Goal: Task Accomplishment & Management: Complete application form

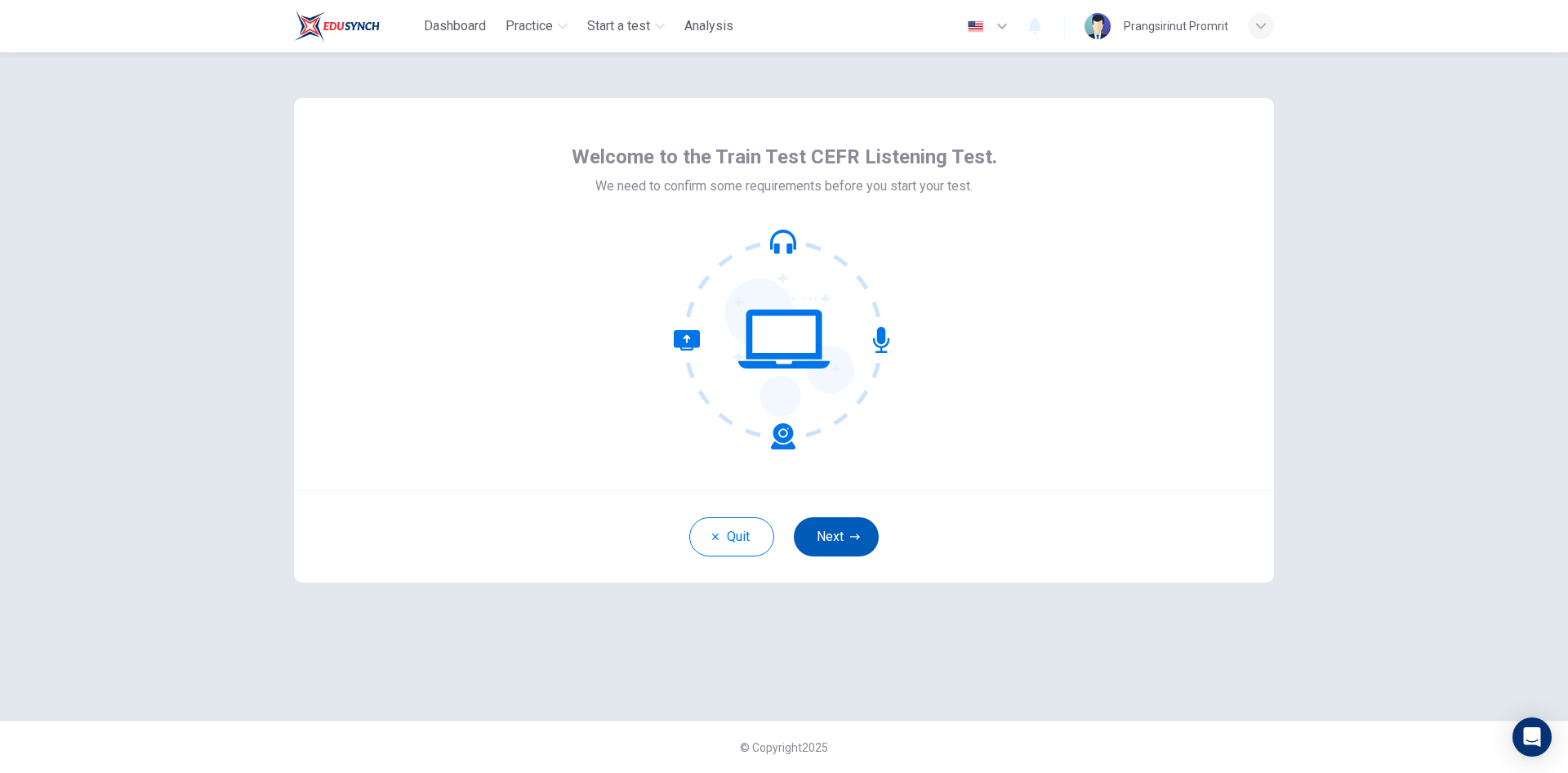
click at [847, 535] on button "Next" at bounding box center [836, 536] width 85 height 39
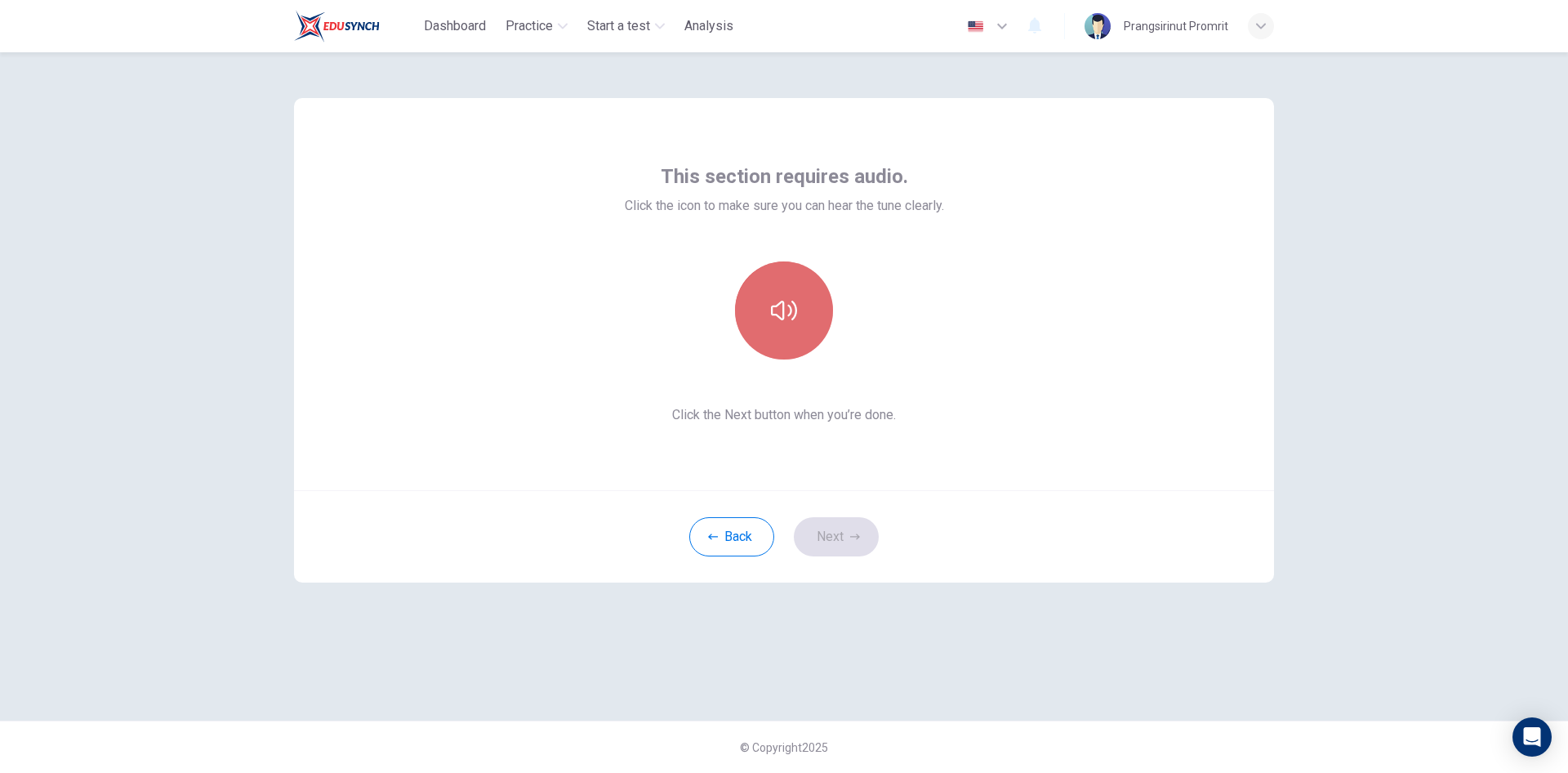
click at [790, 312] on icon "button" at bounding box center [784, 310] width 26 height 19
click at [838, 528] on button "Next" at bounding box center [836, 536] width 85 height 39
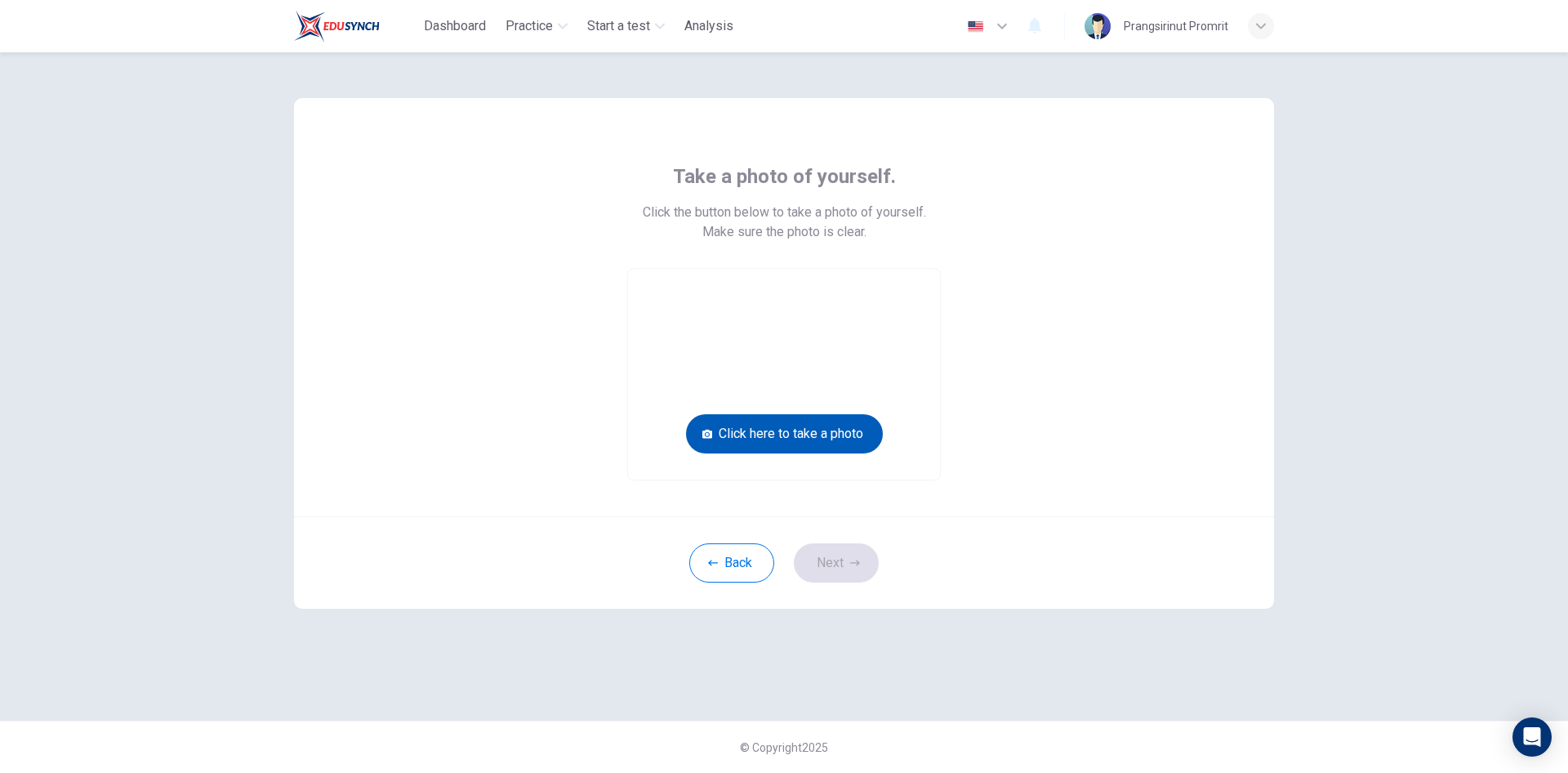
click at [789, 437] on button "Click here to take a photo" at bounding box center [784, 433] width 197 height 39
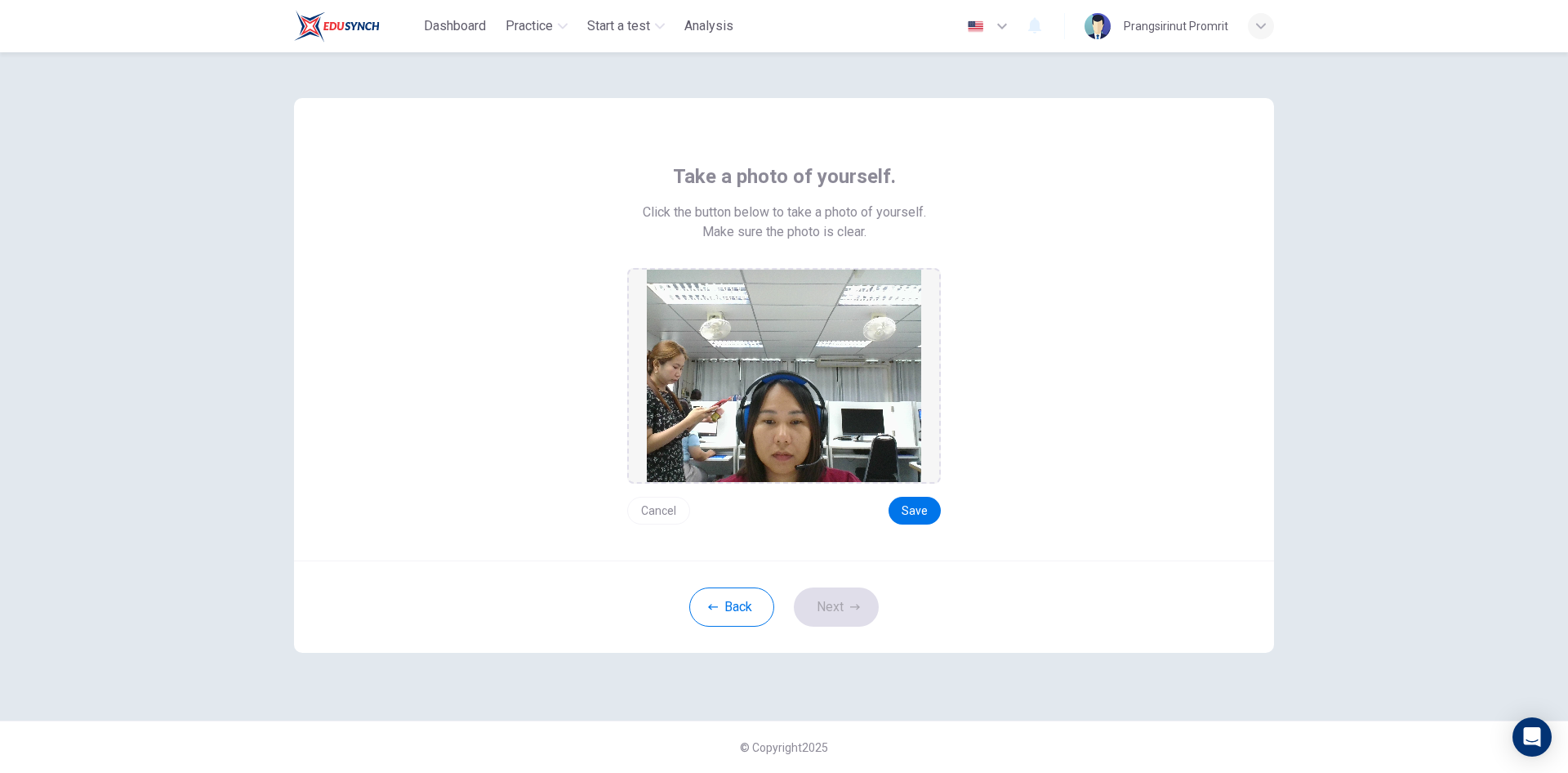
click at [651, 511] on button "Cancel" at bounding box center [658, 510] width 63 height 28
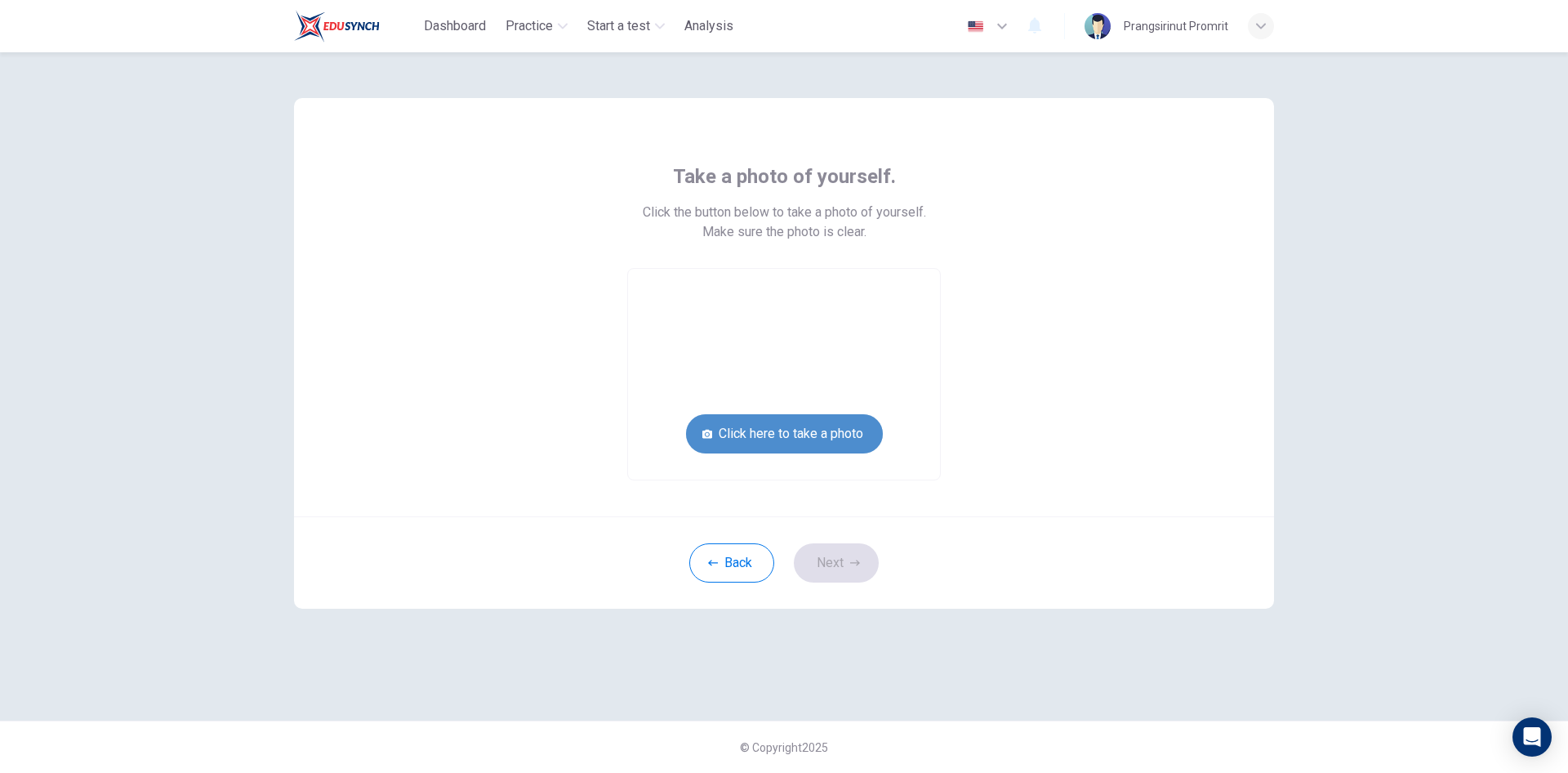
click at [783, 433] on button "Click here to take a photo" at bounding box center [784, 433] width 197 height 39
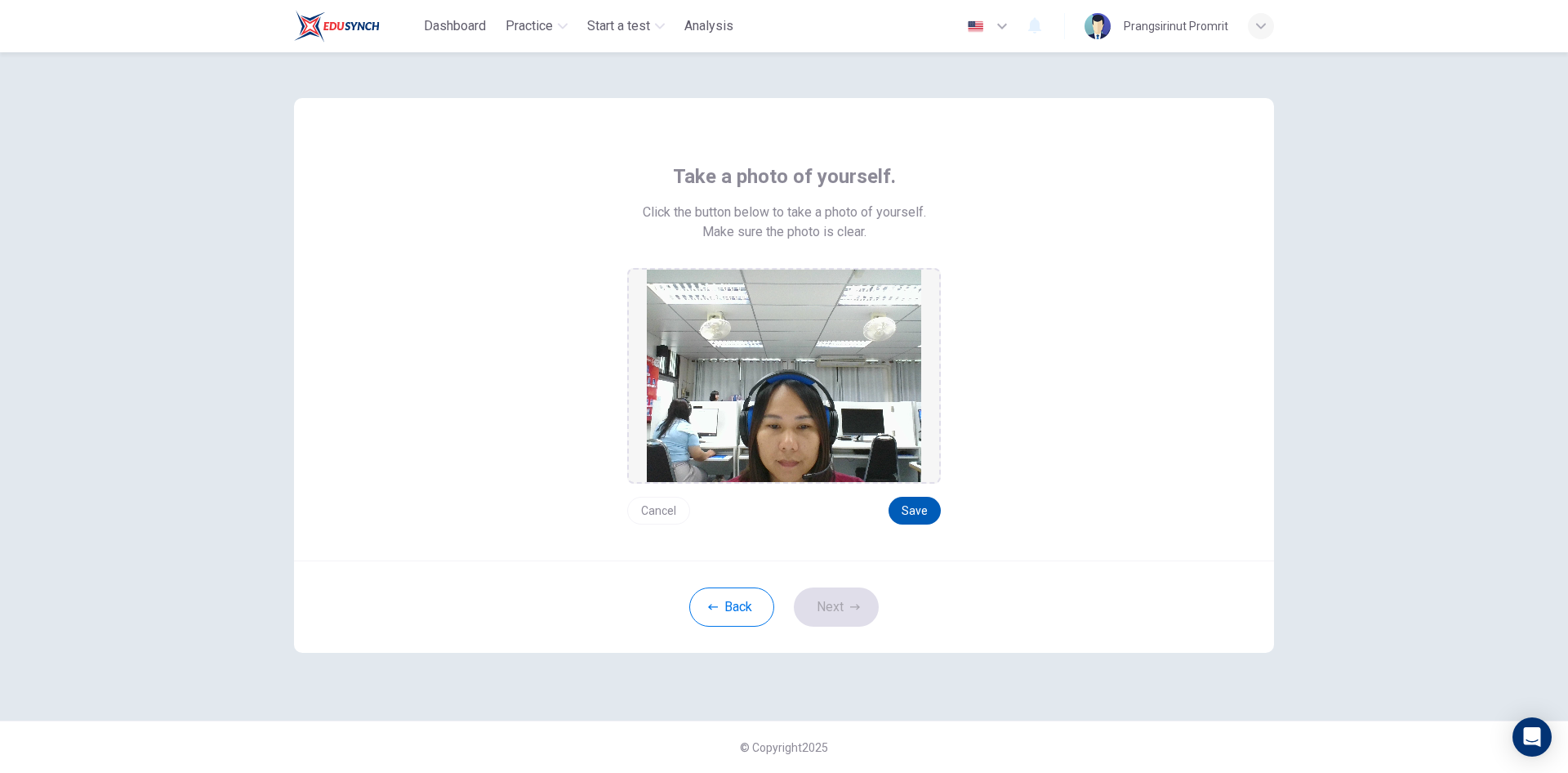
click at [919, 507] on button "Save" at bounding box center [915, 510] width 53 height 28
click at [834, 606] on button "Next" at bounding box center [836, 607] width 85 height 39
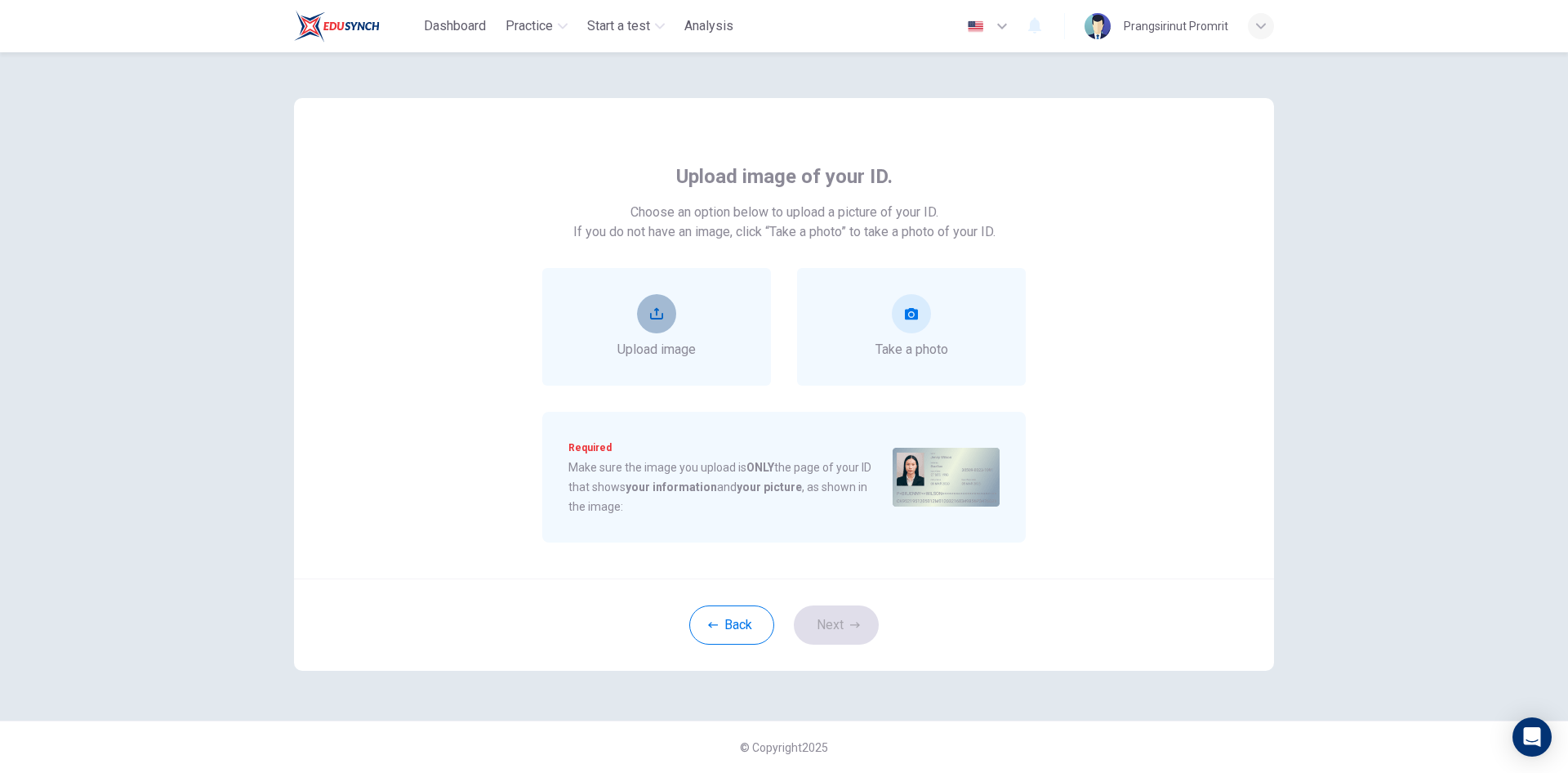
click at [652, 317] on icon "upload" at bounding box center [657, 314] width 13 height 13
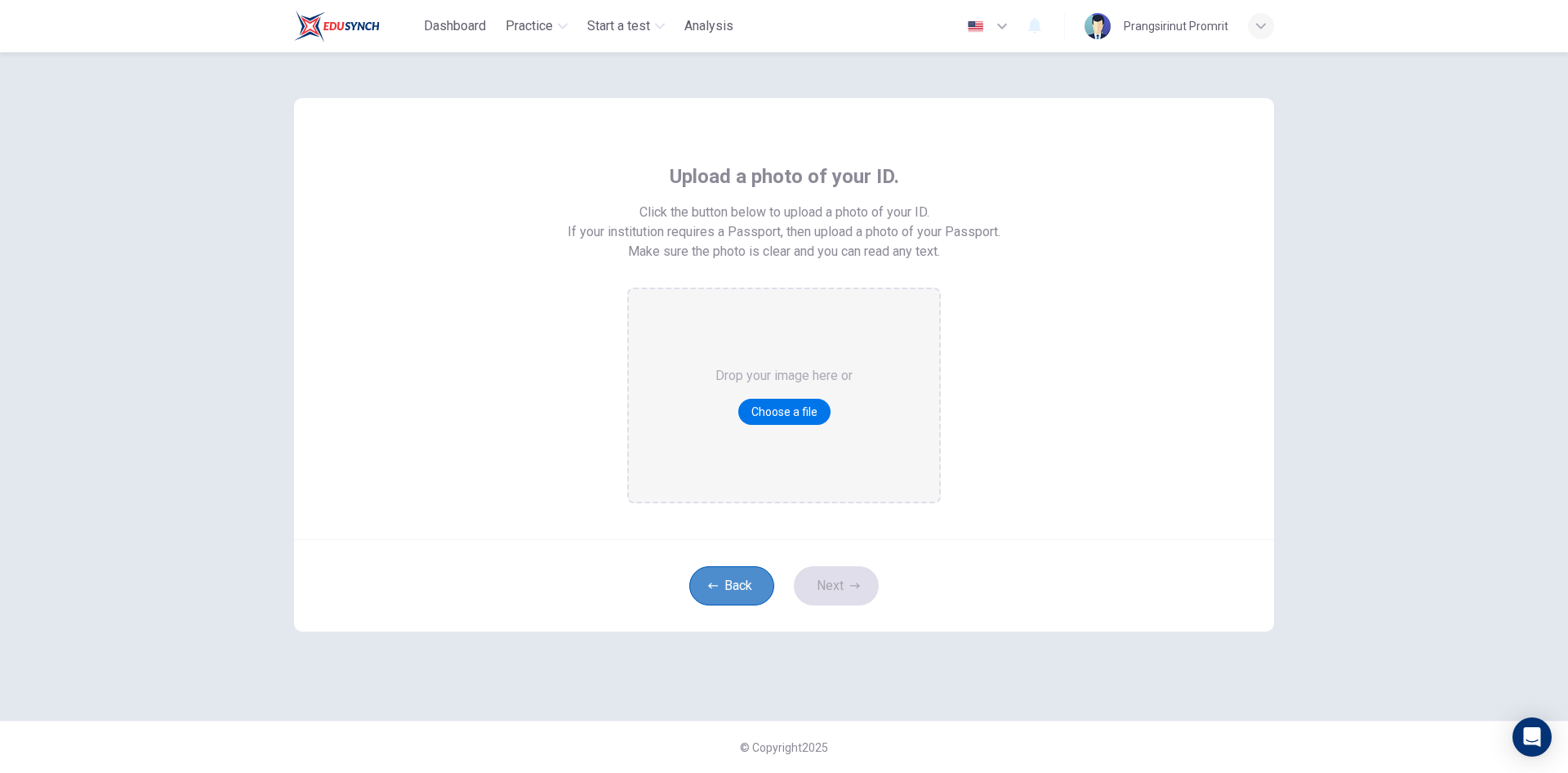
click at [734, 593] on button "Back" at bounding box center [732, 585] width 85 height 39
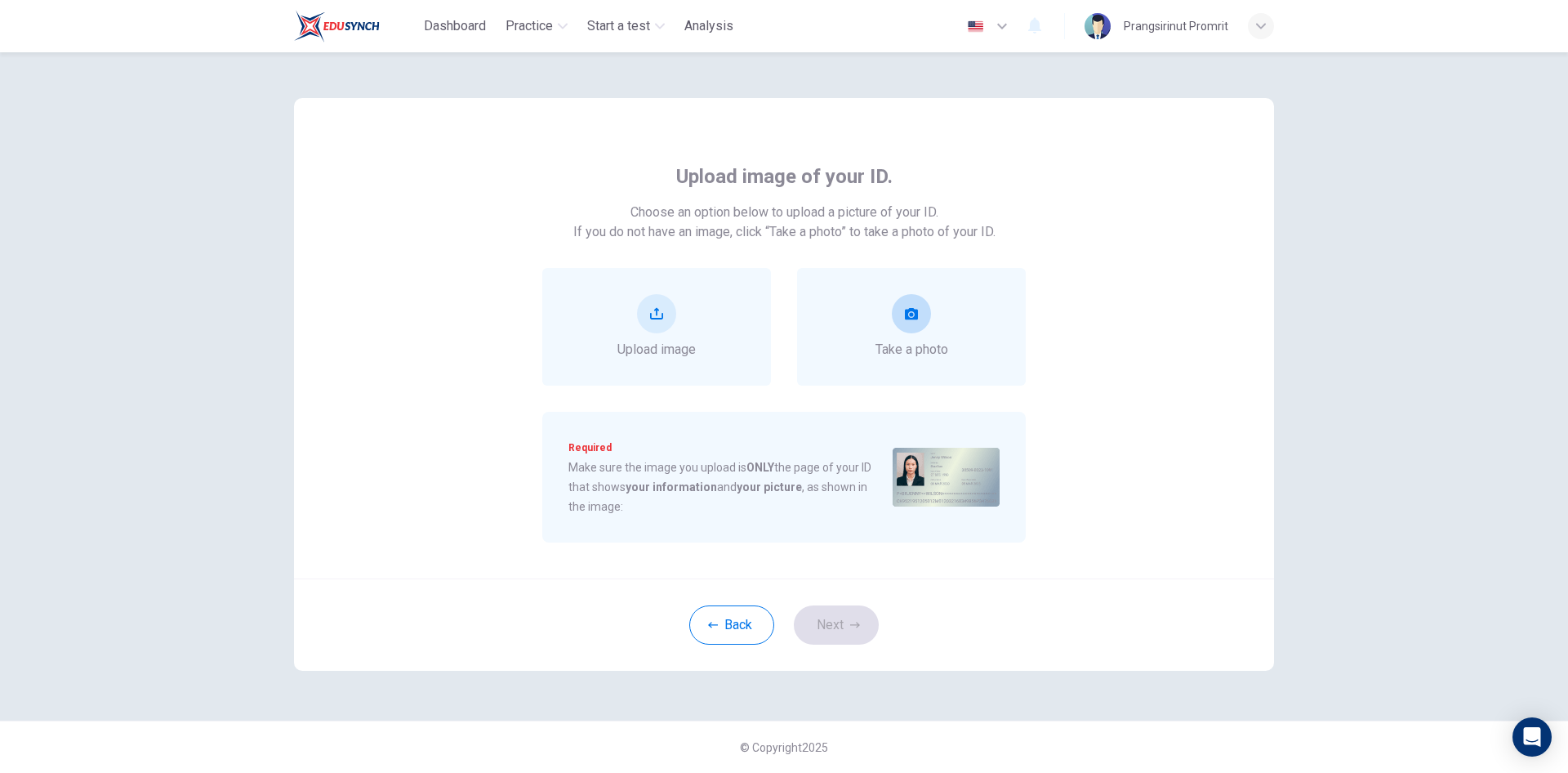
click at [901, 318] on button "take photo" at bounding box center [911, 313] width 39 height 39
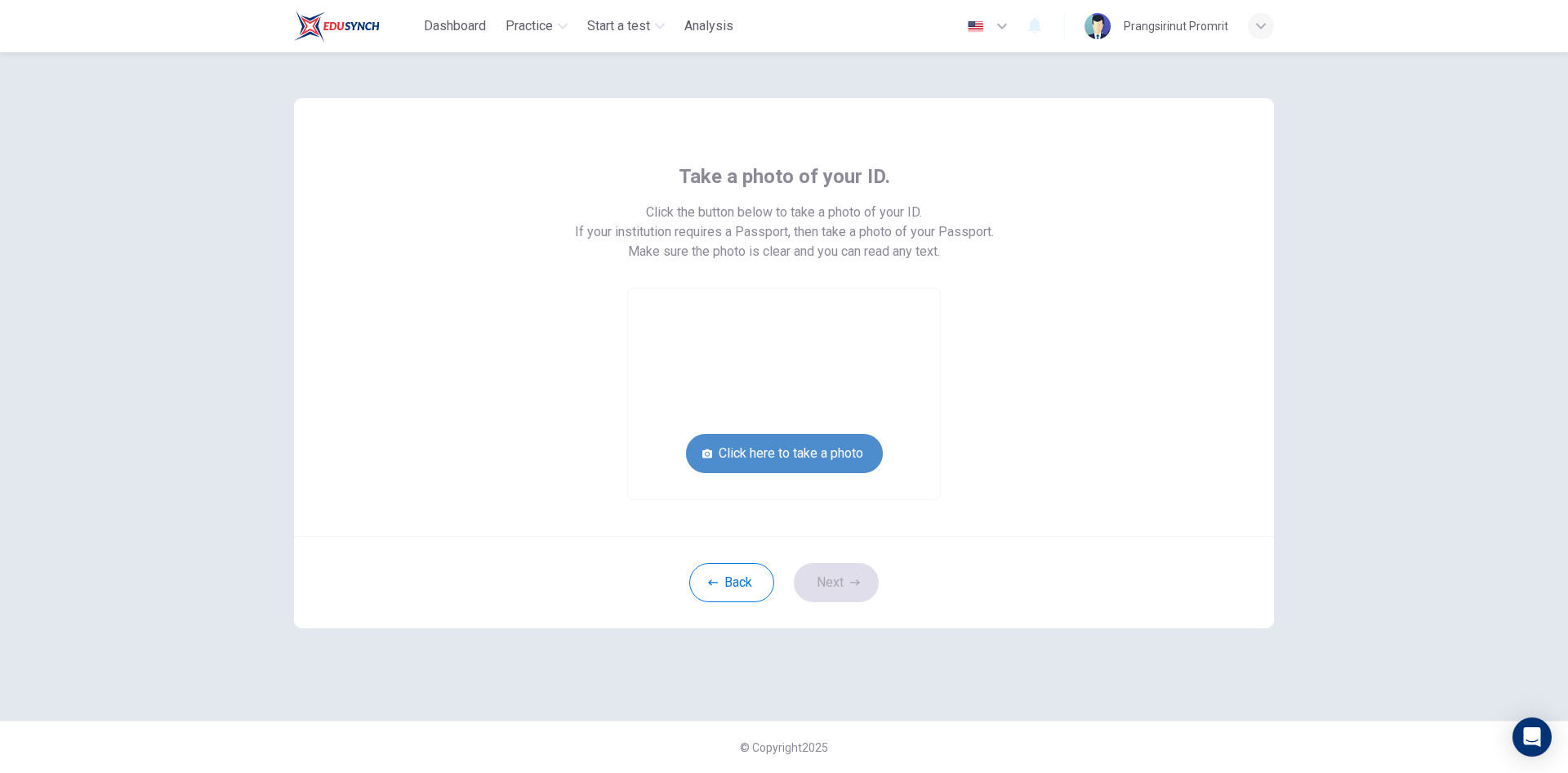
click at [794, 457] on button "Click here to take a photo" at bounding box center [784, 453] width 197 height 39
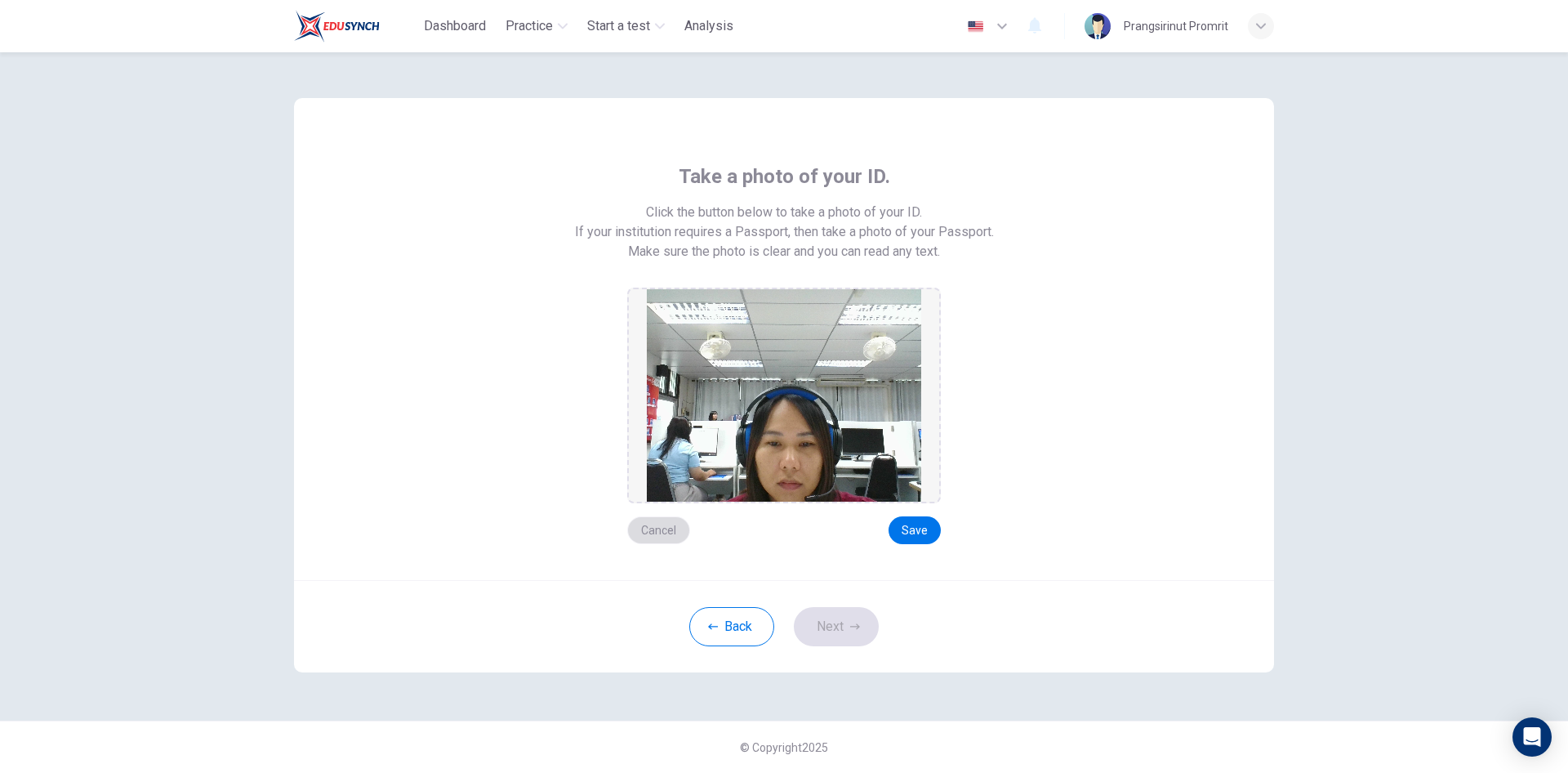
click at [674, 524] on button "Cancel" at bounding box center [658, 529] width 63 height 28
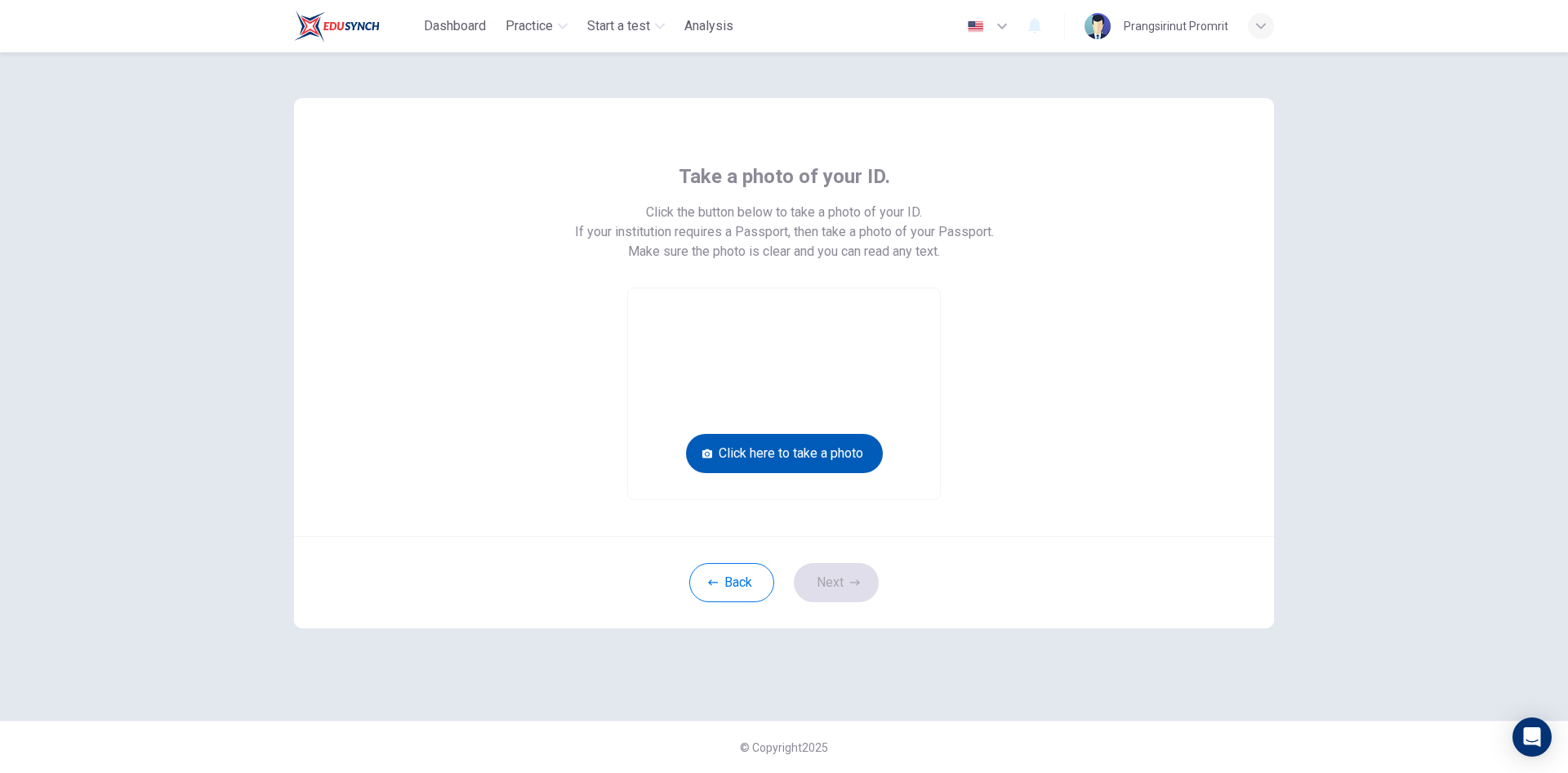
click at [753, 451] on button "Click here to take a photo" at bounding box center [784, 453] width 197 height 39
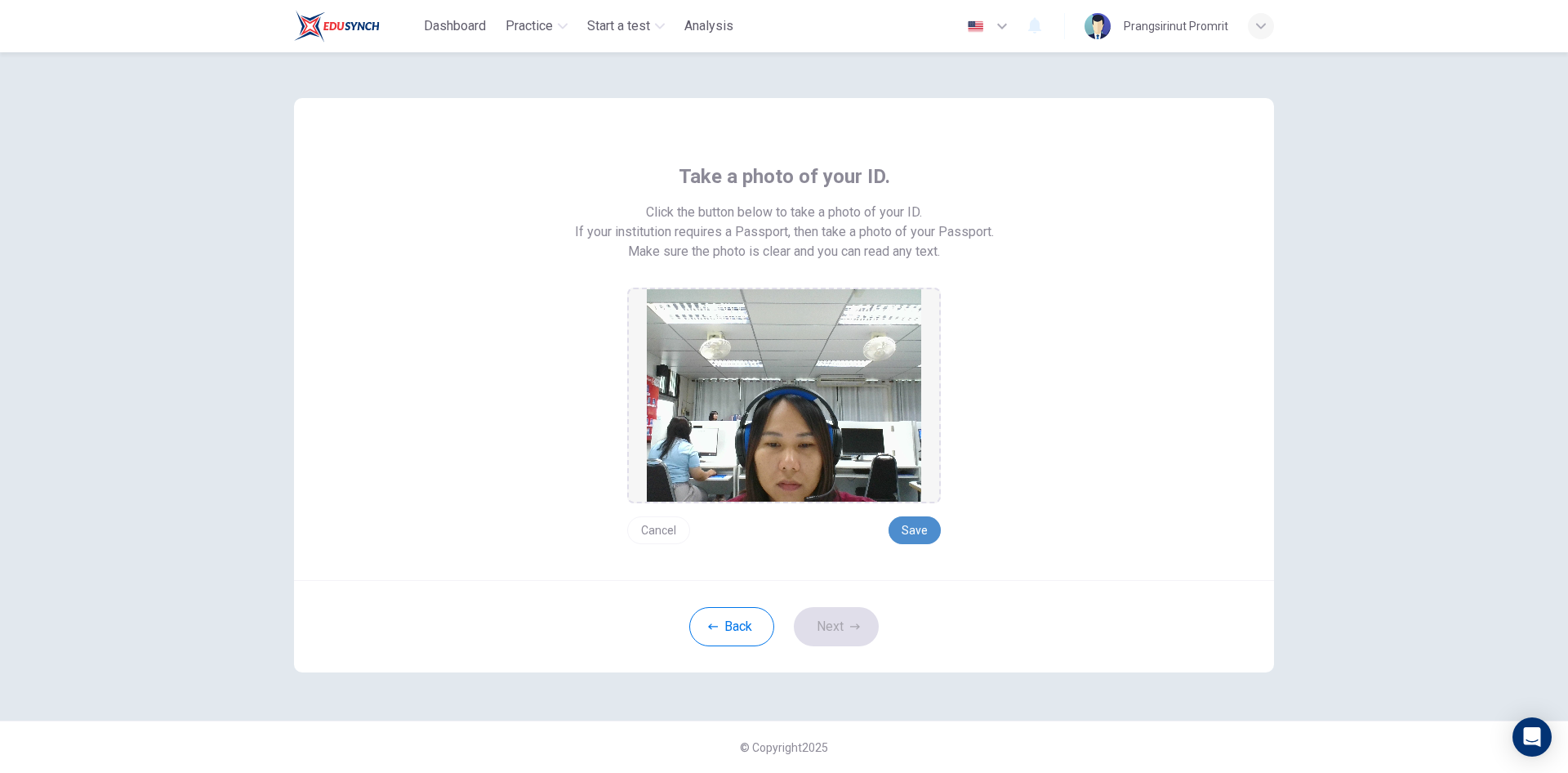
click at [925, 533] on button "Save" at bounding box center [915, 529] width 53 height 28
click at [922, 528] on button "Save" at bounding box center [915, 529] width 53 height 28
click at [658, 531] on button "Cancel" at bounding box center [658, 529] width 63 height 28
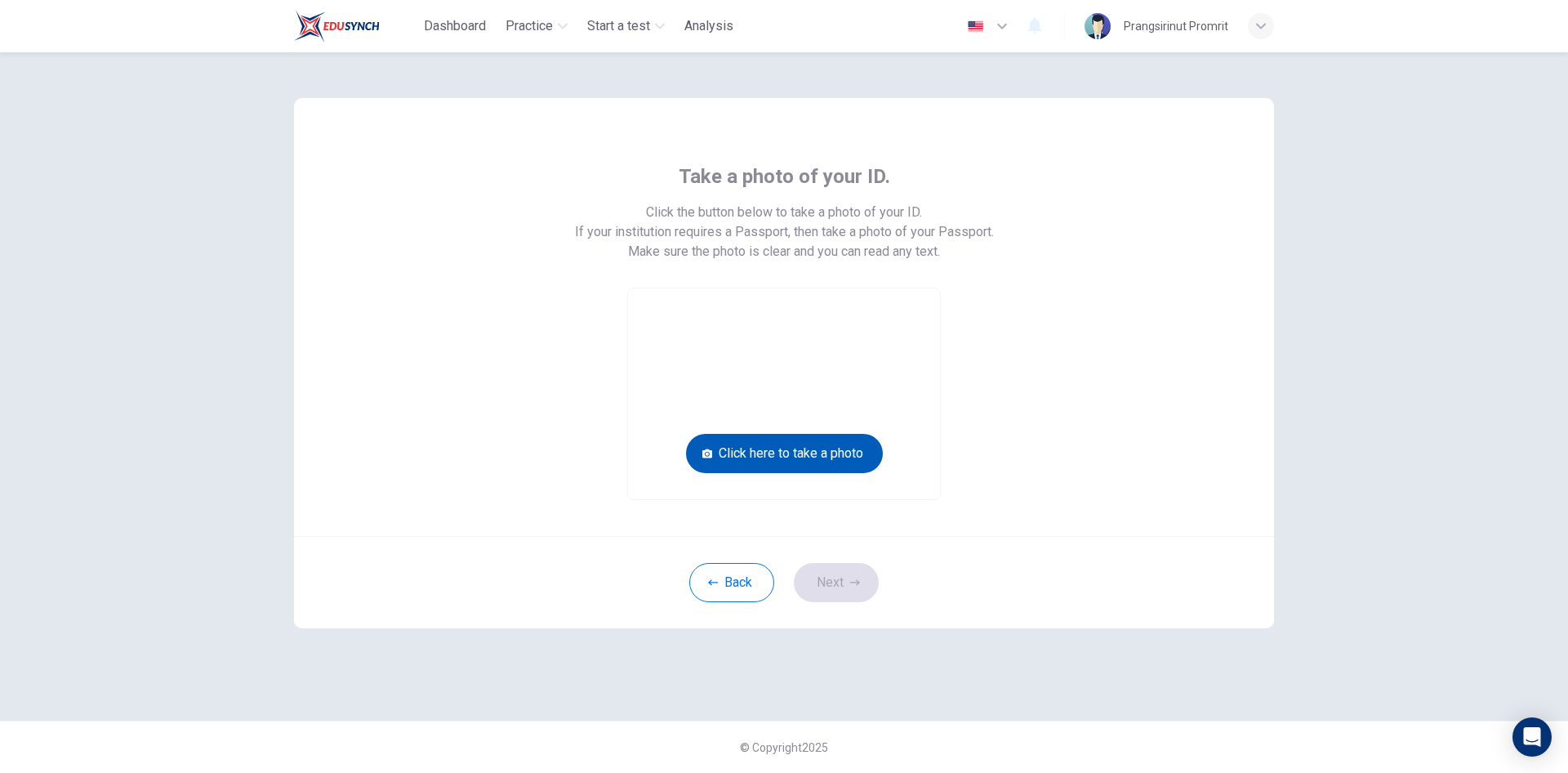
click at [819, 451] on button "Click here to take a photo" at bounding box center [784, 453] width 197 height 39
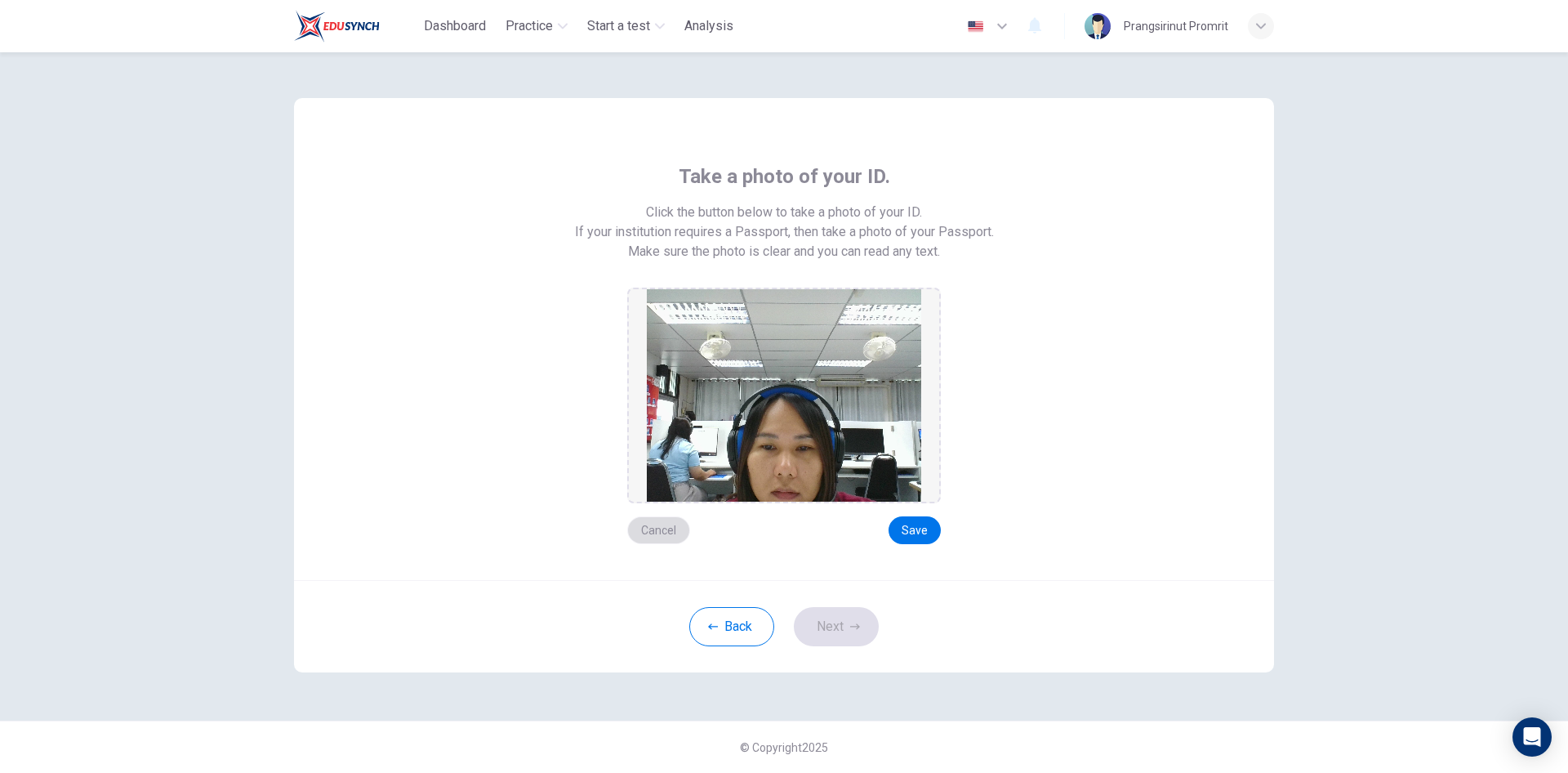
click at [647, 532] on button "Cancel" at bounding box center [658, 529] width 63 height 28
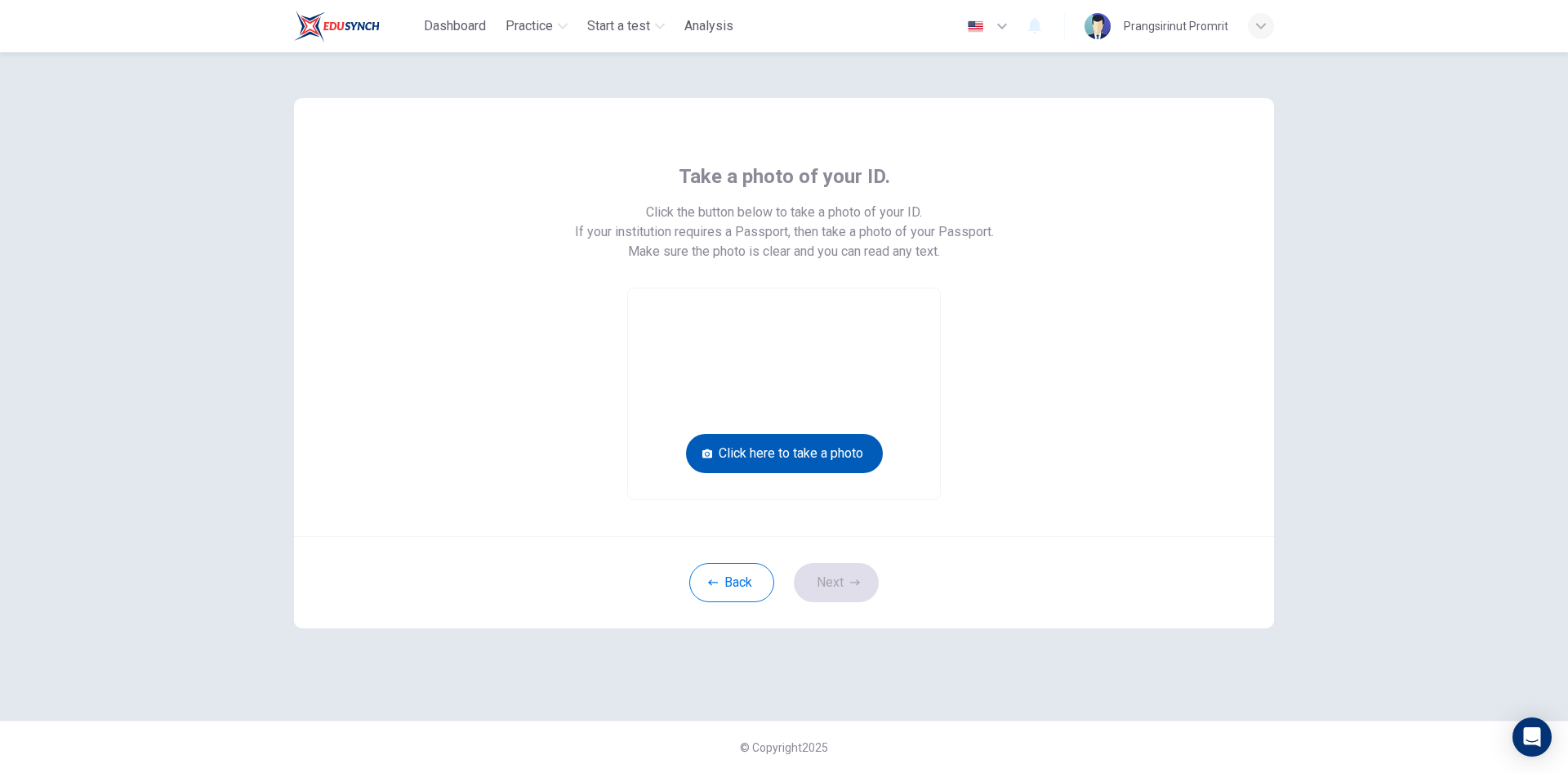
click at [777, 452] on button "Click here to take a photo" at bounding box center [784, 453] width 197 height 39
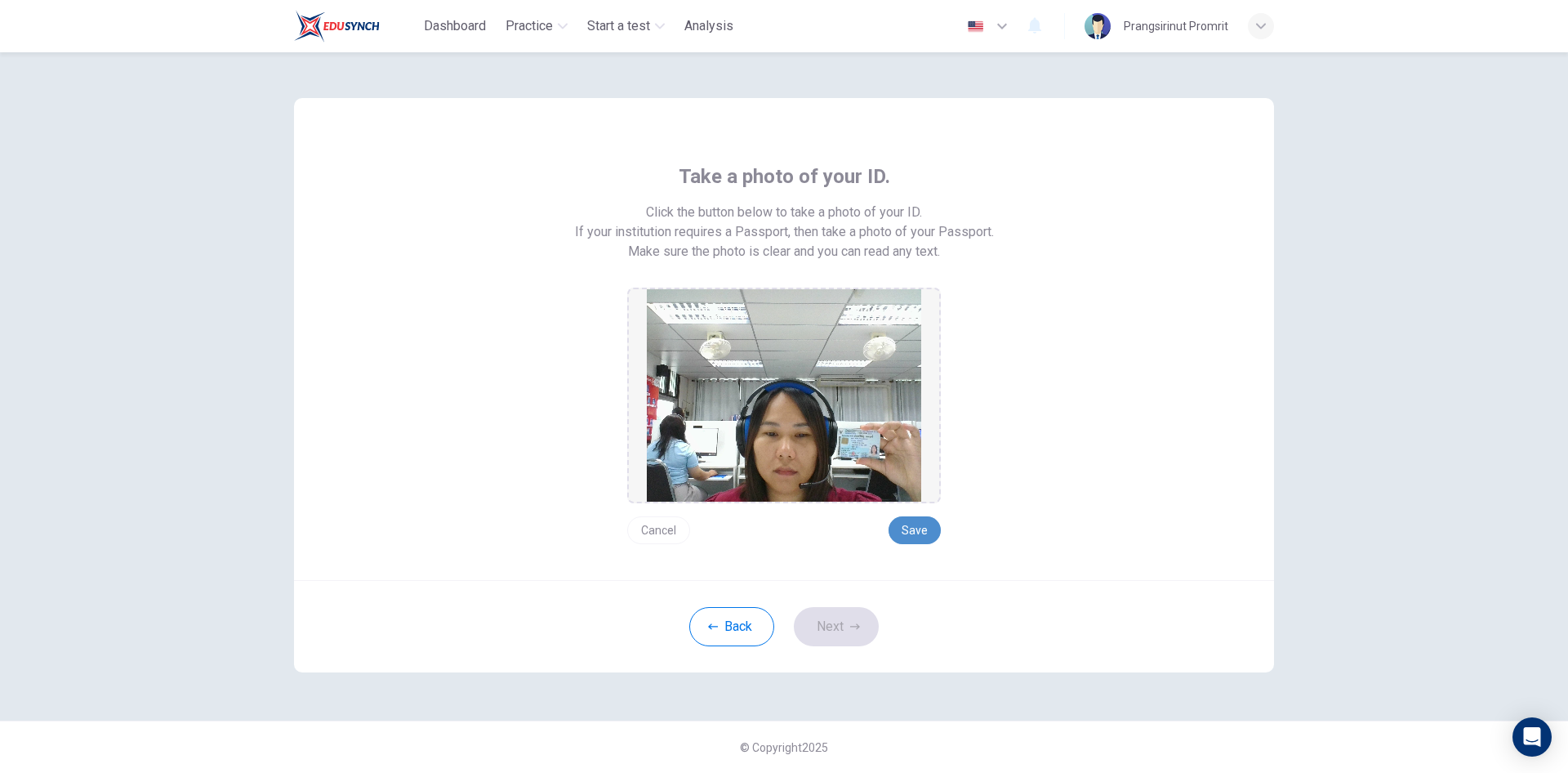
click at [905, 525] on button "Save" at bounding box center [915, 529] width 53 height 28
click at [838, 633] on button "Next" at bounding box center [836, 626] width 85 height 39
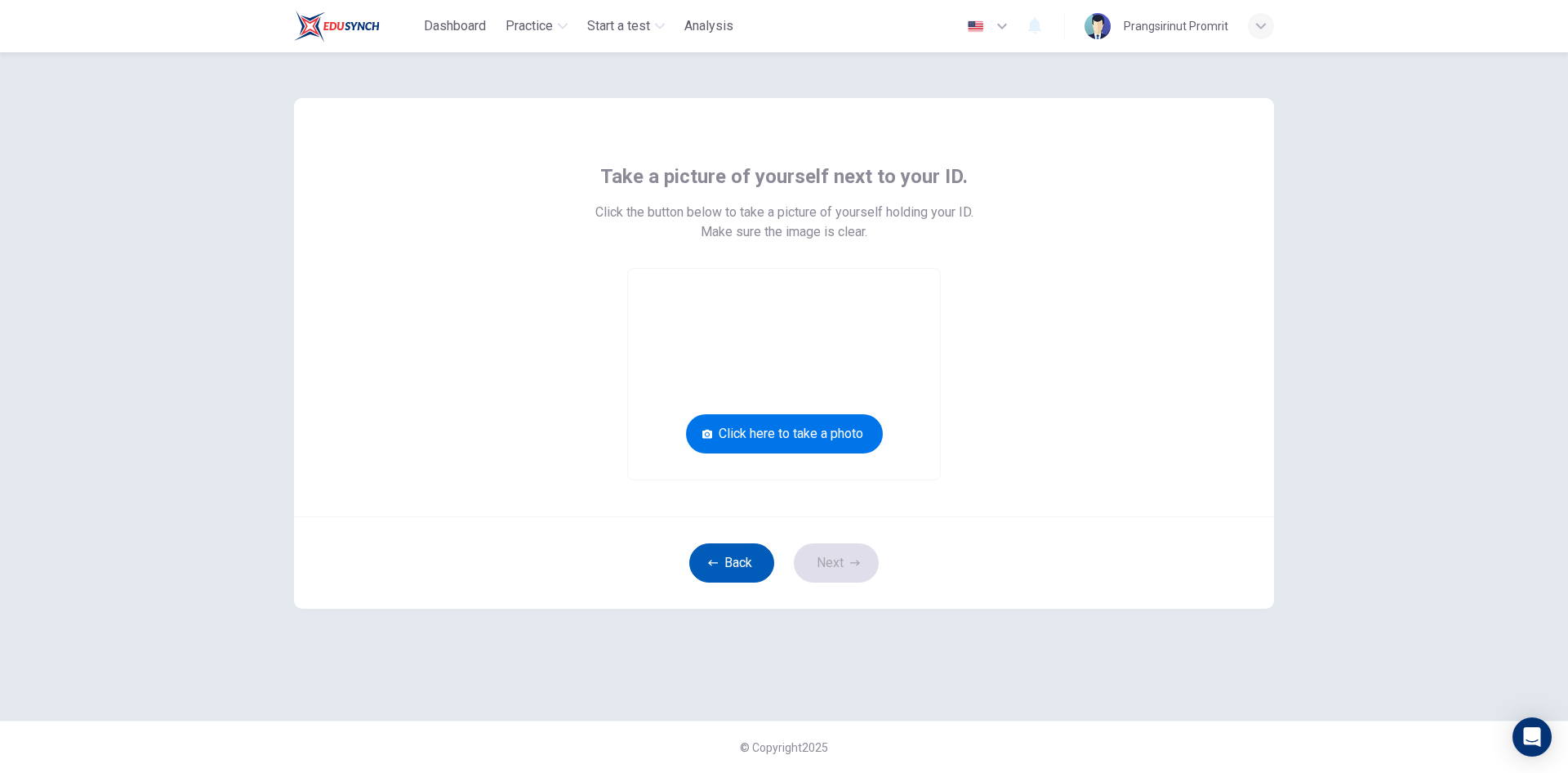
click at [747, 558] on button "Back" at bounding box center [732, 563] width 85 height 39
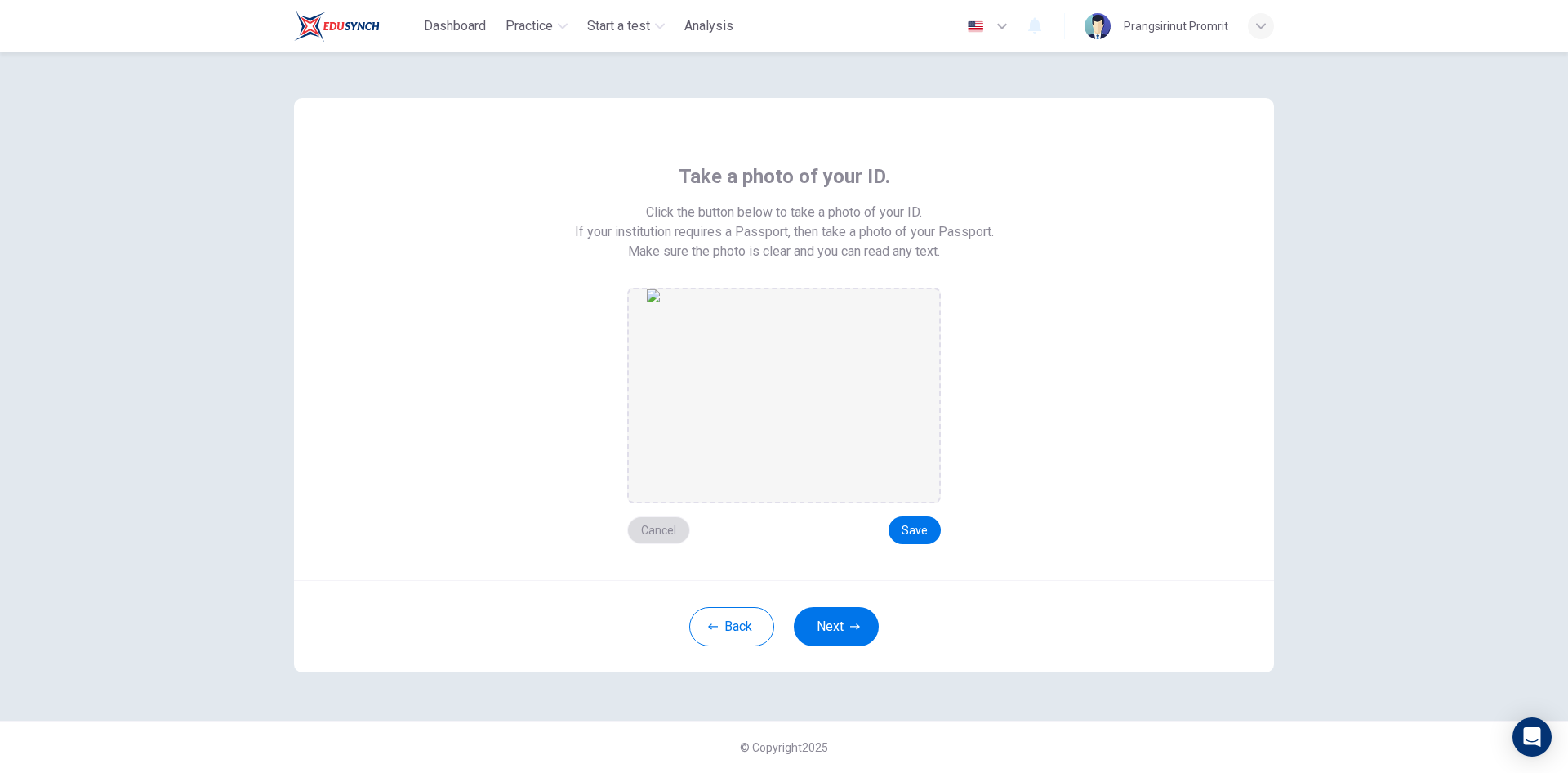
click at [664, 530] on button "Cancel" at bounding box center [658, 529] width 63 height 28
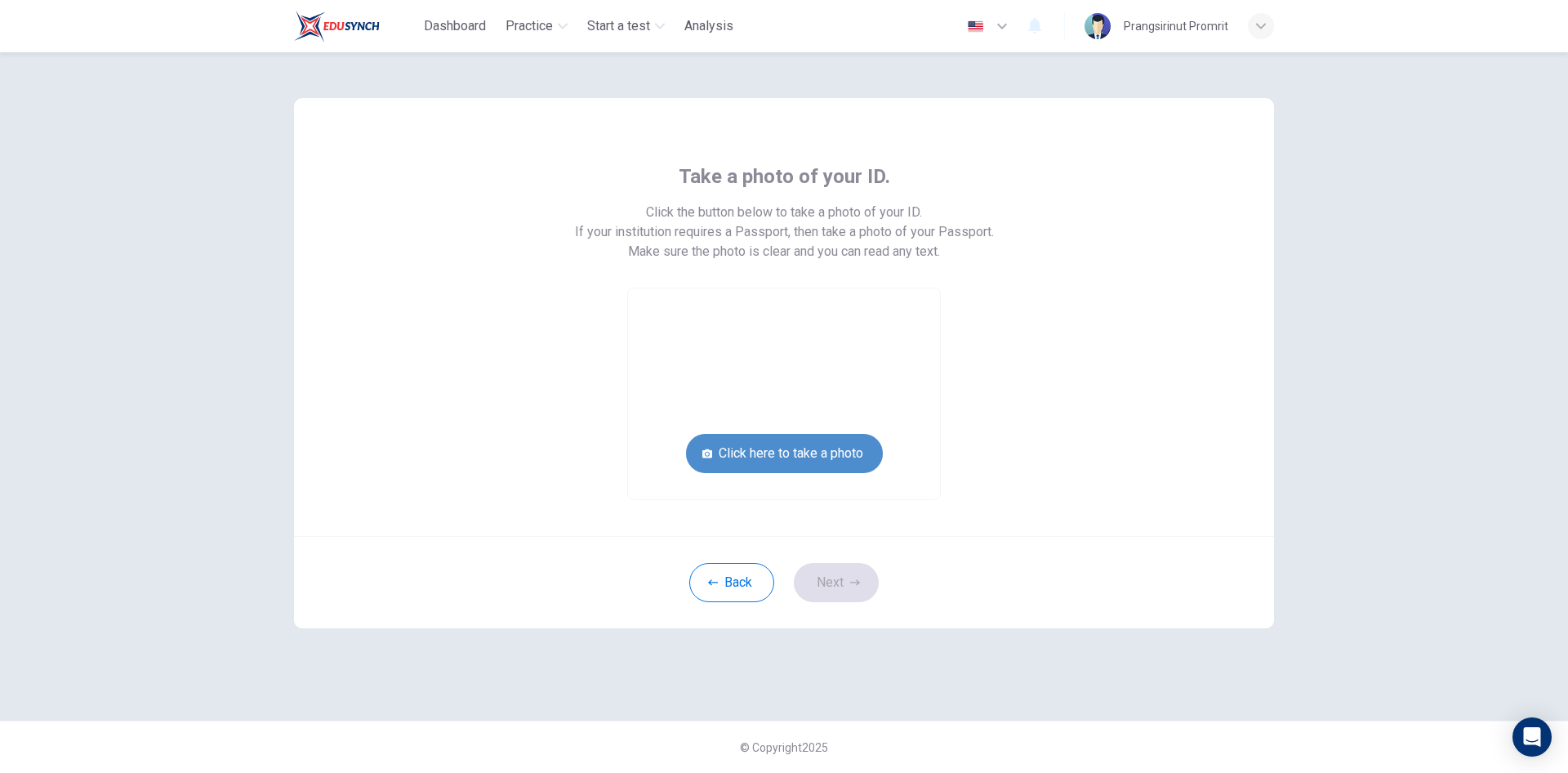
click at [799, 444] on button "Click here to take a photo" at bounding box center [784, 453] width 197 height 39
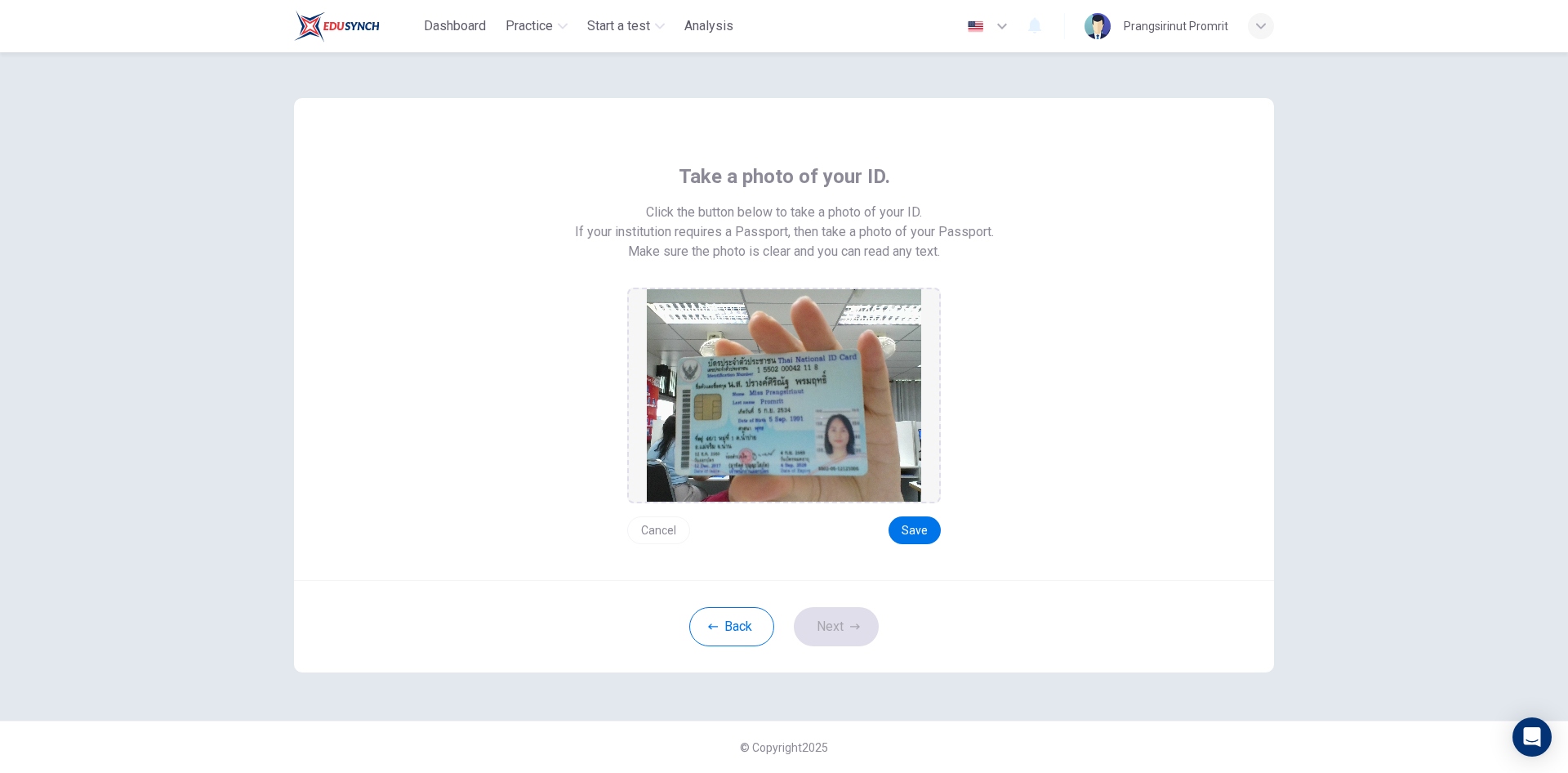
click at [919, 514] on div "Cancel Save" at bounding box center [784, 523] width 314 height 41
click at [912, 533] on button "Save" at bounding box center [915, 529] width 53 height 28
click at [843, 617] on button "Next" at bounding box center [836, 626] width 85 height 39
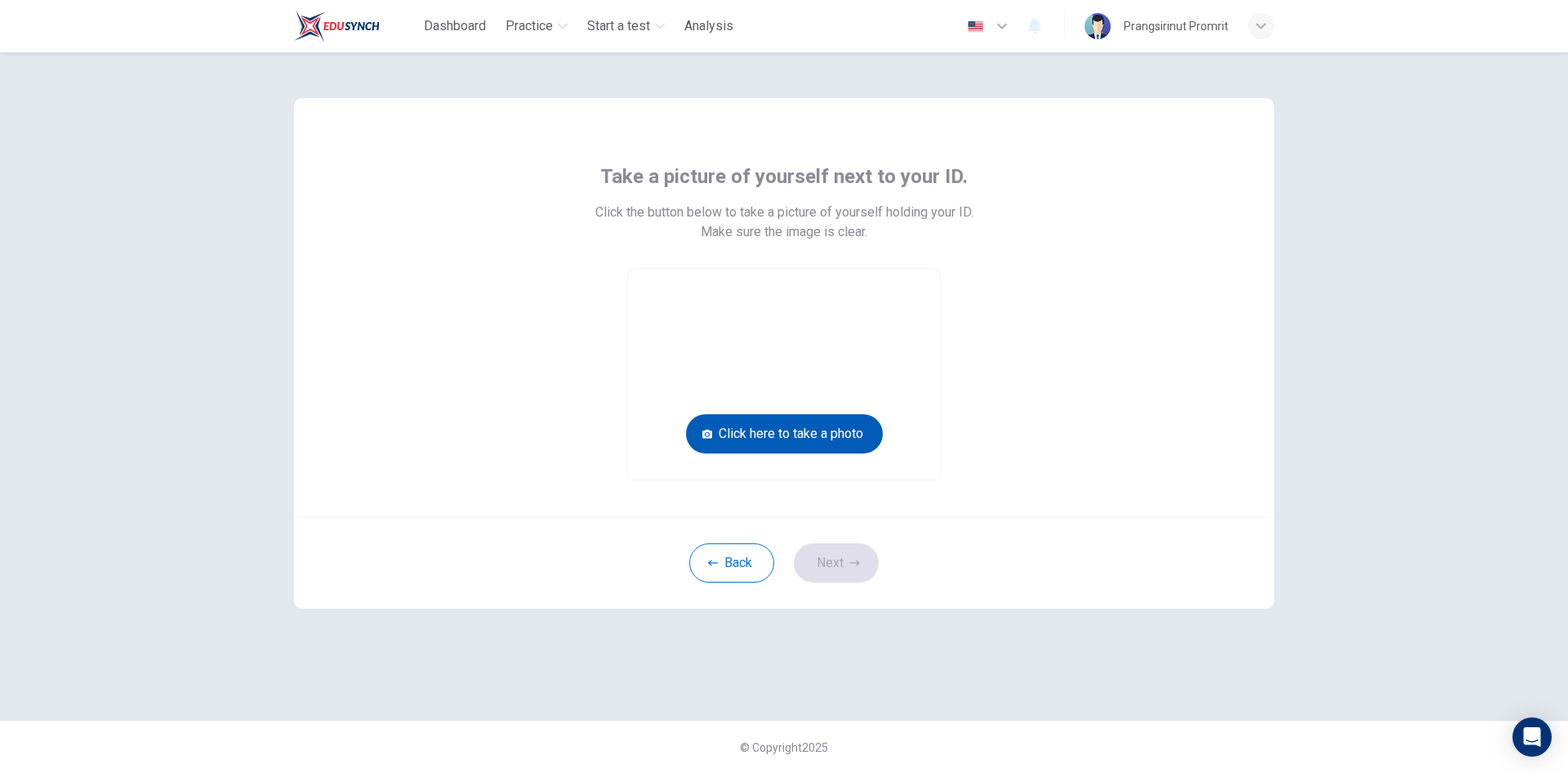
click at [810, 434] on button "Click here to take a photo" at bounding box center [784, 433] width 197 height 39
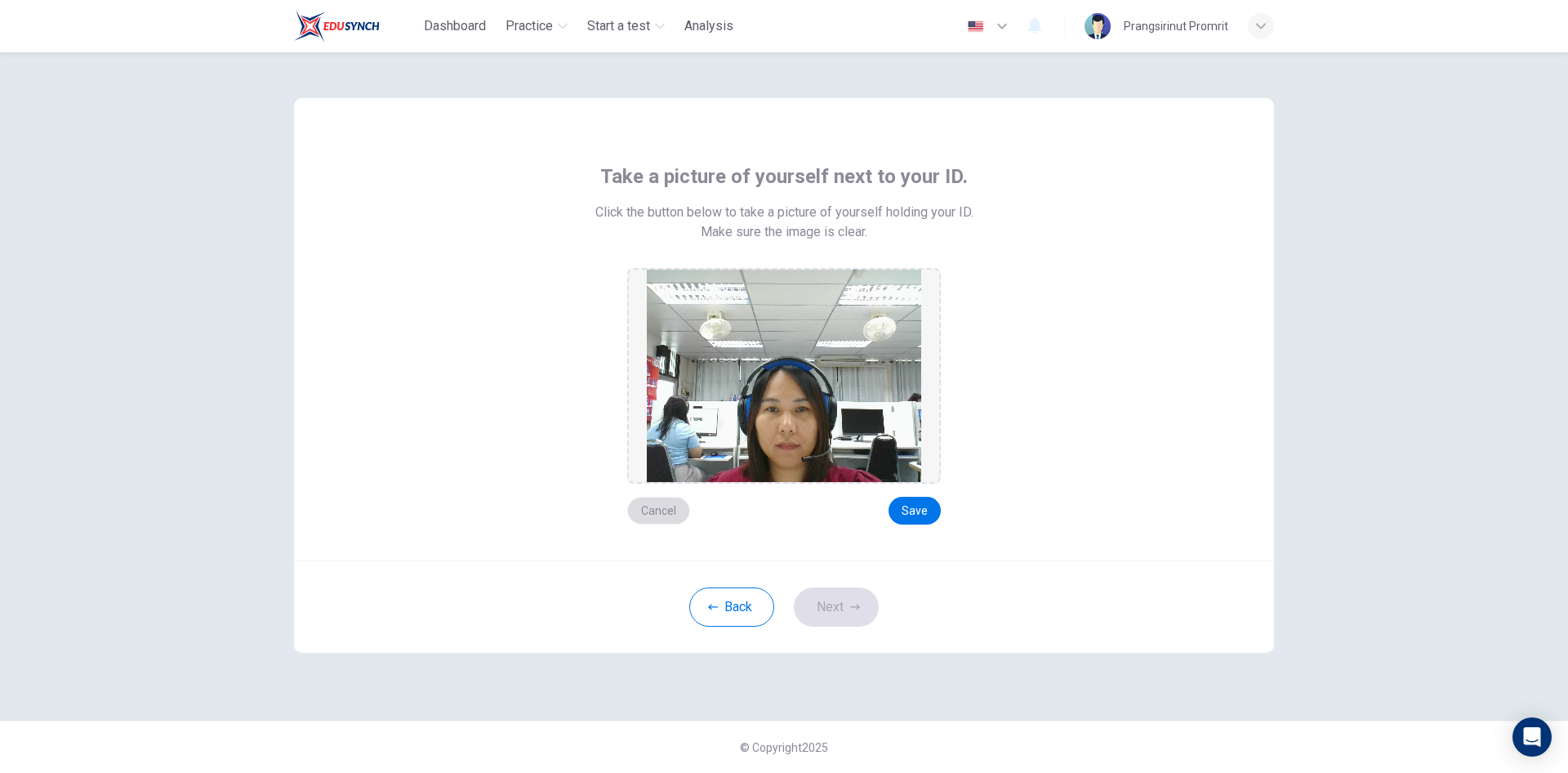
click at [660, 497] on button "Cancel" at bounding box center [658, 510] width 63 height 28
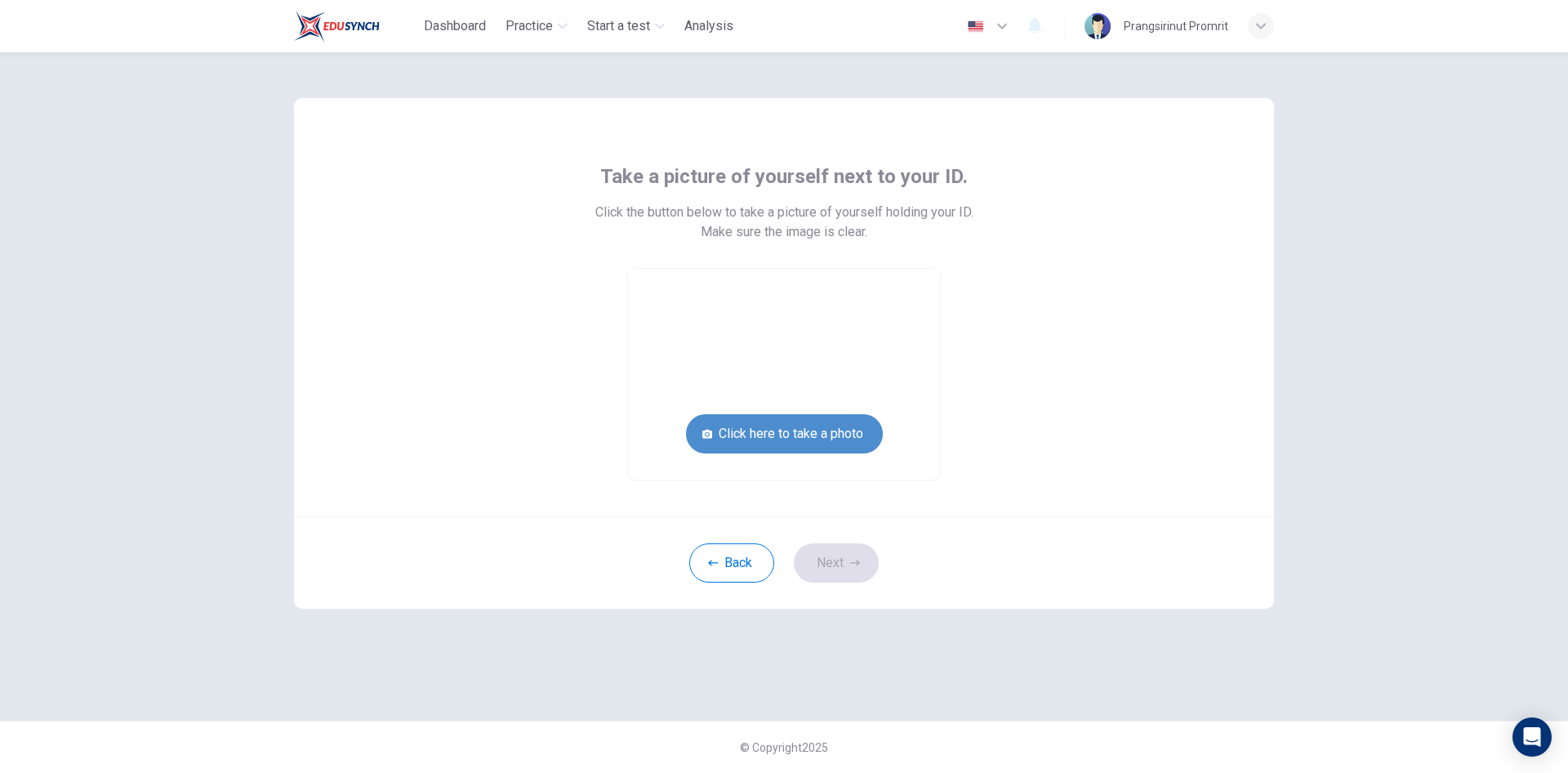
click at [810, 430] on button "Click here to take a photo" at bounding box center [784, 433] width 197 height 39
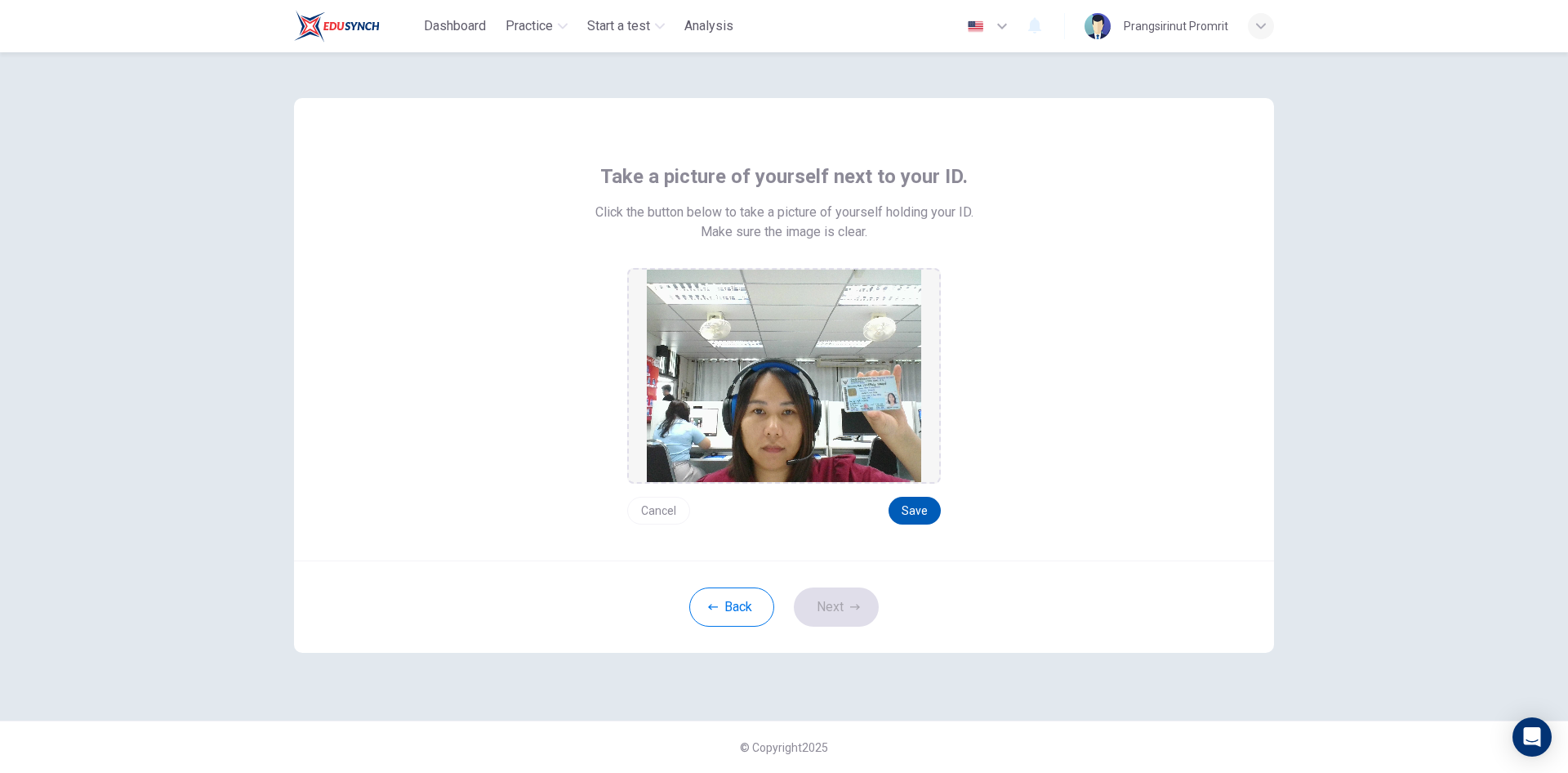
click at [917, 508] on button "Save" at bounding box center [915, 510] width 53 height 28
click at [811, 606] on button "Next" at bounding box center [836, 607] width 85 height 39
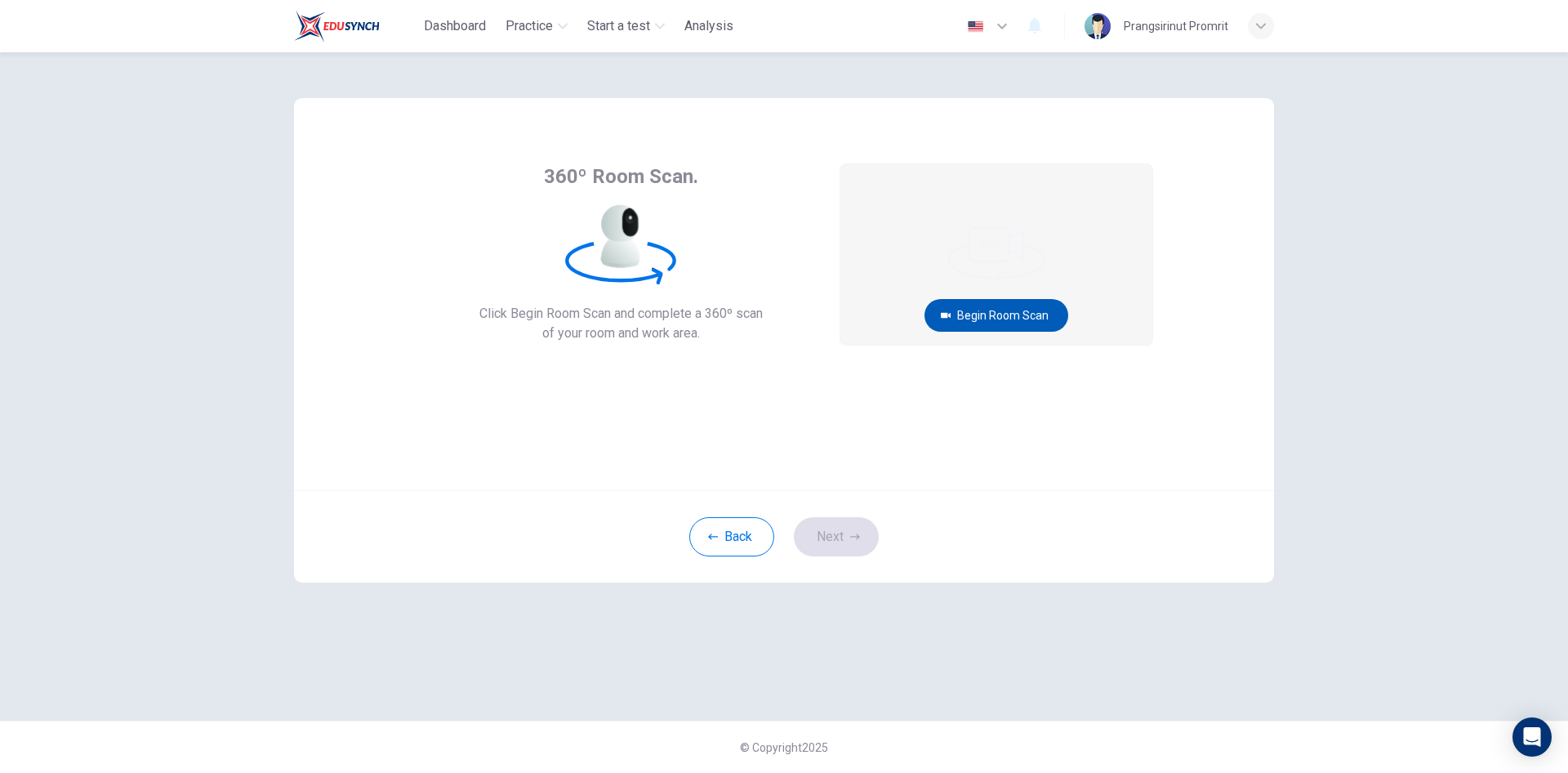
click at [1005, 315] on button "Begin Room Scan" at bounding box center [996, 315] width 144 height 33
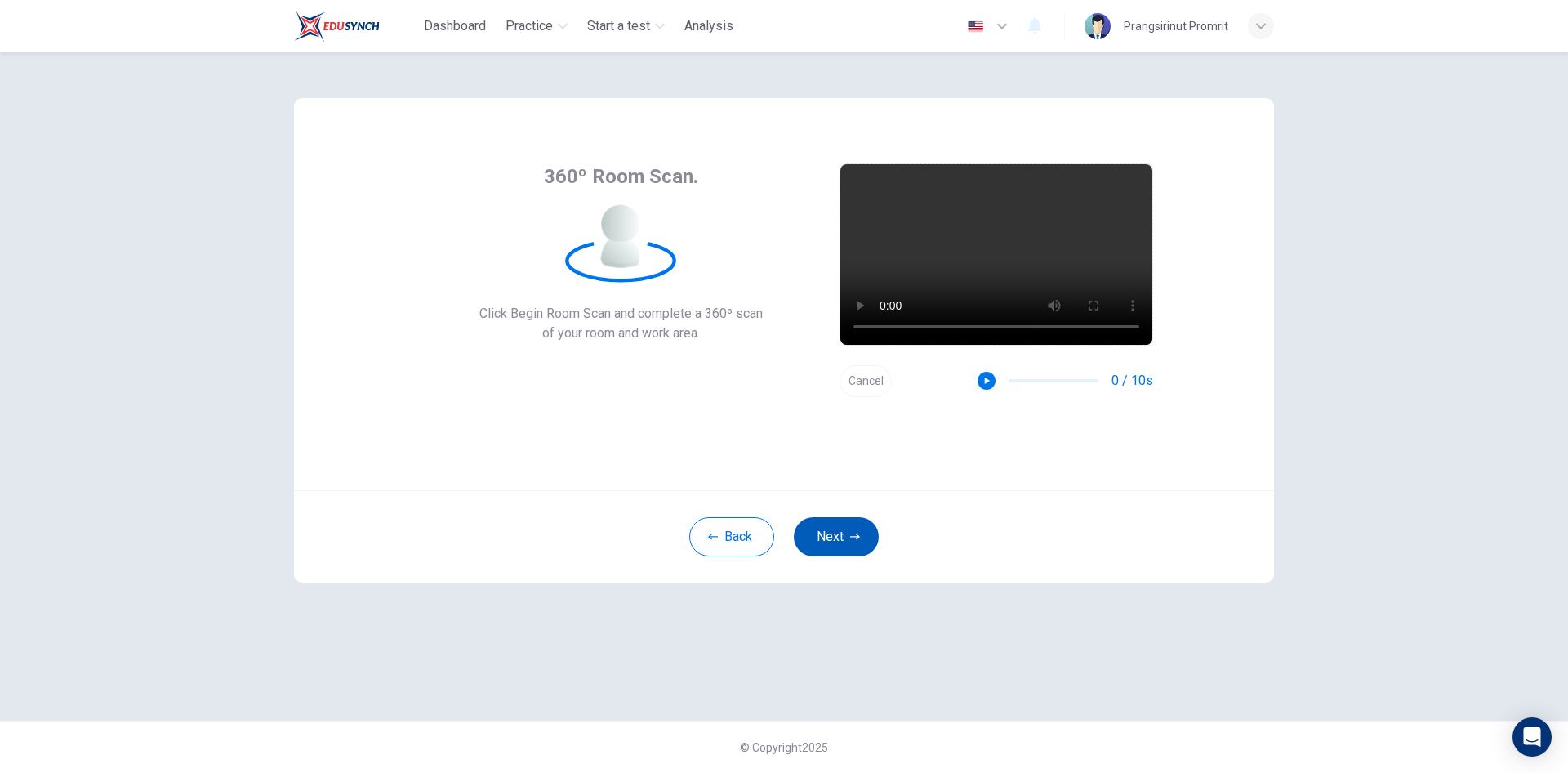
click at [853, 536] on icon "button" at bounding box center [855, 537] width 10 height 10
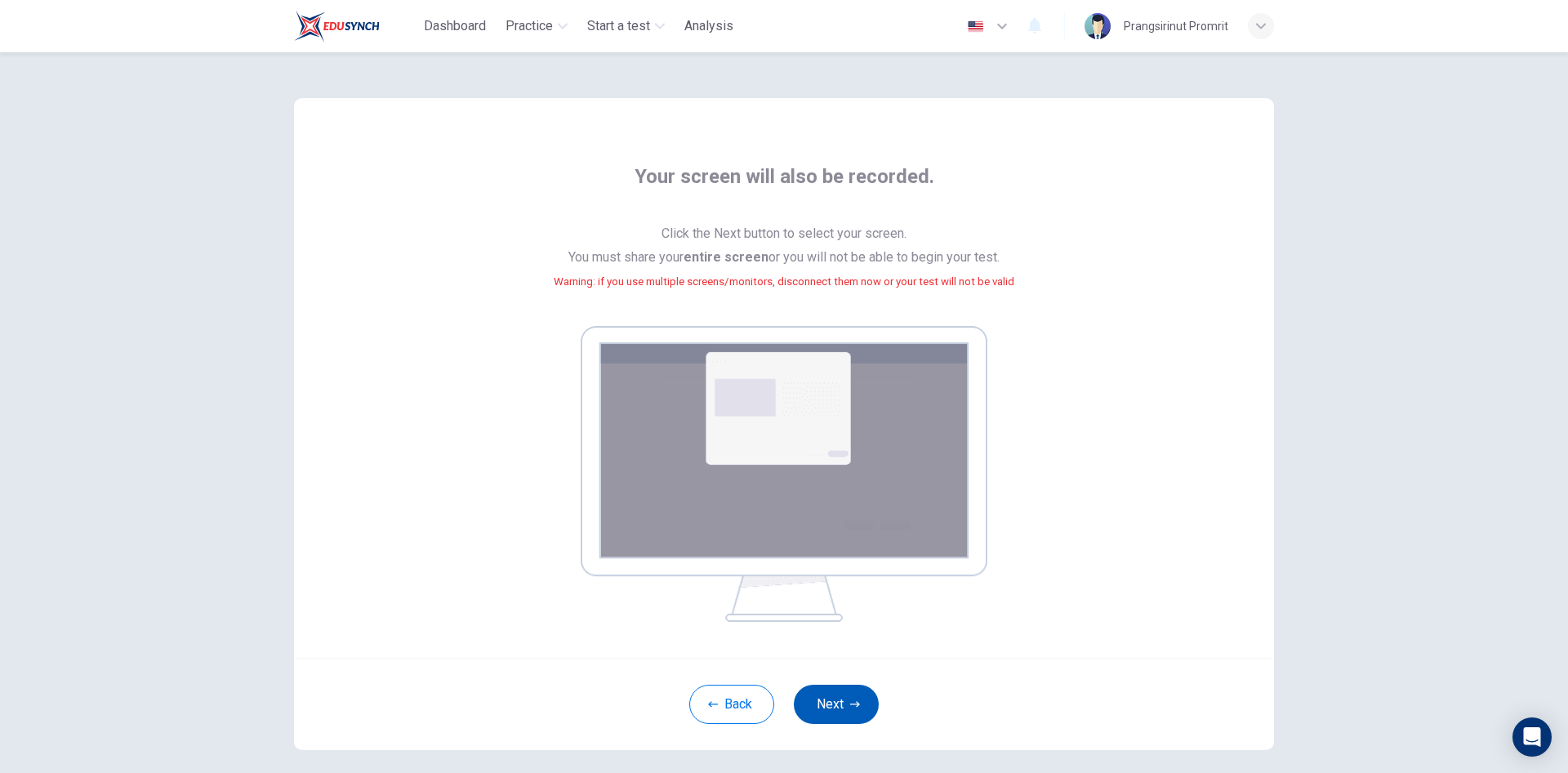
click at [850, 691] on button "Next" at bounding box center [836, 704] width 85 height 39
click at [850, 702] on icon "button" at bounding box center [855, 705] width 10 height 10
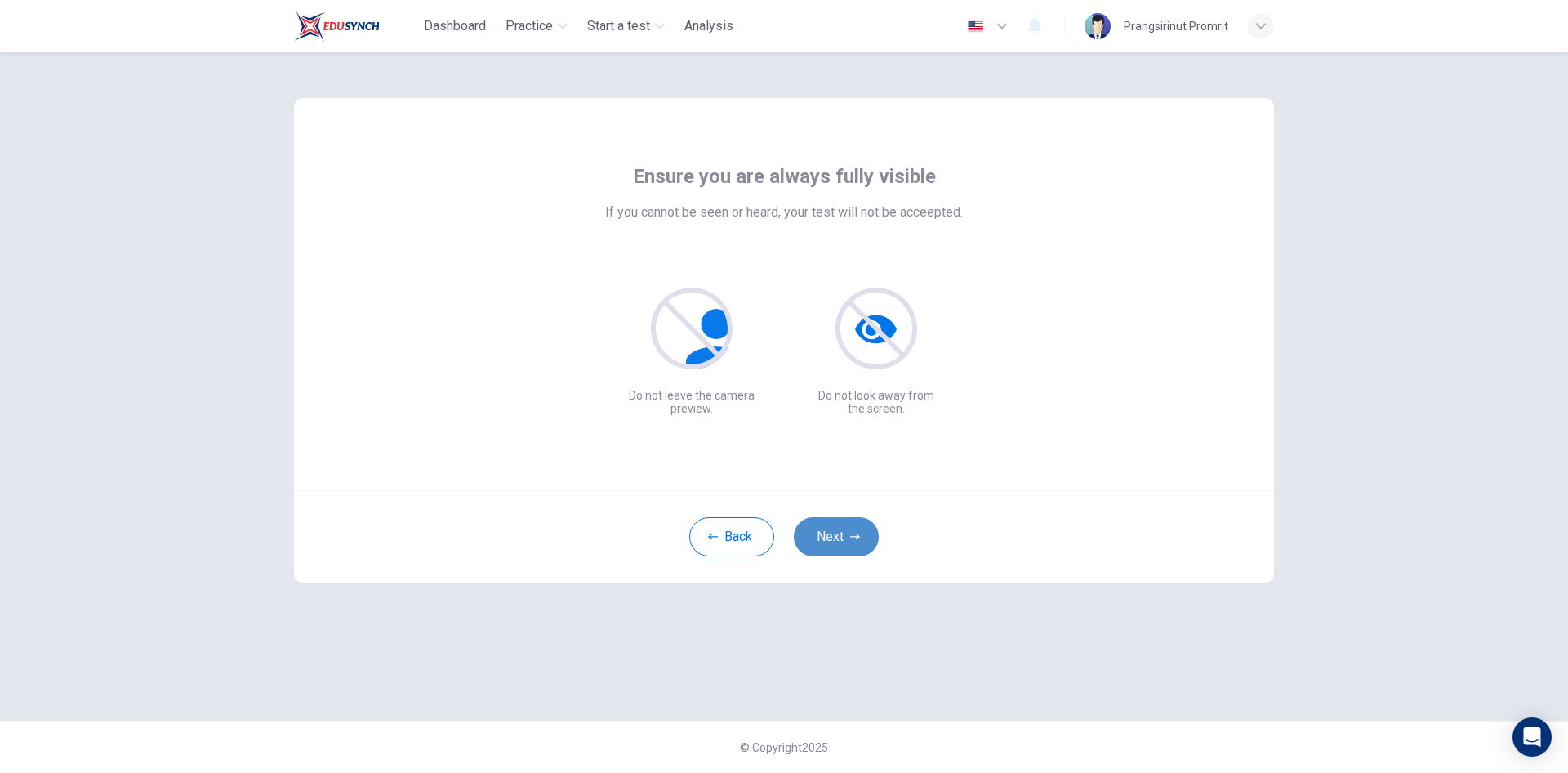
click at [862, 530] on button "Next" at bounding box center [836, 536] width 85 height 39
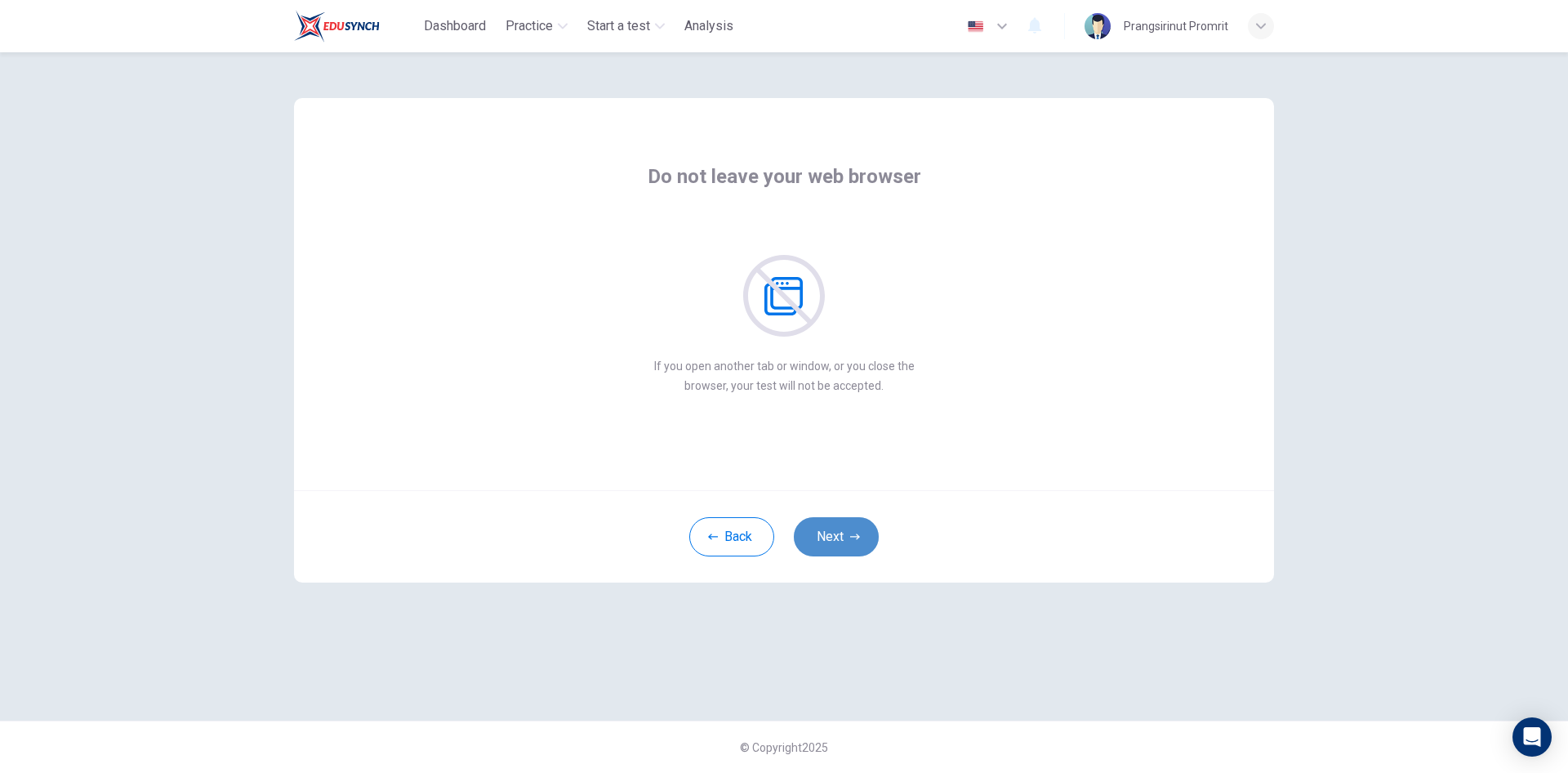
click at [833, 533] on button "Next" at bounding box center [836, 536] width 85 height 39
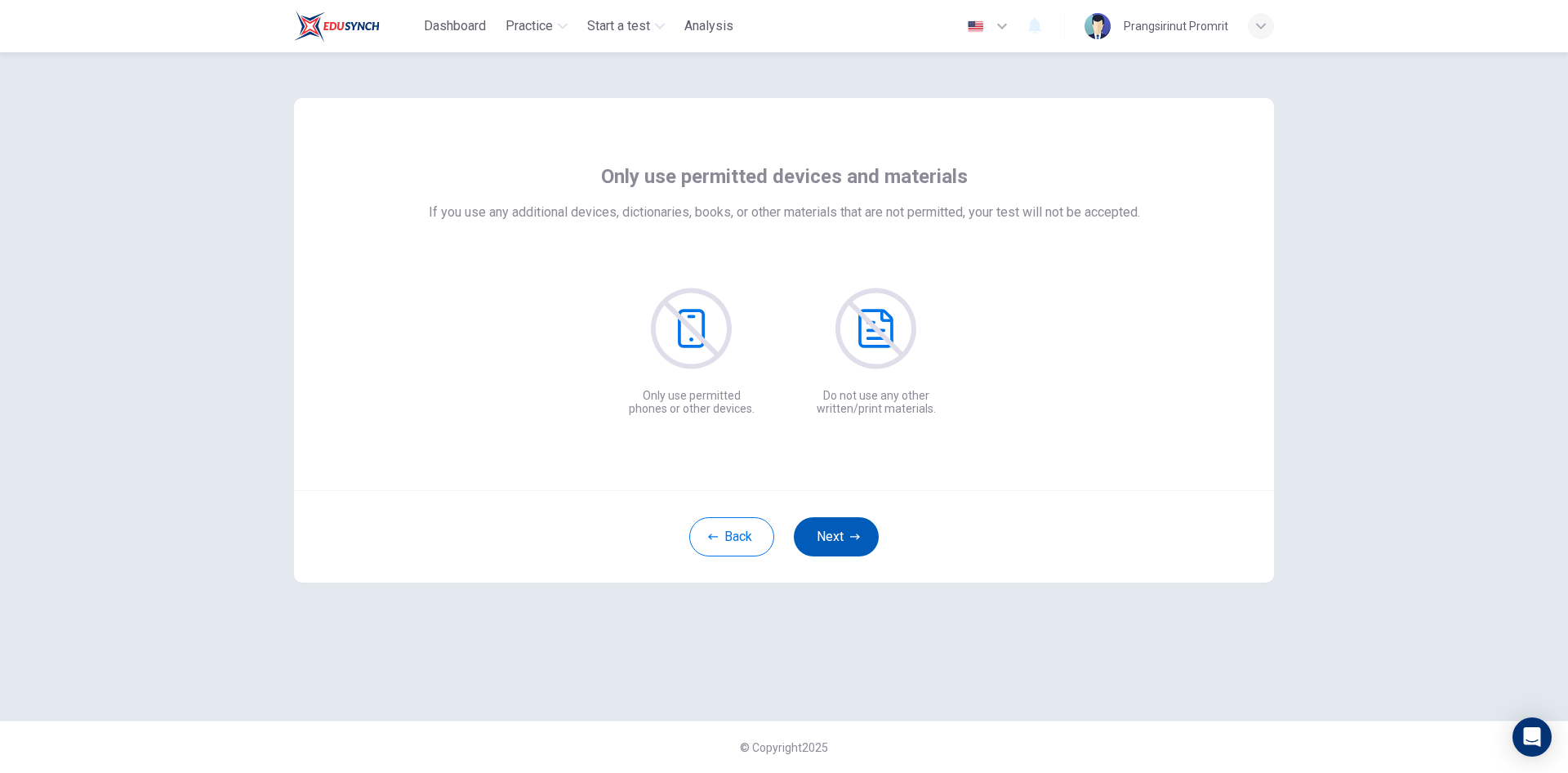
click at [833, 533] on button "Next" at bounding box center [836, 536] width 85 height 39
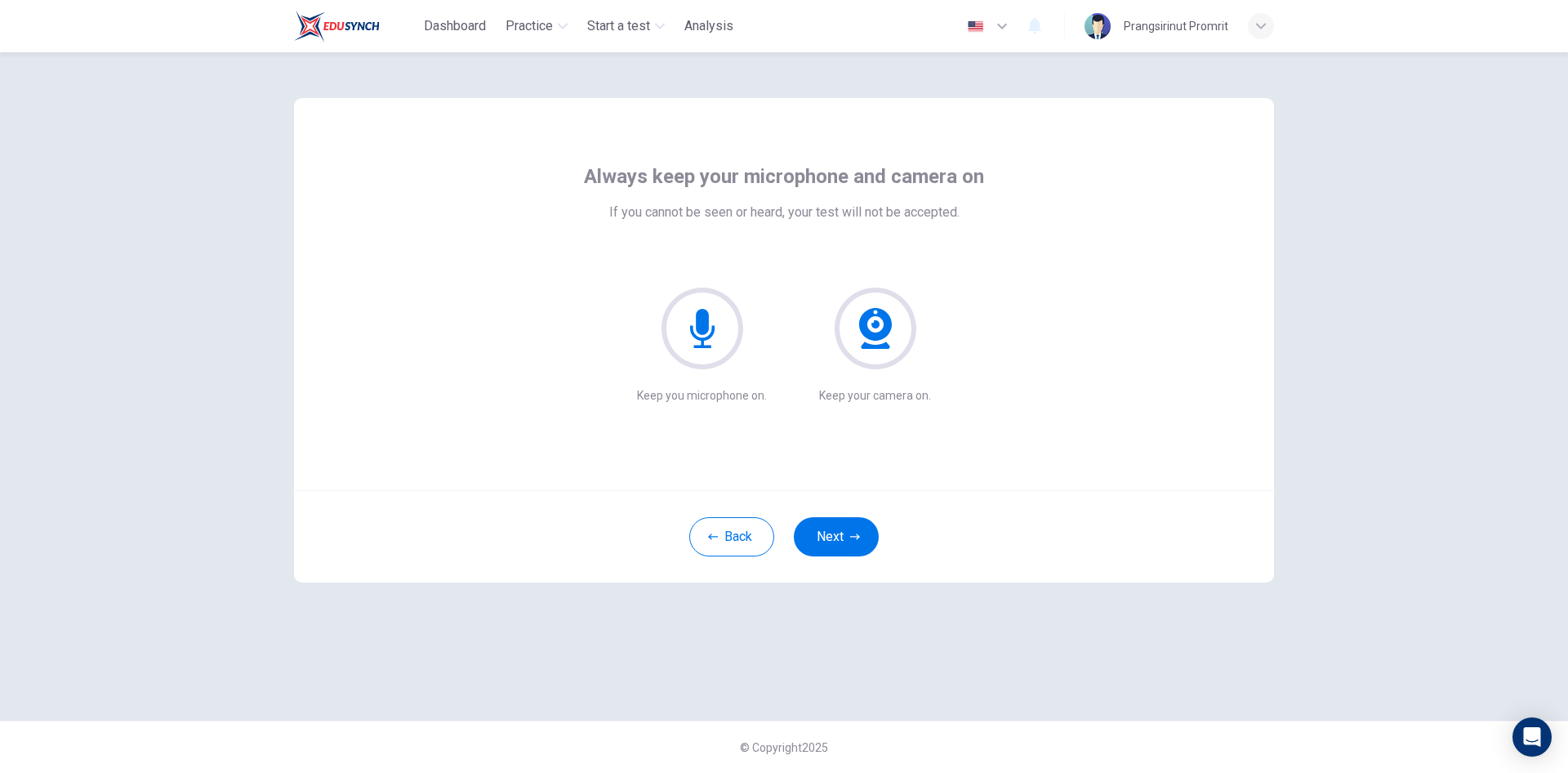
click at [696, 328] on icon at bounding box center [703, 328] width 82 height 82
click at [834, 533] on button "Next" at bounding box center [836, 536] width 85 height 39
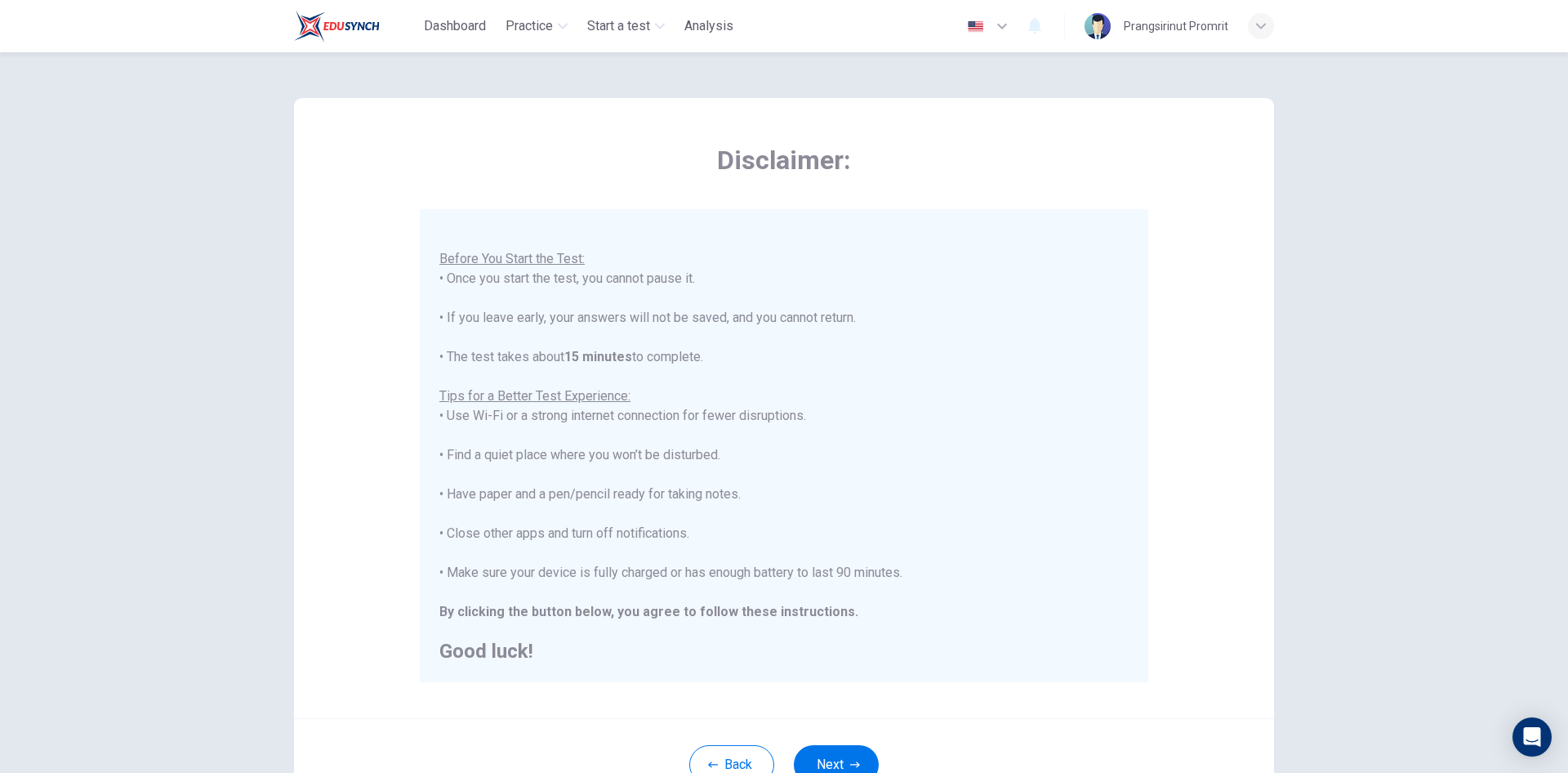
scroll to position [135, 0]
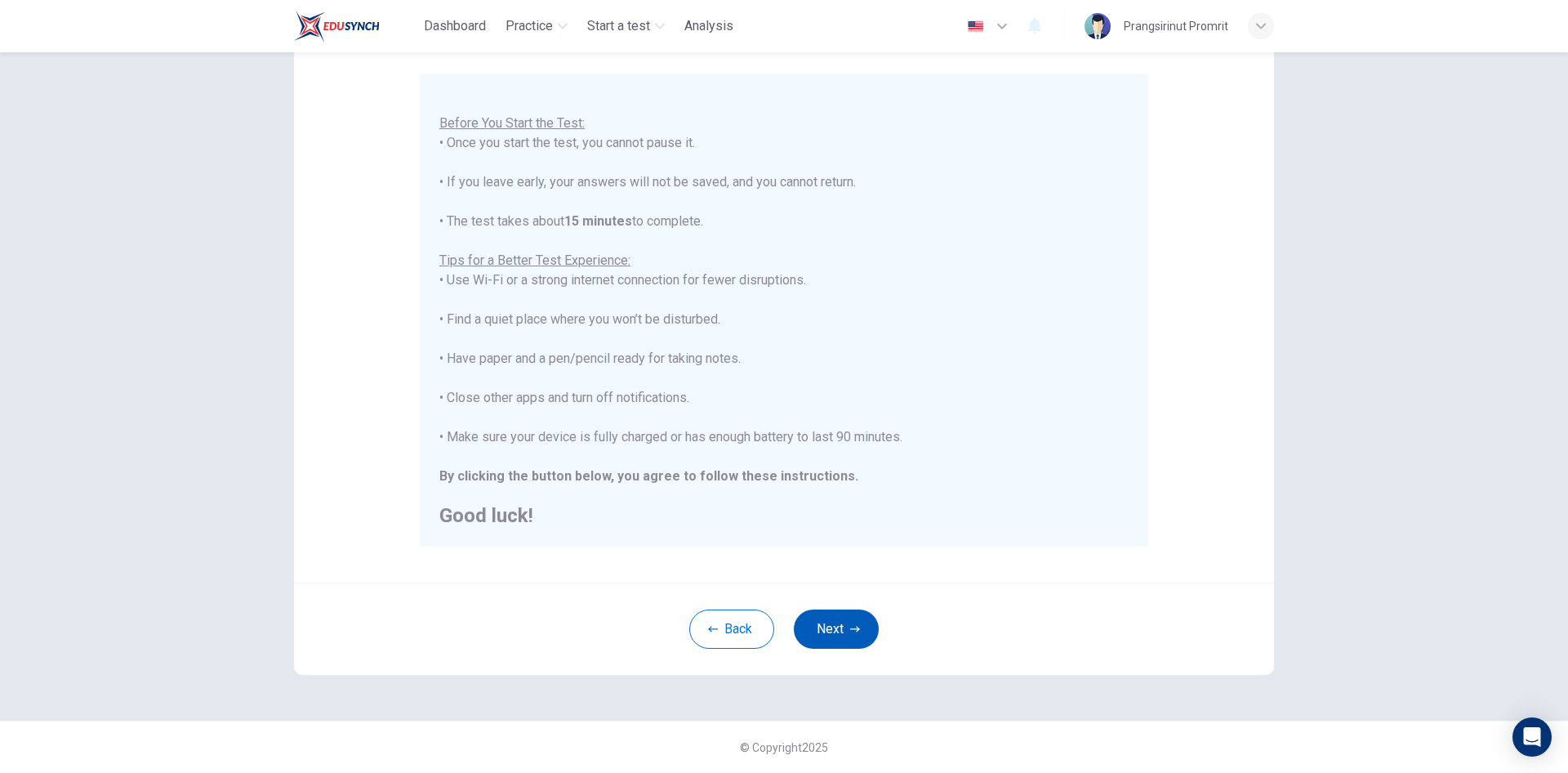
click at [842, 620] on button "Next" at bounding box center [836, 629] width 85 height 39
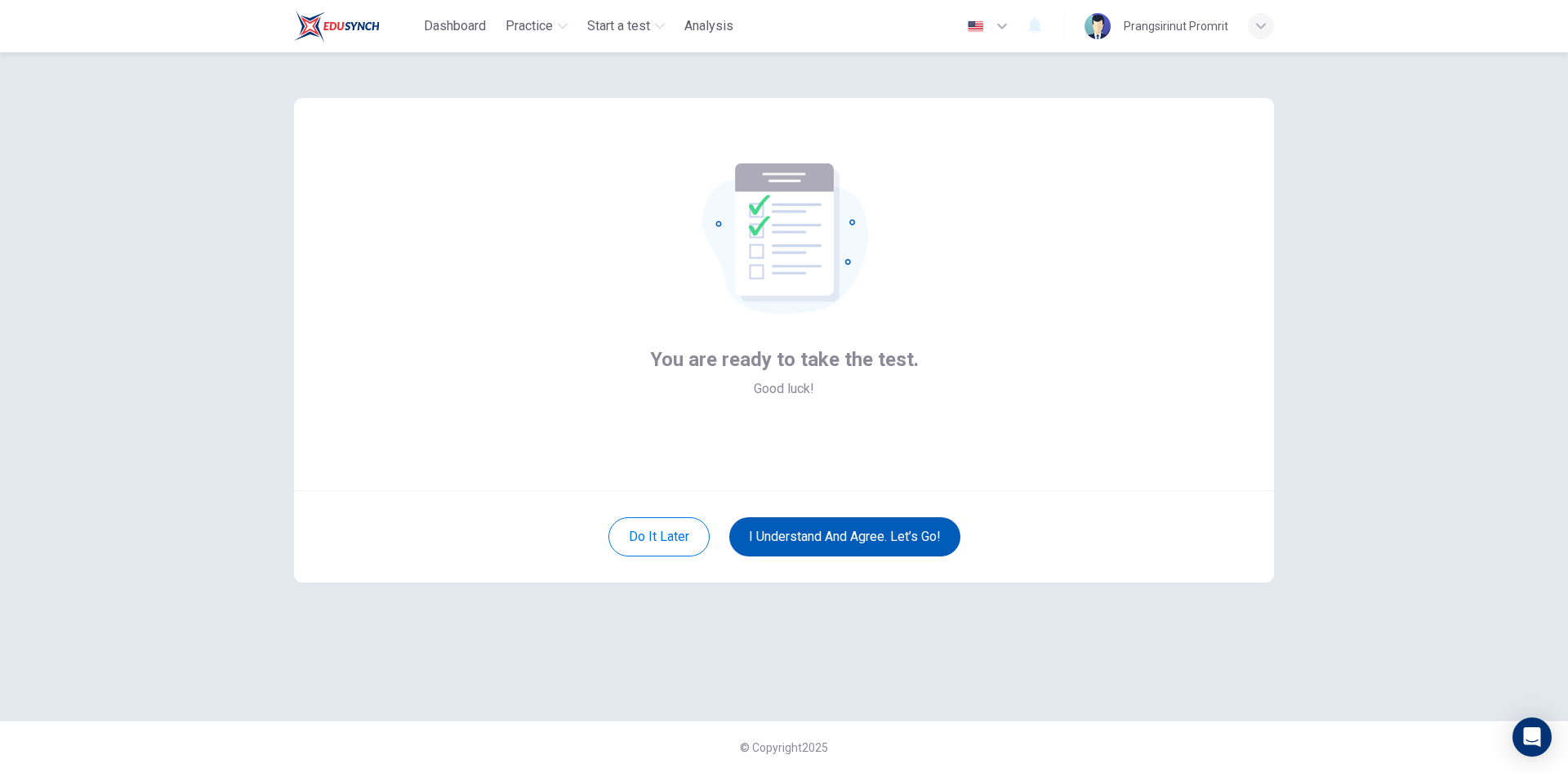
scroll to position [0, 0]
click at [887, 515] on div "Do it later I understand and agree. Let’s go!" at bounding box center [784, 536] width 980 height 93
click at [922, 543] on button "I understand and agree. Let’s go!" at bounding box center [845, 536] width 231 height 39
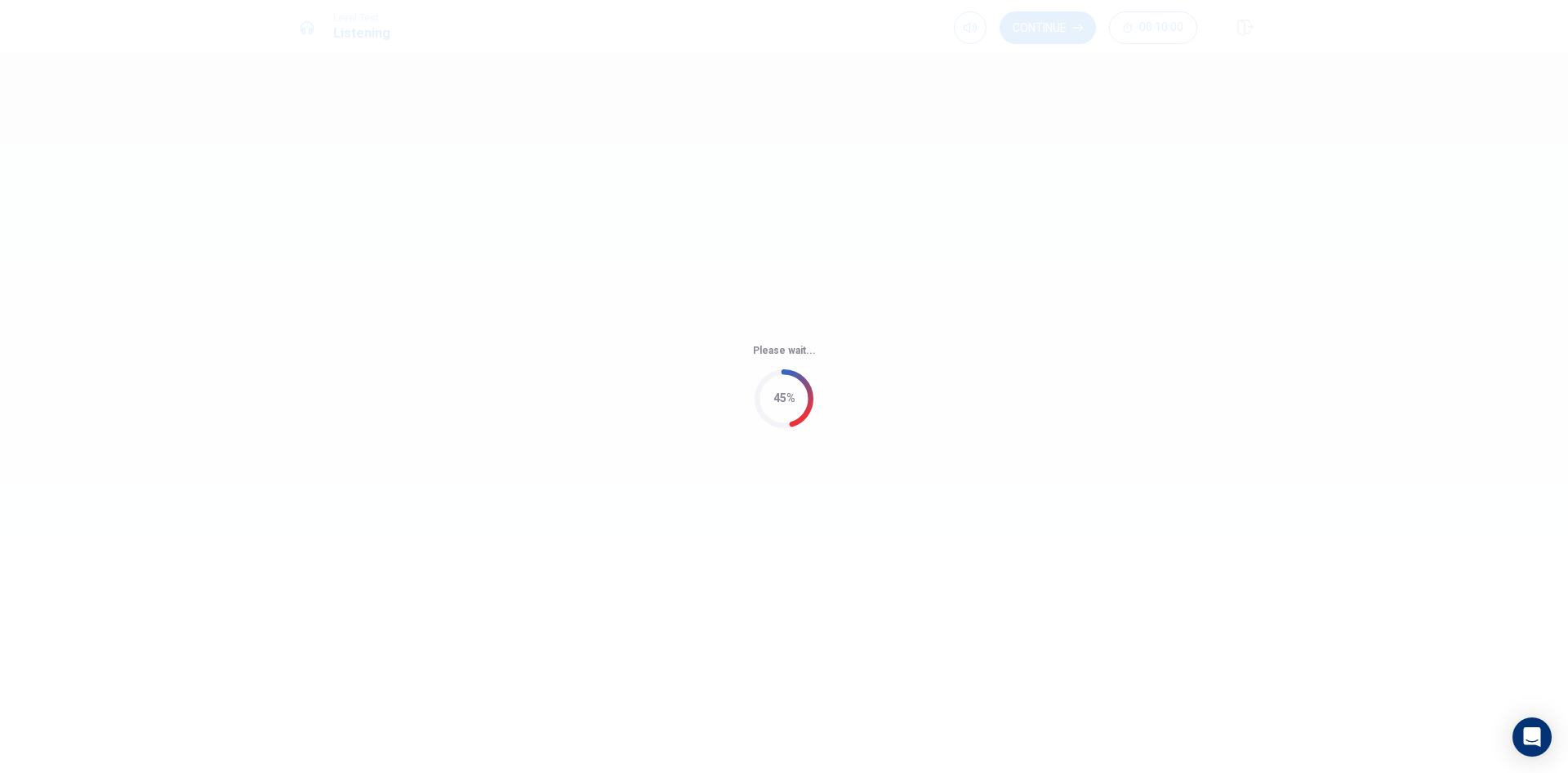
click at [987, 523] on div "Please wait... 45%" at bounding box center [784, 386] width 1568 height 773
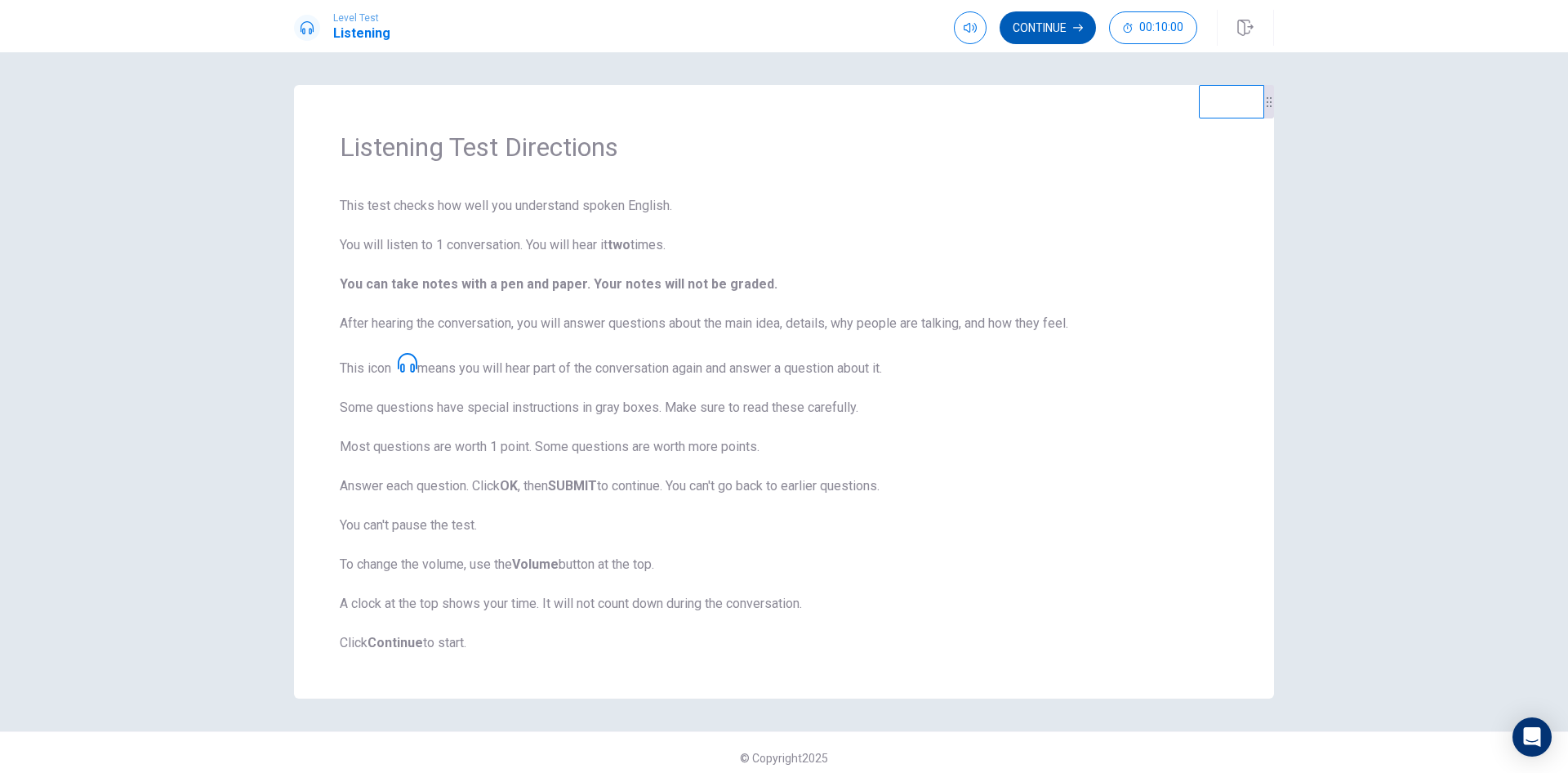
click at [1030, 25] on button "Continue" at bounding box center [1047, 28] width 96 height 33
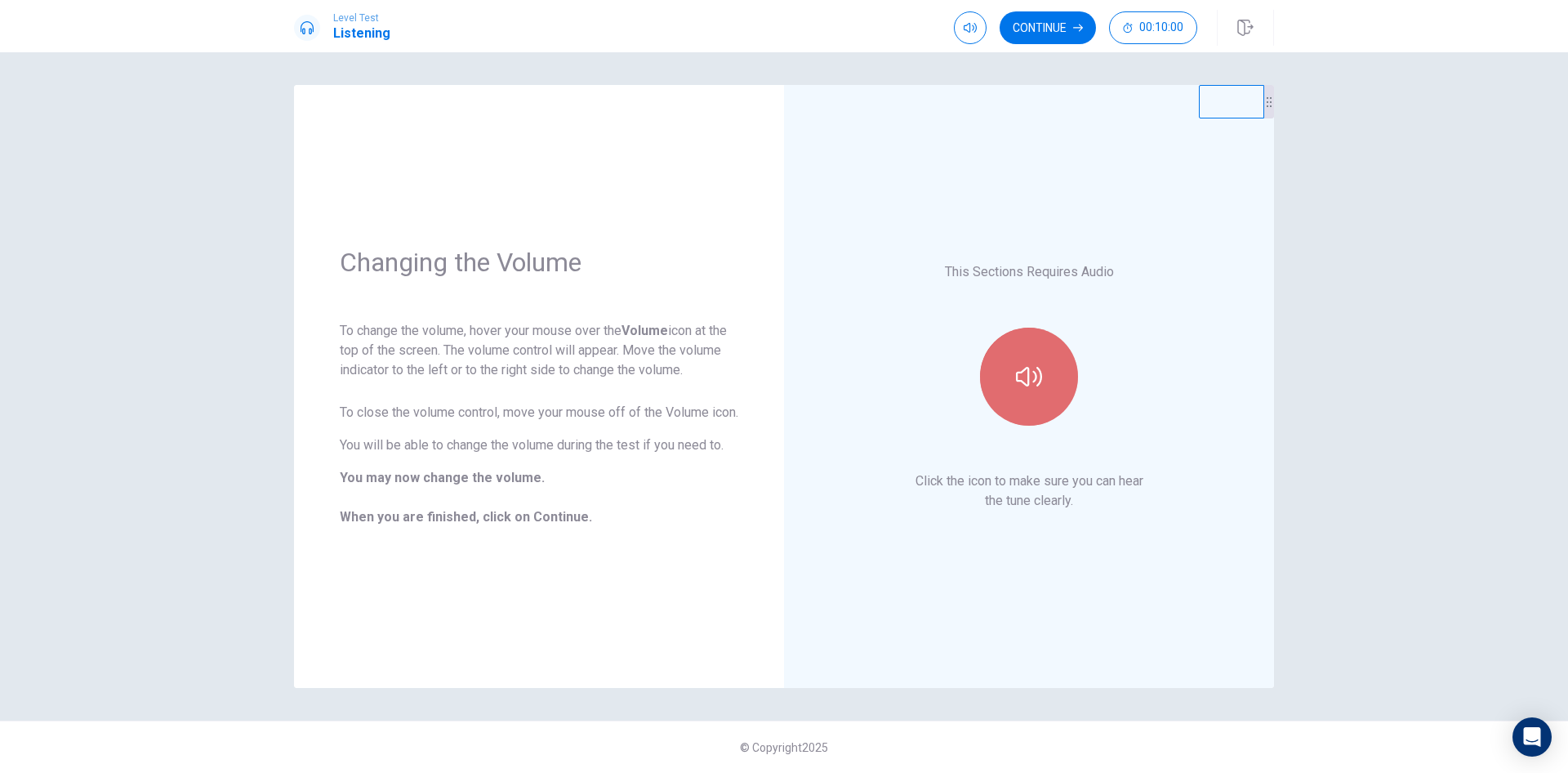
click at [1019, 367] on icon "button" at bounding box center [1028, 376] width 26 height 26
click at [1322, 210] on div "Changing the Volume To change the volume, hover your mouse over the Volume icon…" at bounding box center [784, 412] width 1568 height 720
click at [1059, 28] on button "Continue" at bounding box center [1047, 28] width 96 height 33
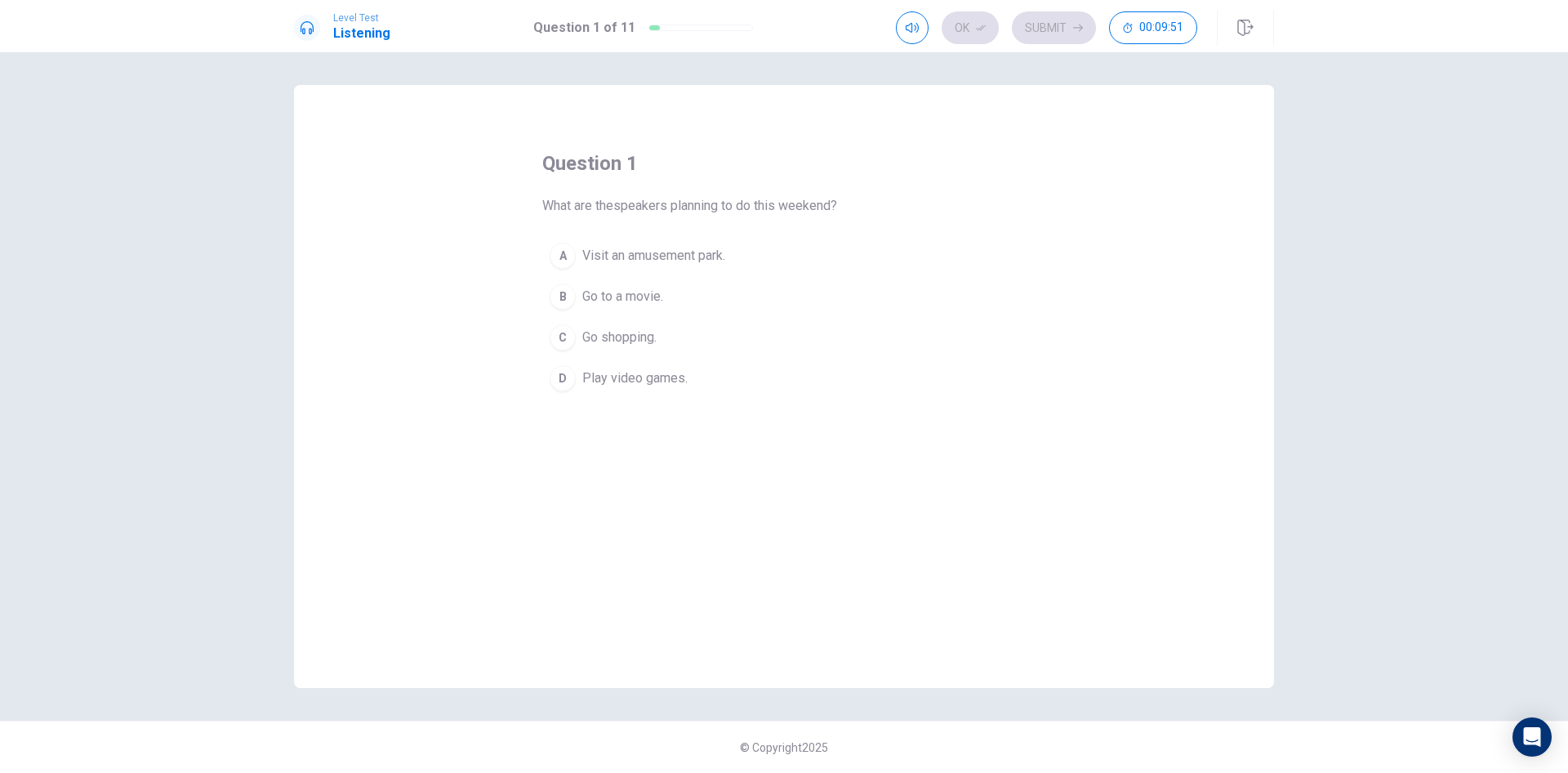
click at [698, 259] on span "Visit an amusement park." at bounding box center [653, 255] width 143 height 19
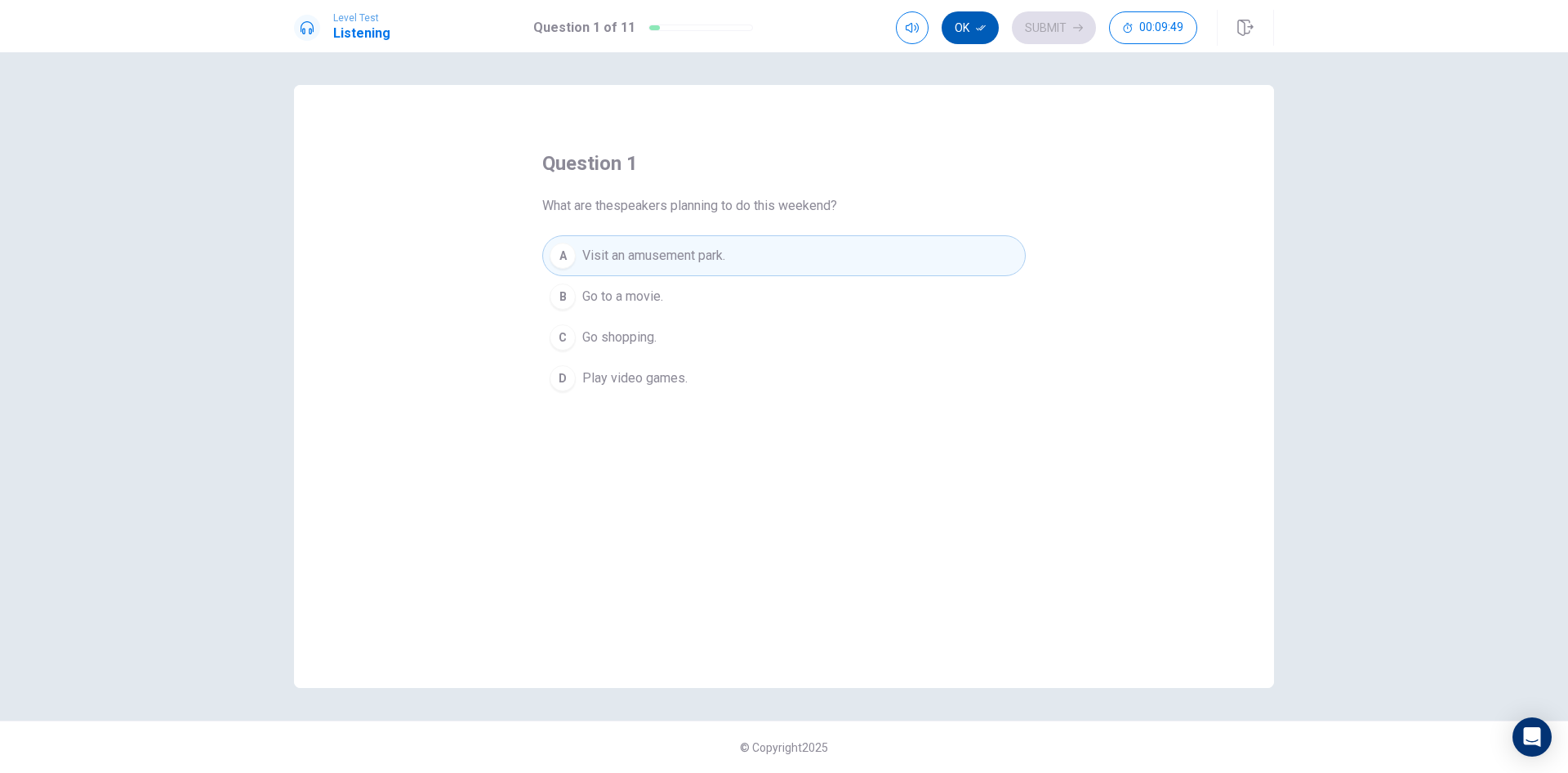
click at [974, 23] on button "Ok" at bounding box center [970, 28] width 57 height 33
click at [1031, 26] on button "Submit" at bounding box center [1053, 28] width 84 height 33
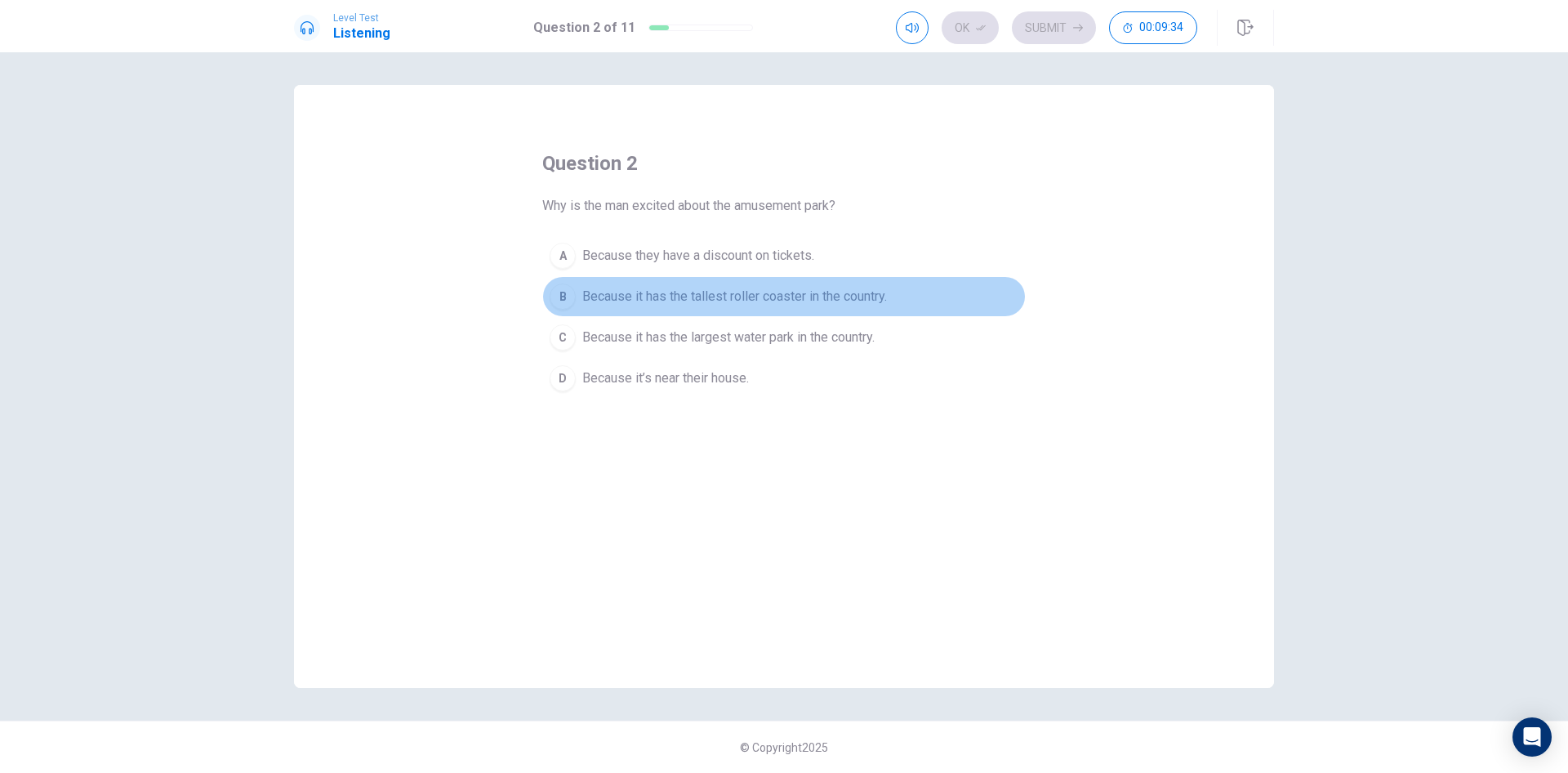
click at [742, 296] on span "Because it has the tallest roller coaster in the country." at bounding box center [734, 296] width 305 height 19
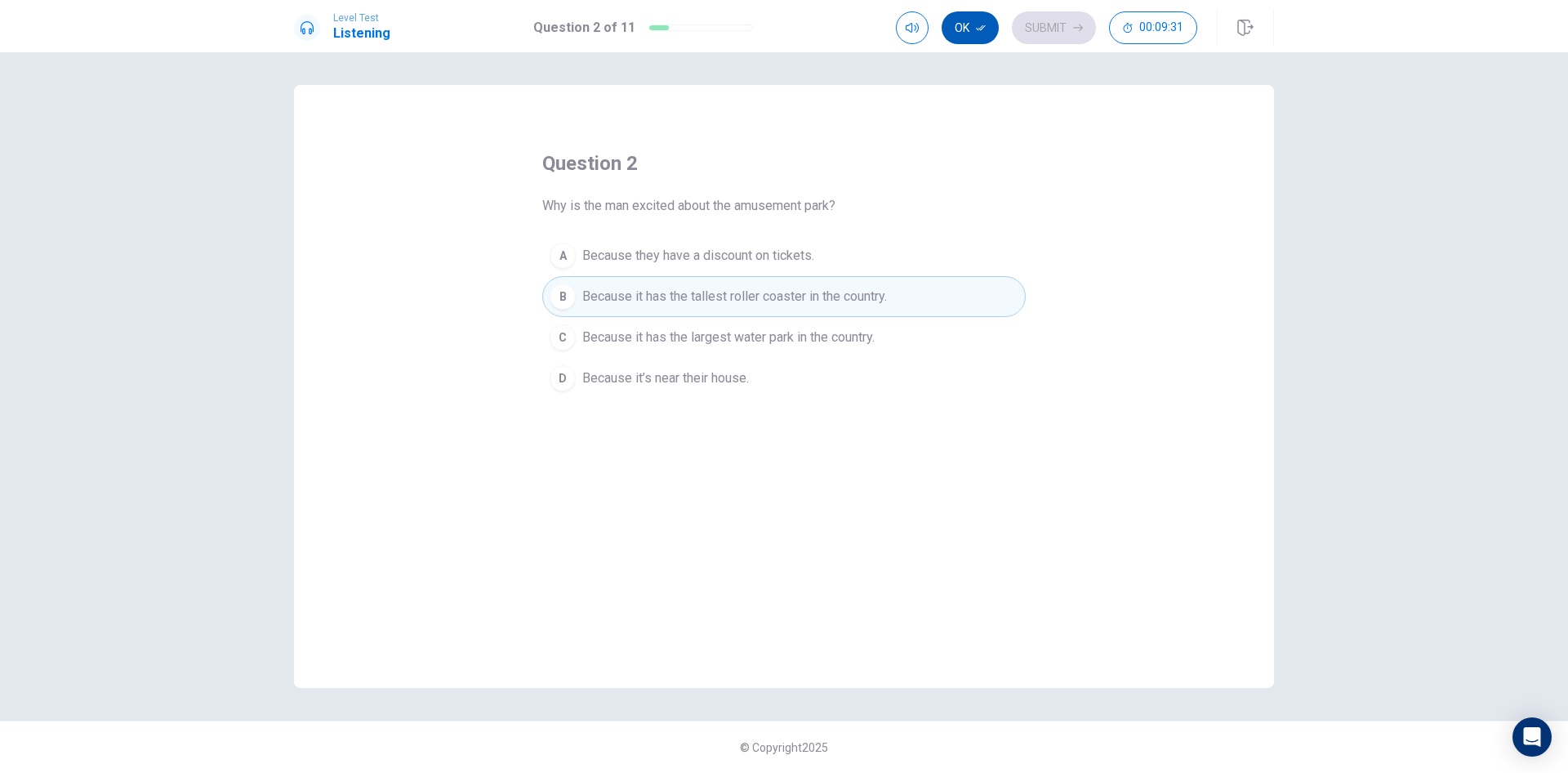
click at [980, 40] on button "Ok" at bounding box center [970, 28] width 57 height 33
click at [1026, 28] on button "Submit" at bounding box center [1053, 28] width 84 height 33
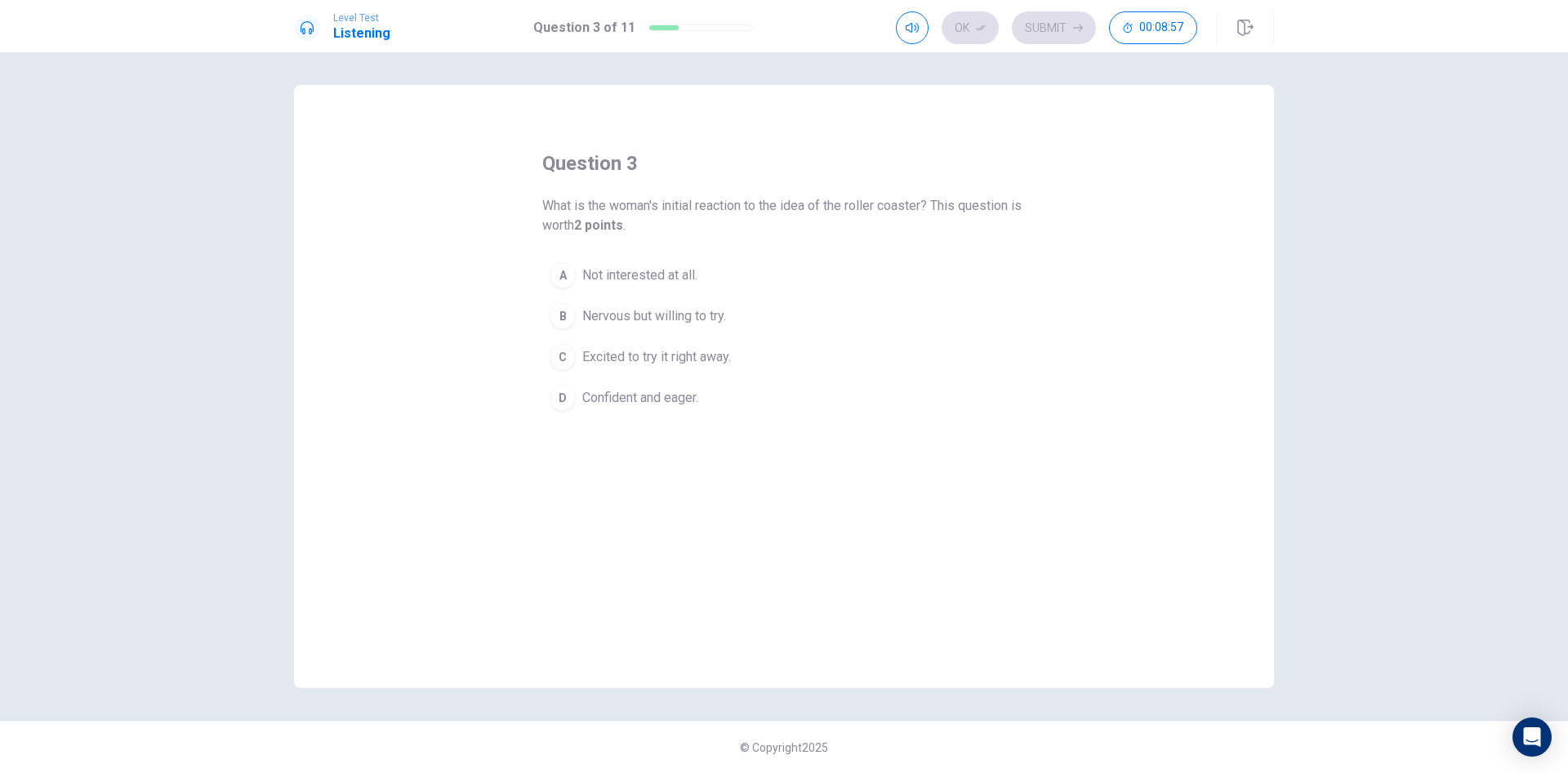
click at [677, 314] on span "Nervous but willing to try." at bounding box center [654, 316] width 144 height 19
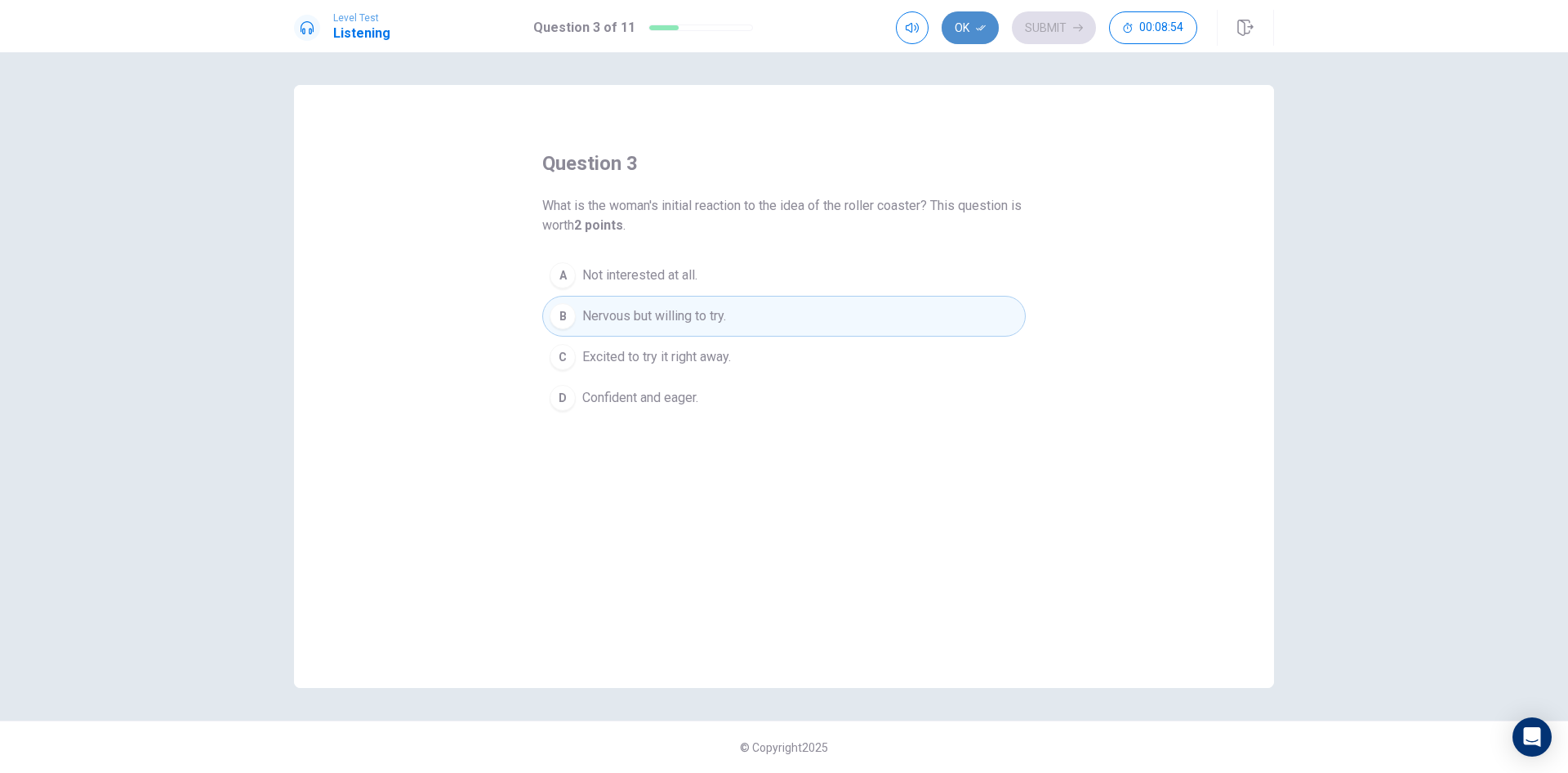
click at [969, 28] on button "Ok" at bounding box center [970, 28] width 57 height 33
click at [1071, 30] on button "Submit" at bounding box center [1053, 28] width 84 height 33
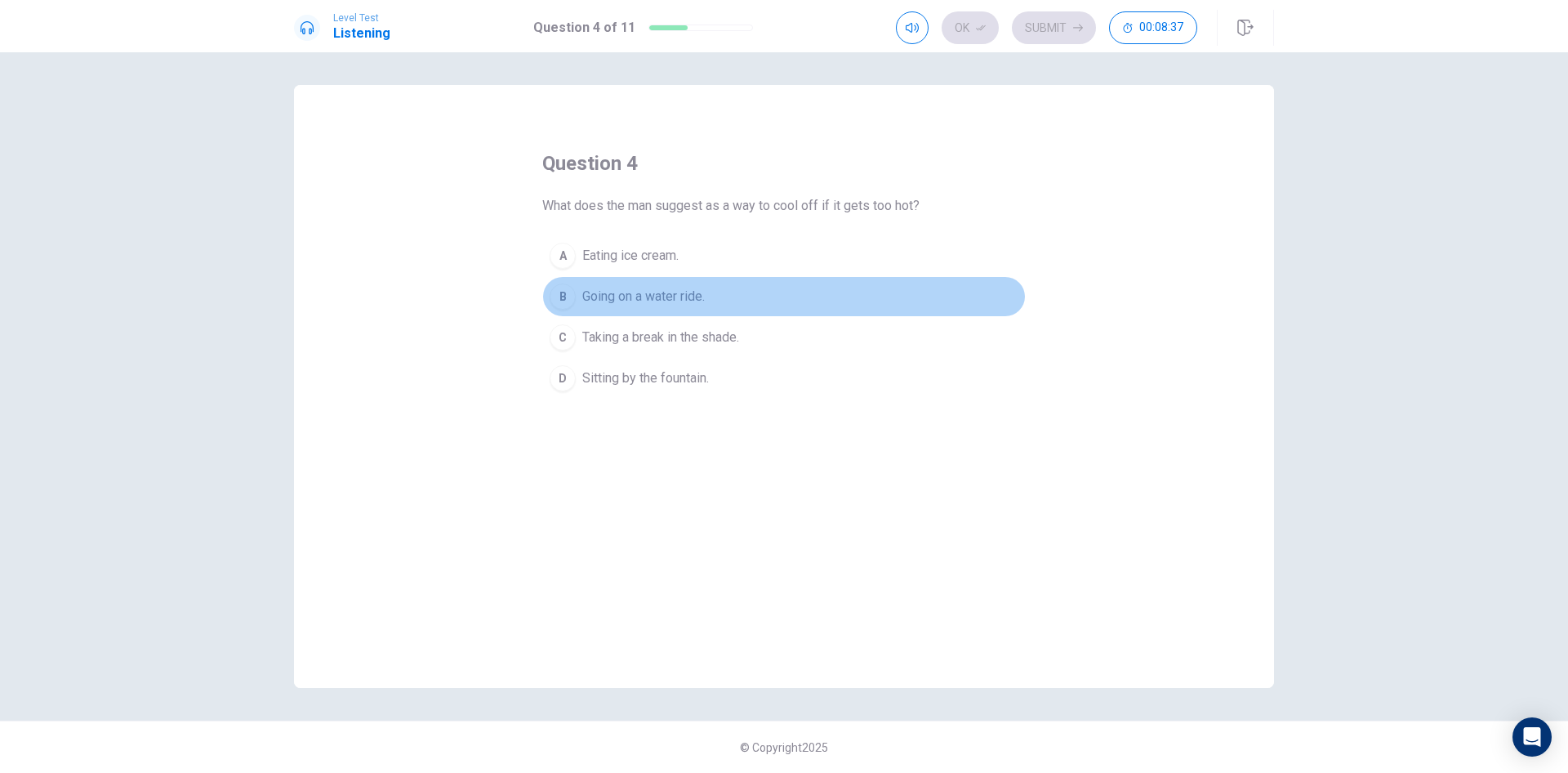
click at [690, 297] on span "Going on a water ride." at bounding box center [643, 296] width 123 height 19
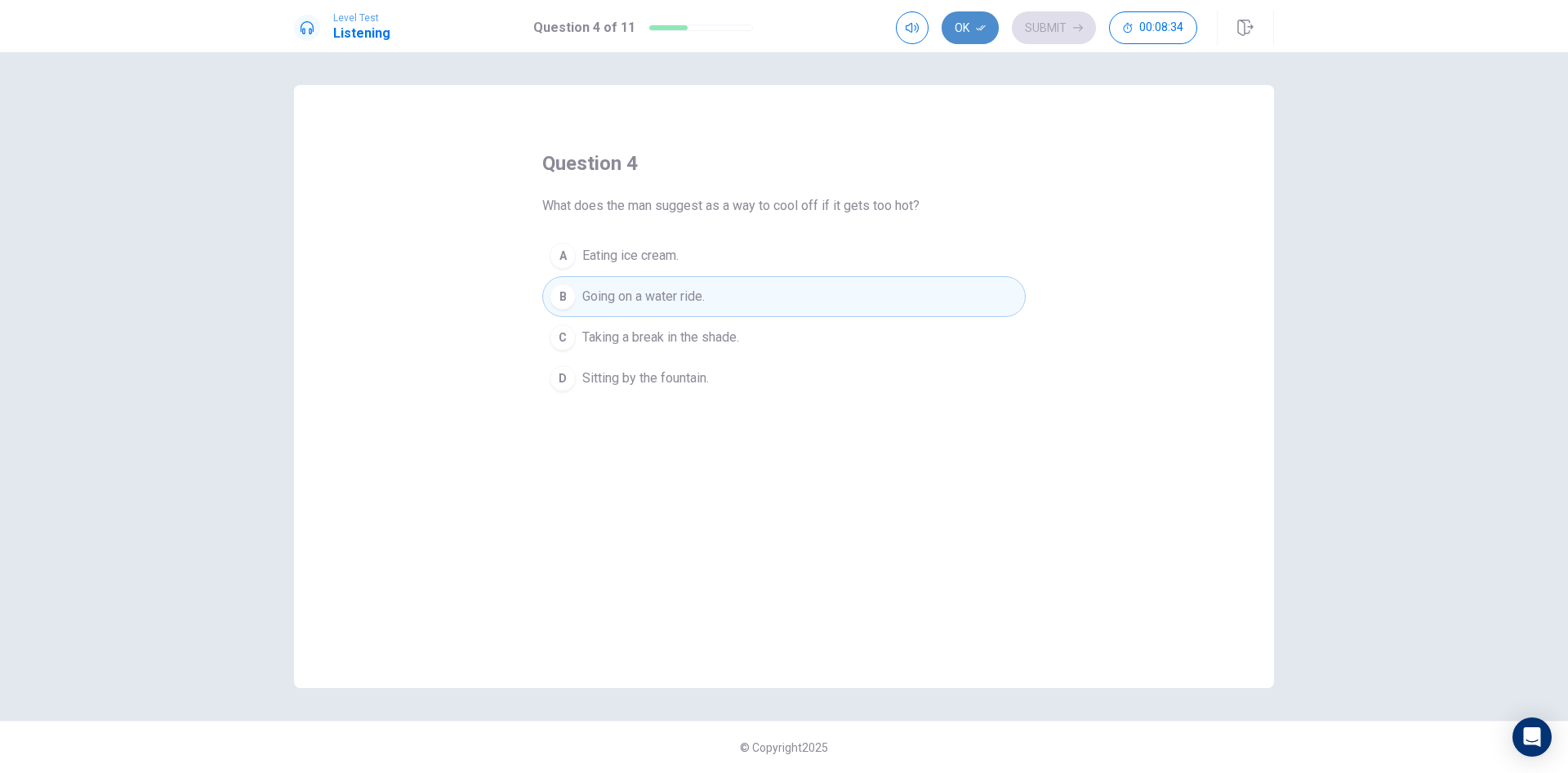
click at [980, 33] on button "Ok" at bounding box center [970, 28] width 57 height 33
click at [1051, 24] on button "Submit" at bounding box center [1053, 28] width 84 height 33
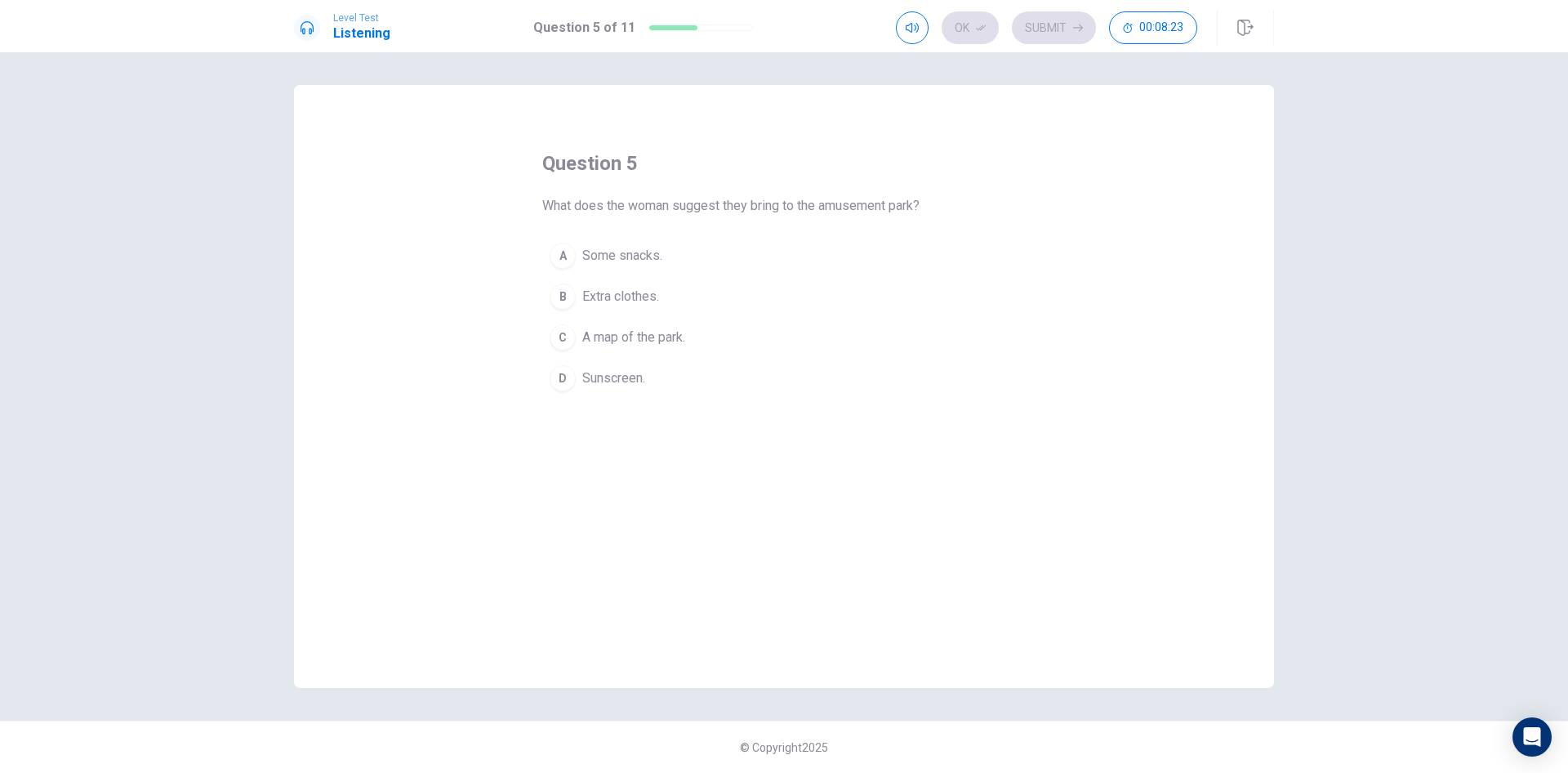
click at [628, 290] on span "Extra clothes." at bounding box center [621, 296] width 77 height 19
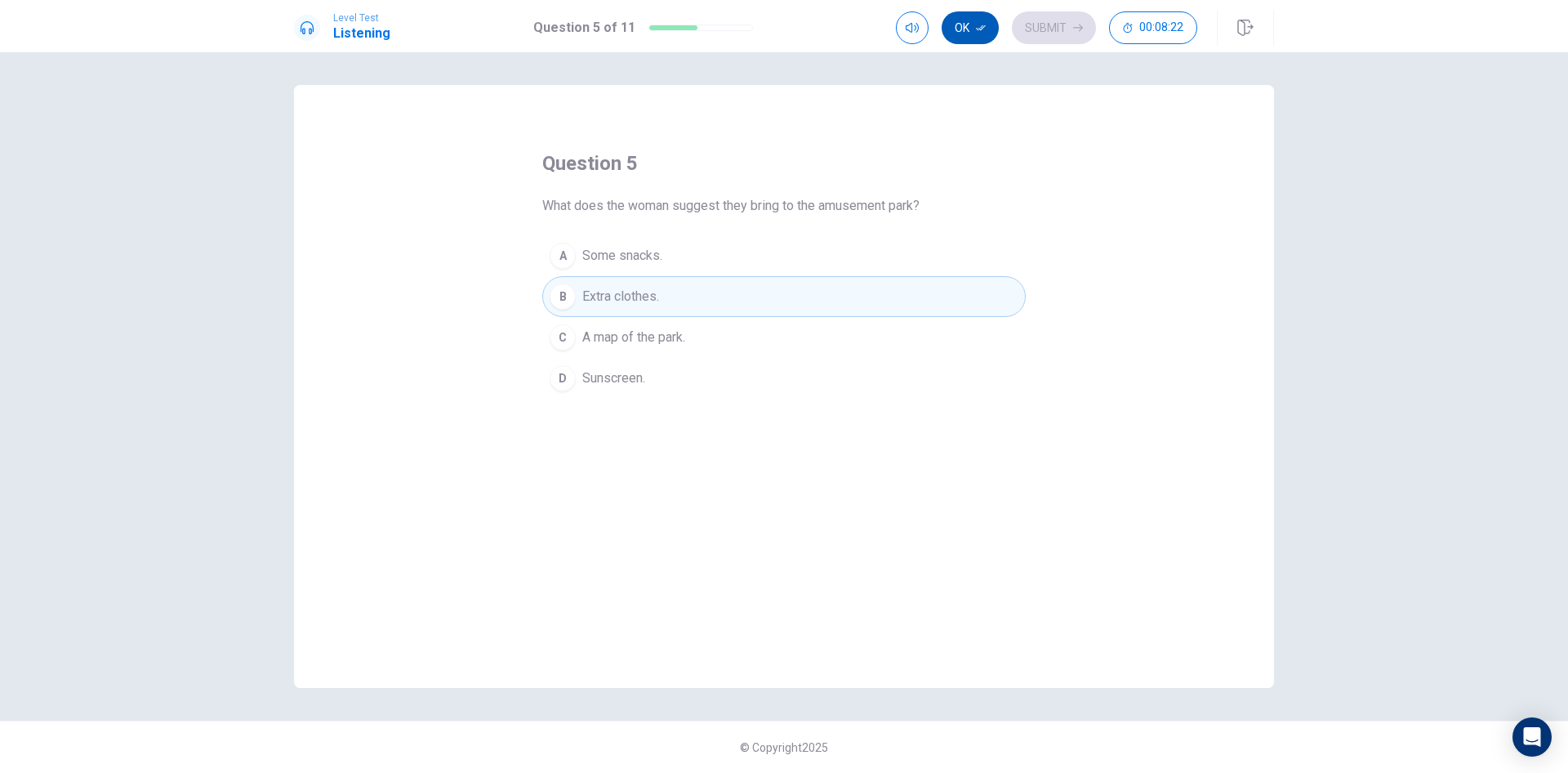
click at [971, 33] on button "Ok" at bounding box center [970, 28] width 57 height 33
click at [1044, 20] on button "Submit" at bounding box center [1053, 28] width 84 height 33
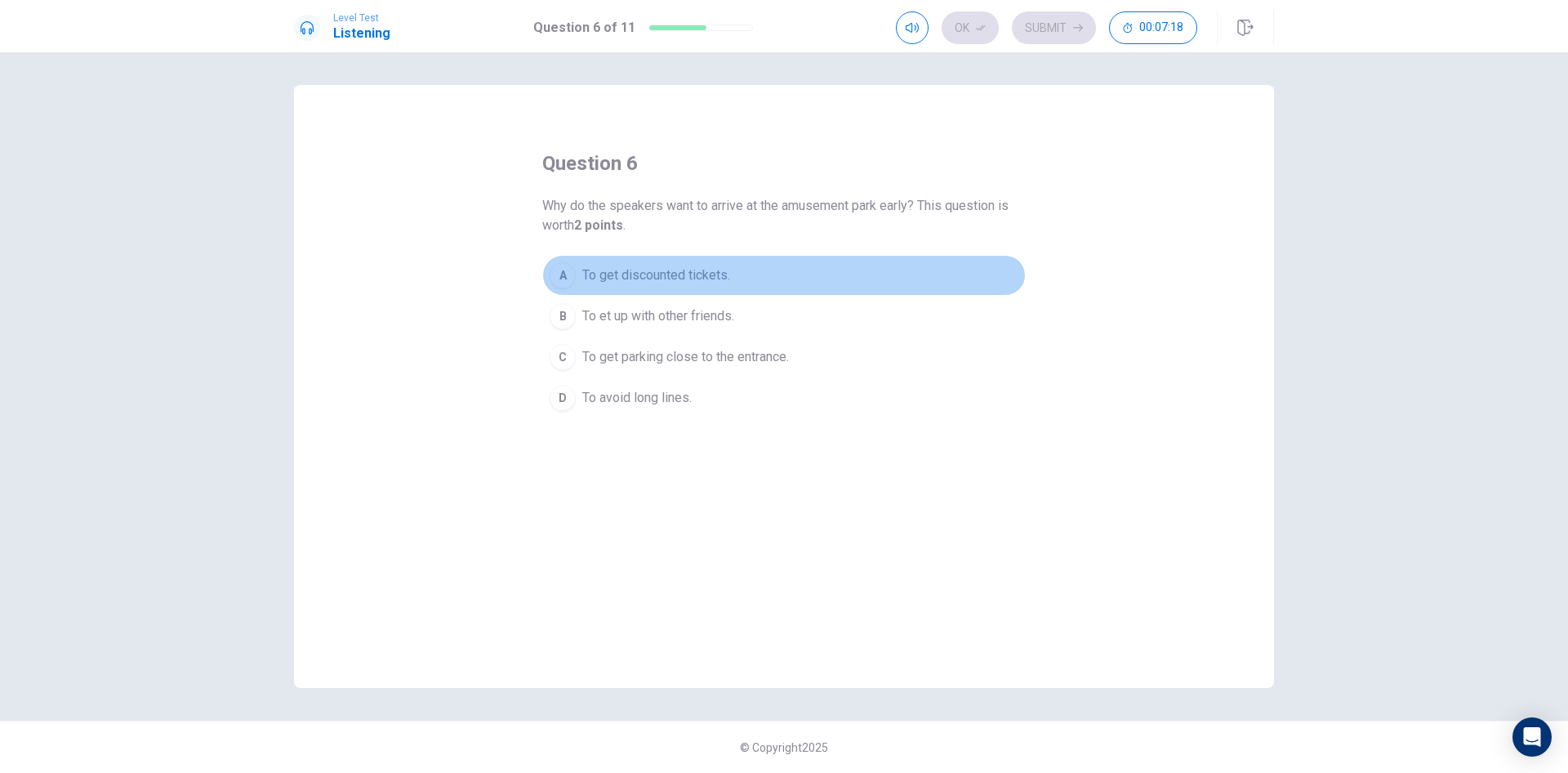
click at [664, 276] on span "To get discounted tickets." at bounding box center [656, 275] width 148 height 19
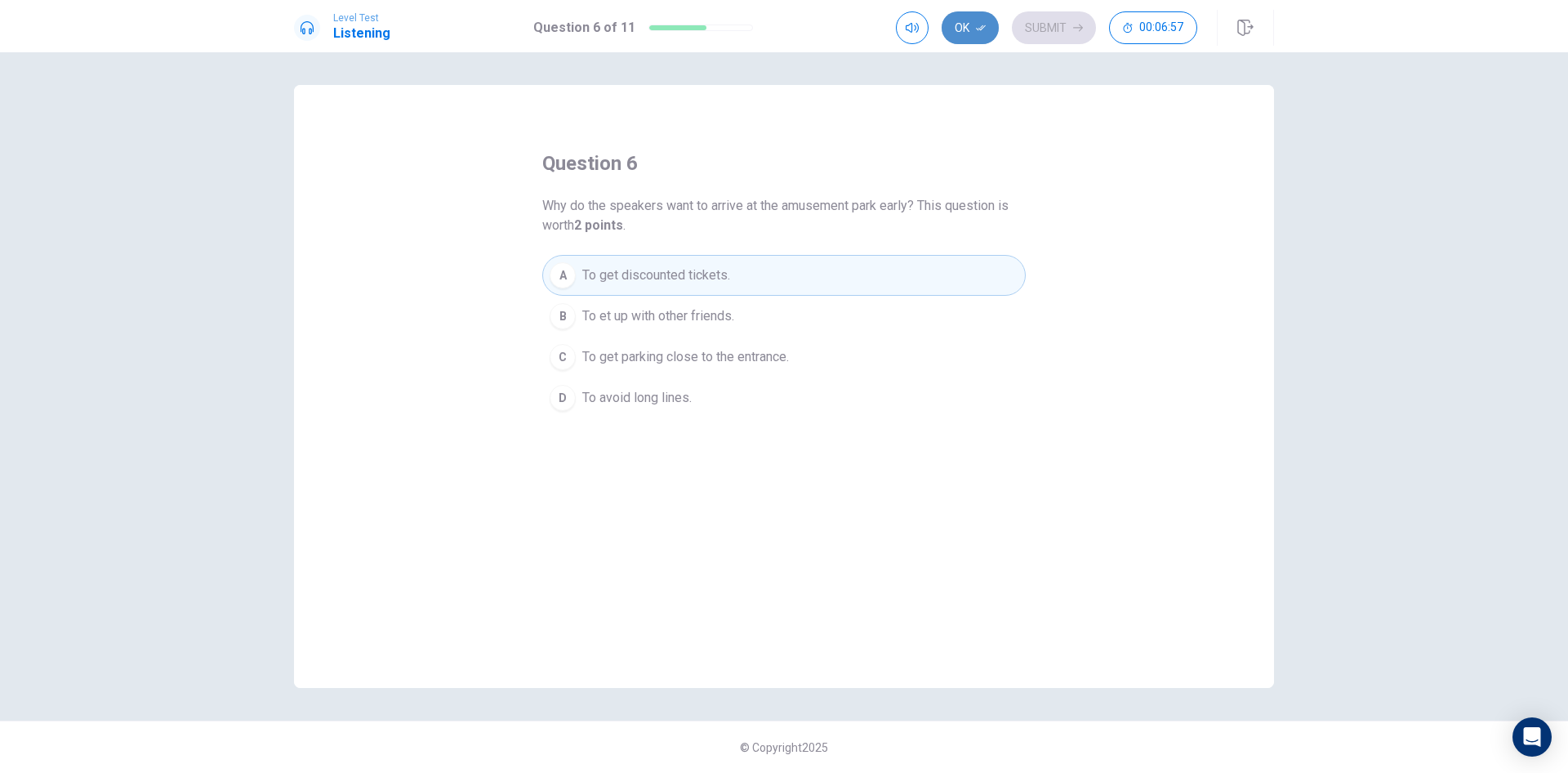
click at [971, 25] on button "Ok" at bounding box center [970, 28] width 57 height 33
click at [1051, 25] on button "Submit" at bounding box center [1053, 28] width 84 height 33
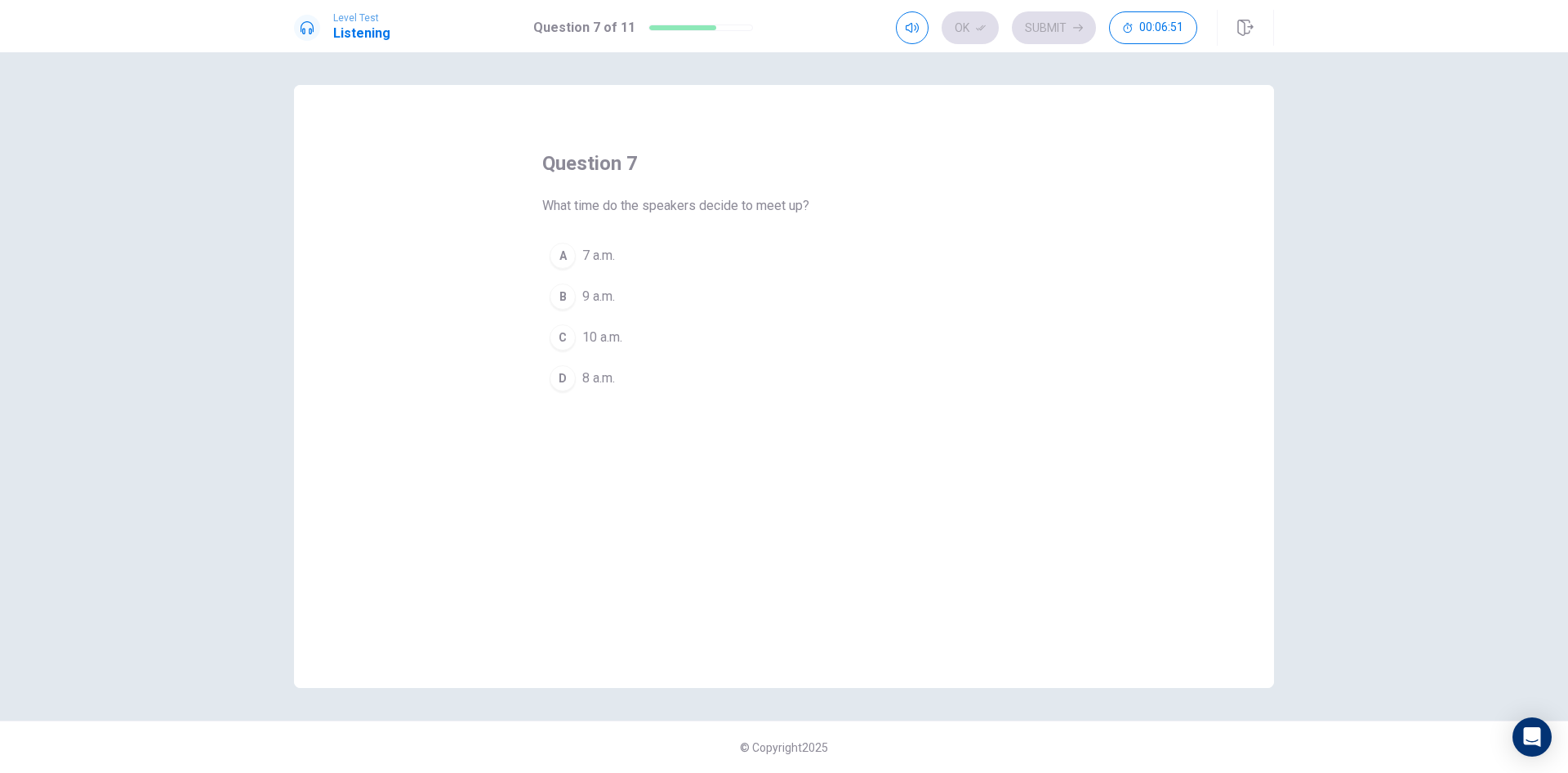
click at [602, 295] on span "9 a.m." at bounding box center [598, 296] width 33 height 19
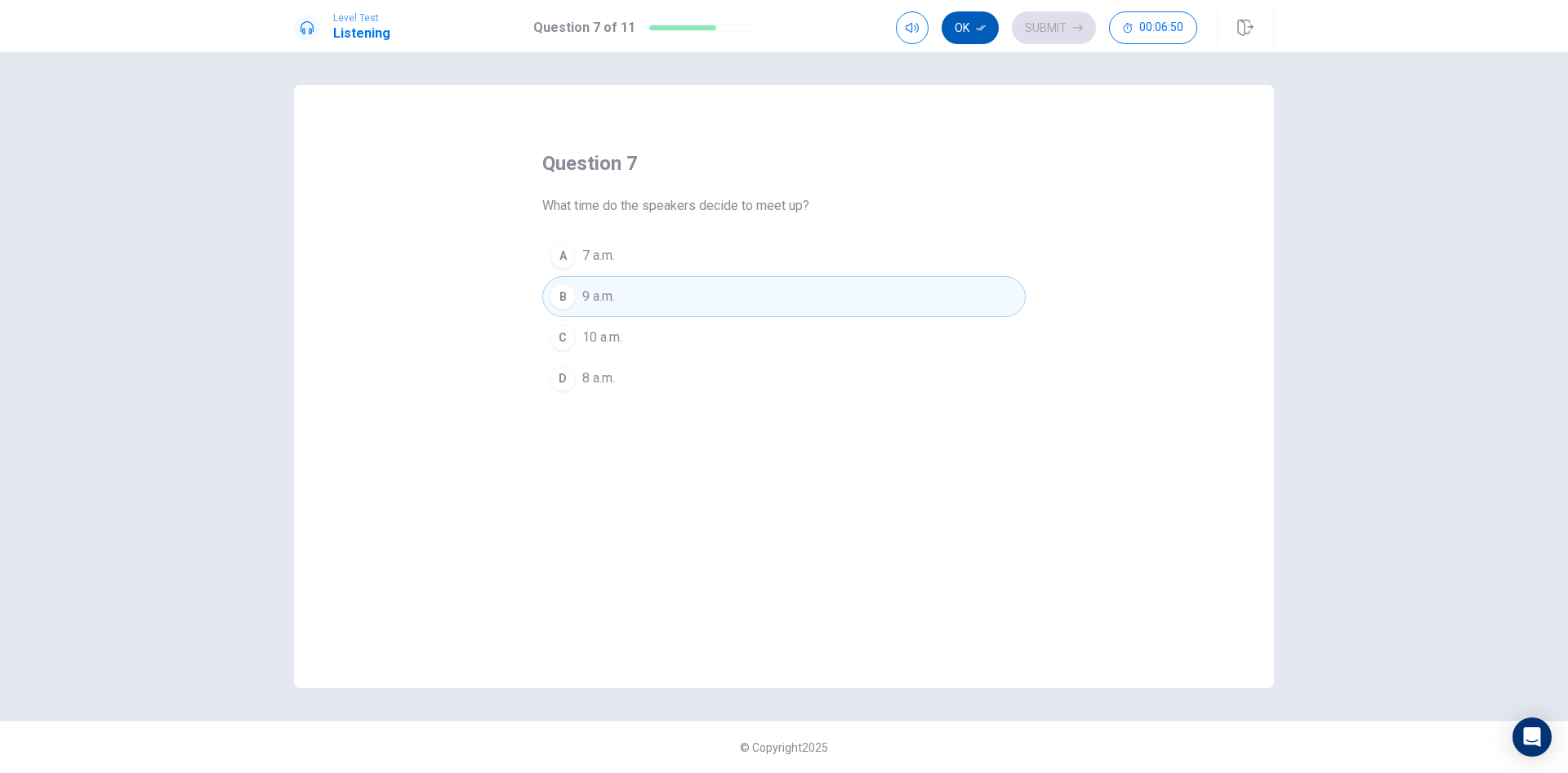
click at [971, 23] on button "Ok" at bounding box center [970, 28] width 57 height 33
click at [1043, 23] on button "Submit" at bounding box center [1053, 28] width 84 height 33
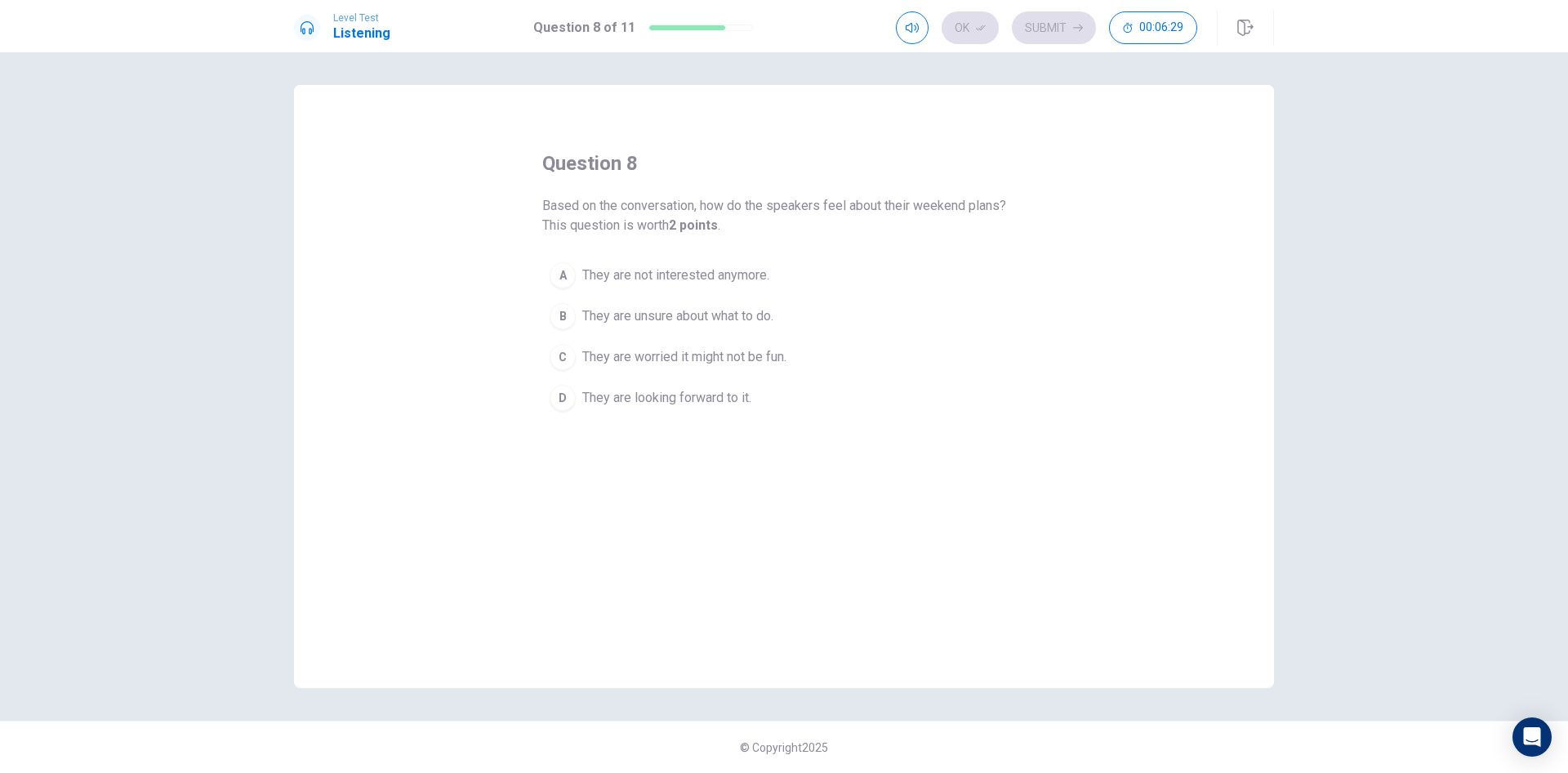
click at [693, 313] on span "They are unsure about what to do." at bounding box center [678, 316] width 191 height 19
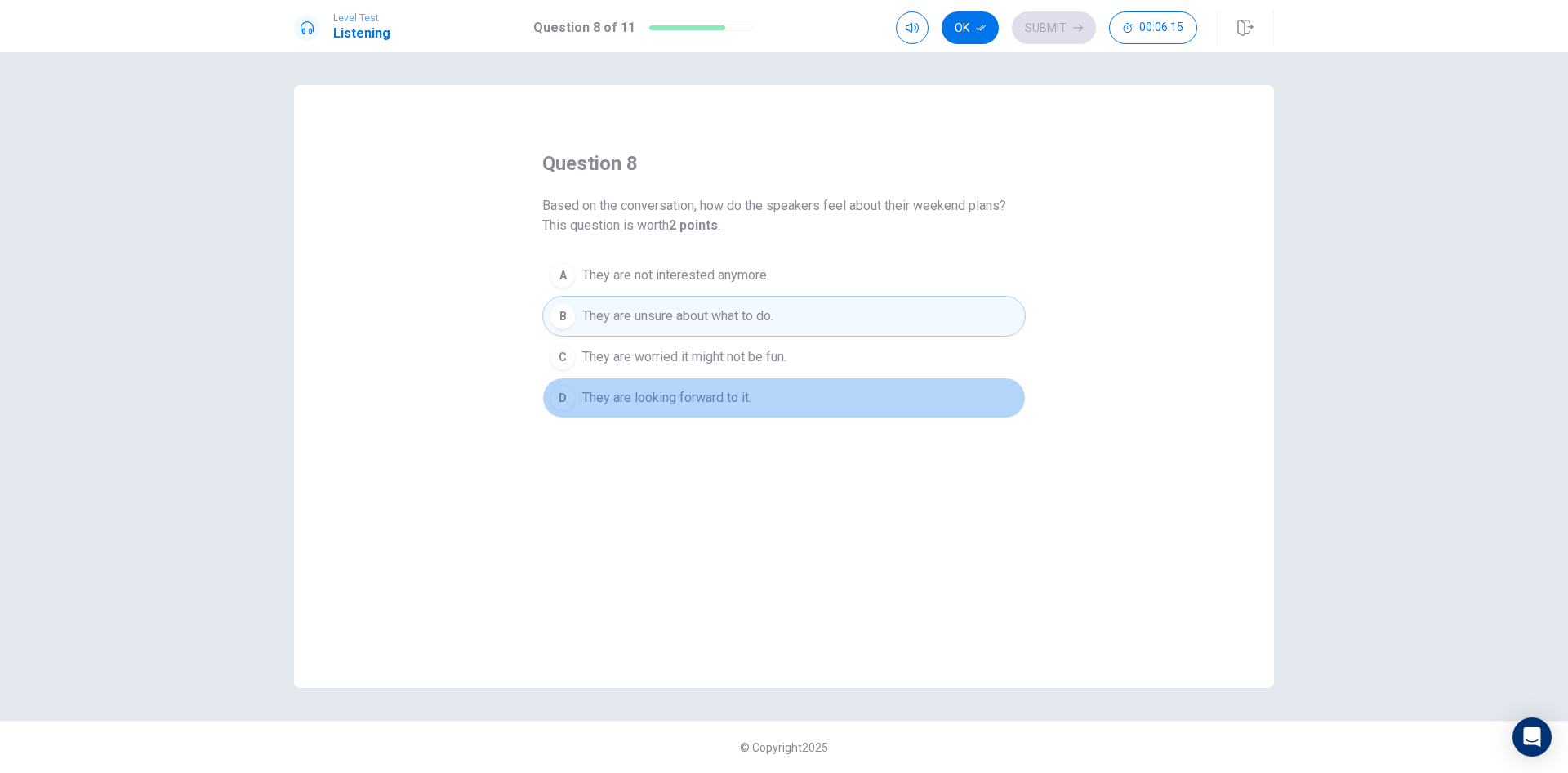
click at [738, 394] on span "They are looking forward to it." at bounding box center [667, 397] width 169 height 19
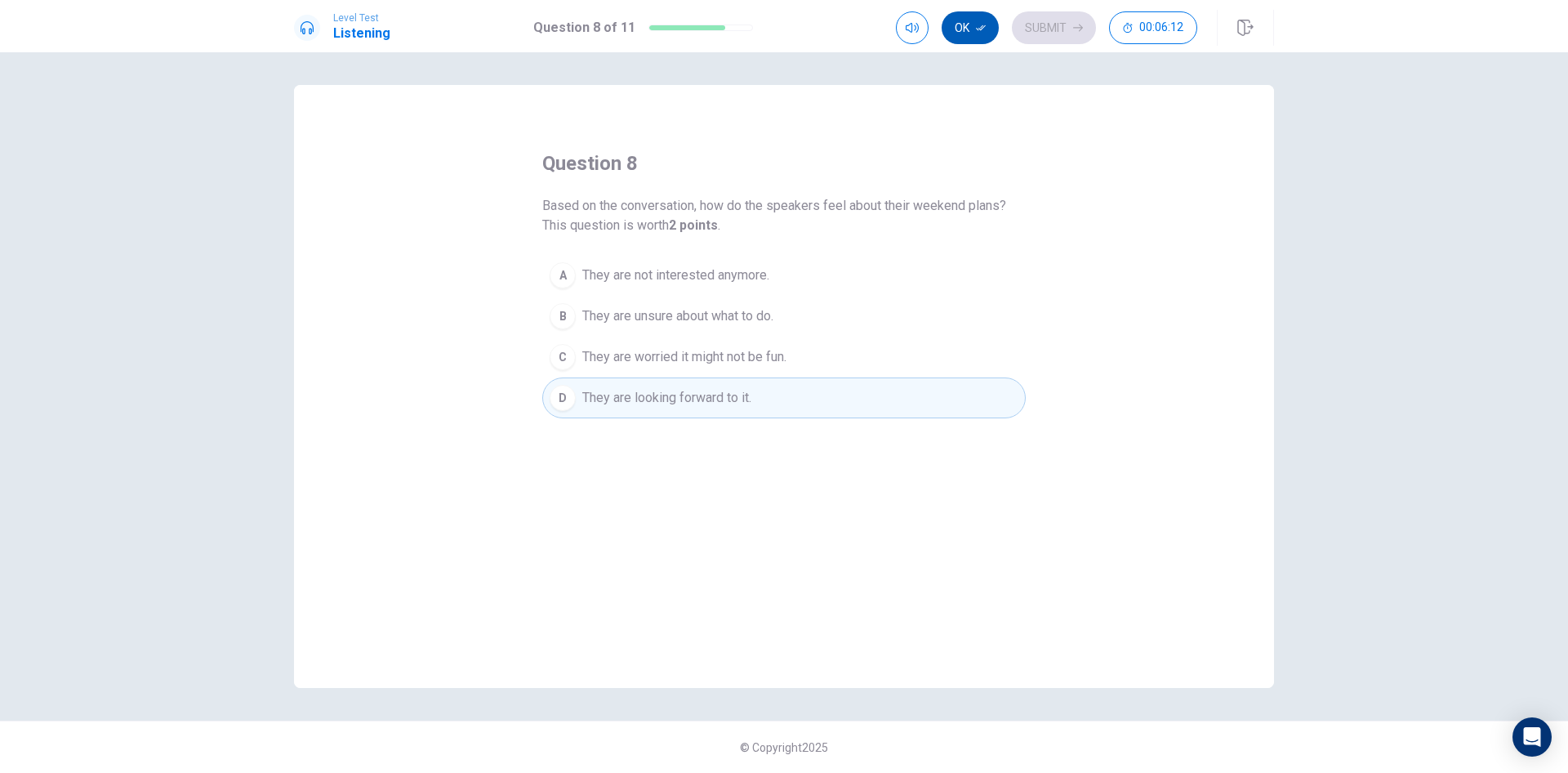
click at [978, 23] on icon "button" at bounding box center [981, 28] width 10 height 10
click at [1049, 28] on button "Submit" at bounding box center [1053, 28] width 84 height 33
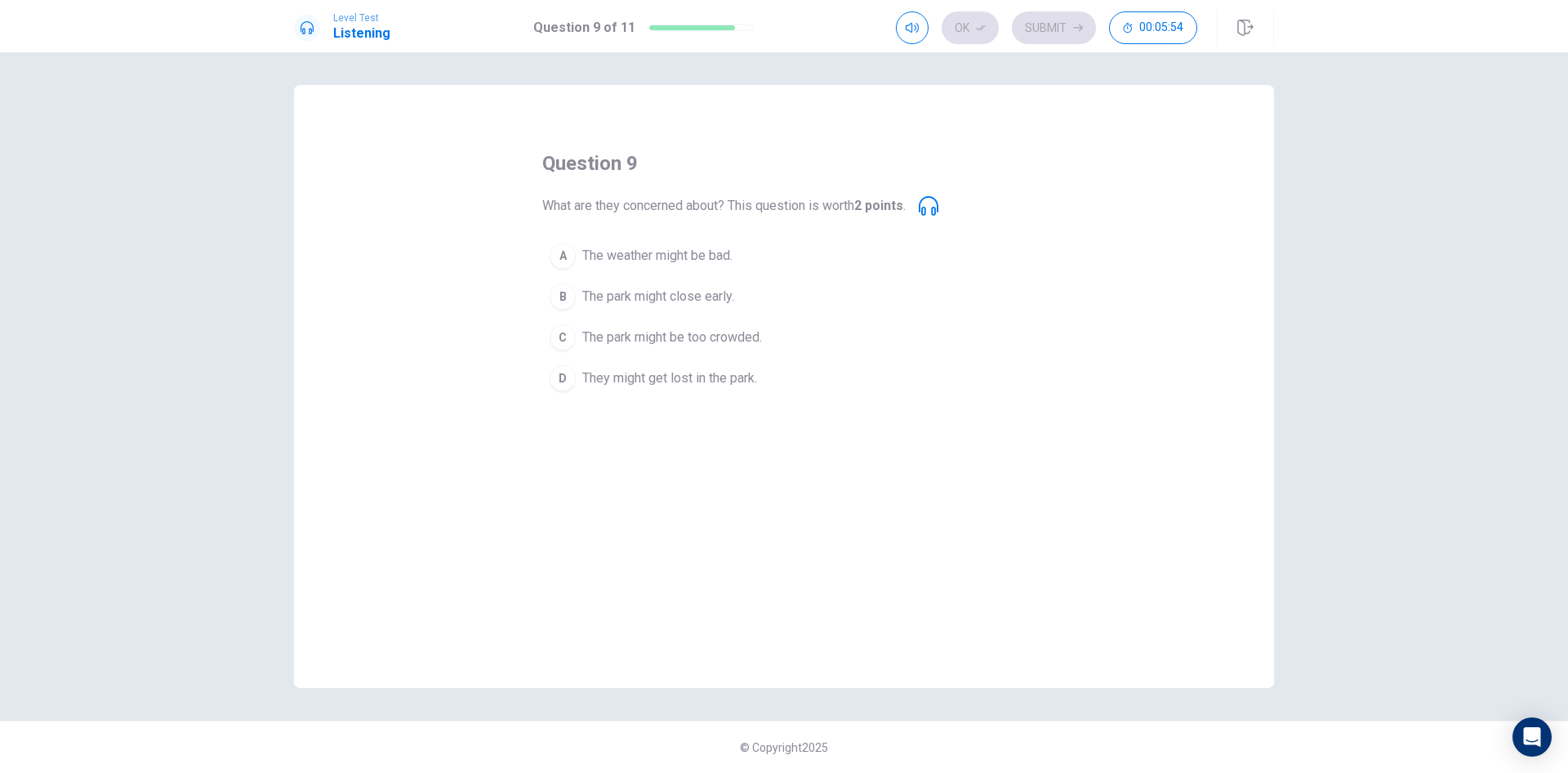
click at [622, 330] on span "The park might be too crowded." at bounding box center [672, 336] width 179 height 19
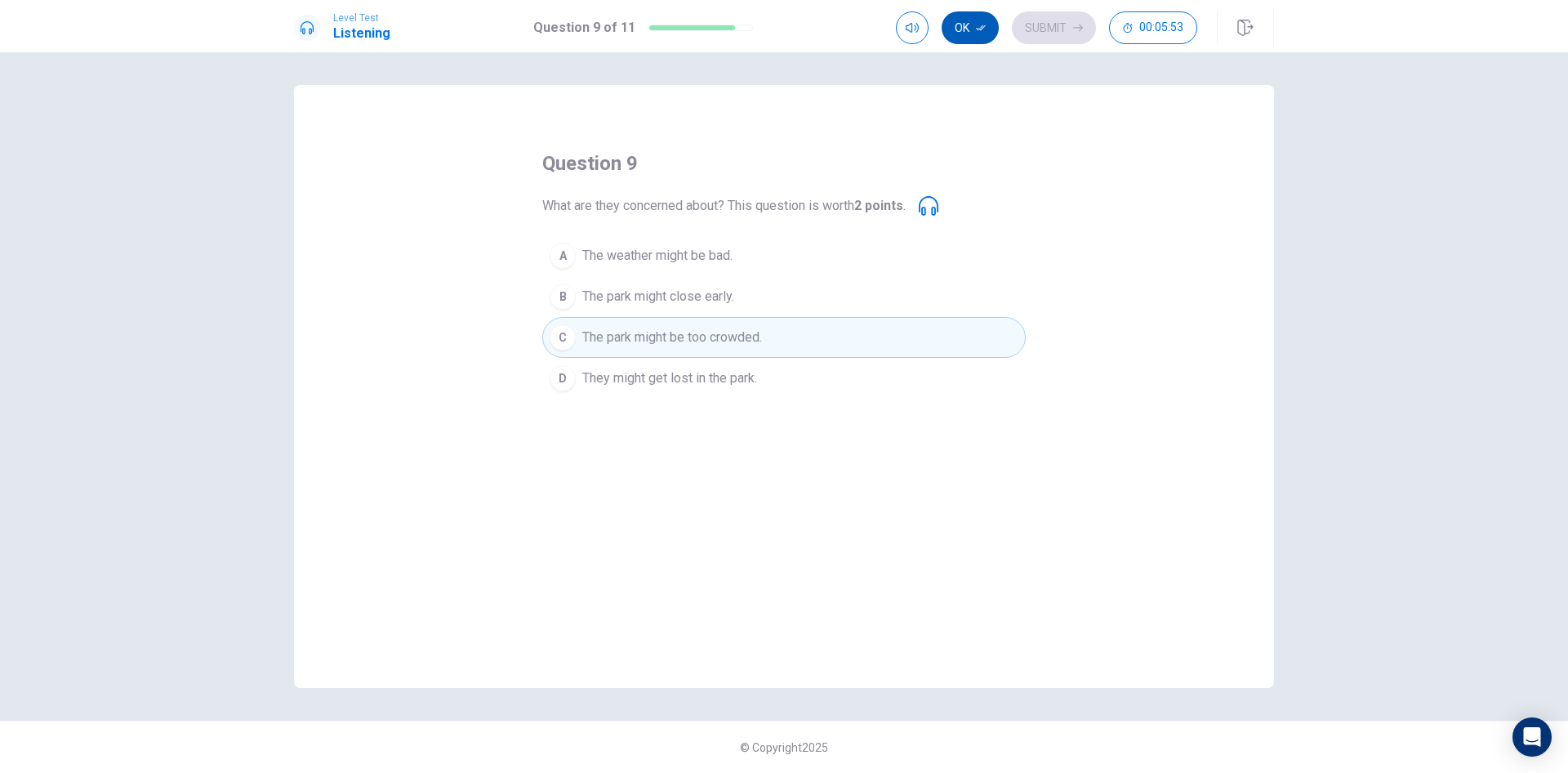
click at [955, 20] on button "Ok" at bounding box center [970, 28] width 57 height 33
click at [1050, 23] on button "Submit" at bounding box center [1053, 28] width 84 height 33
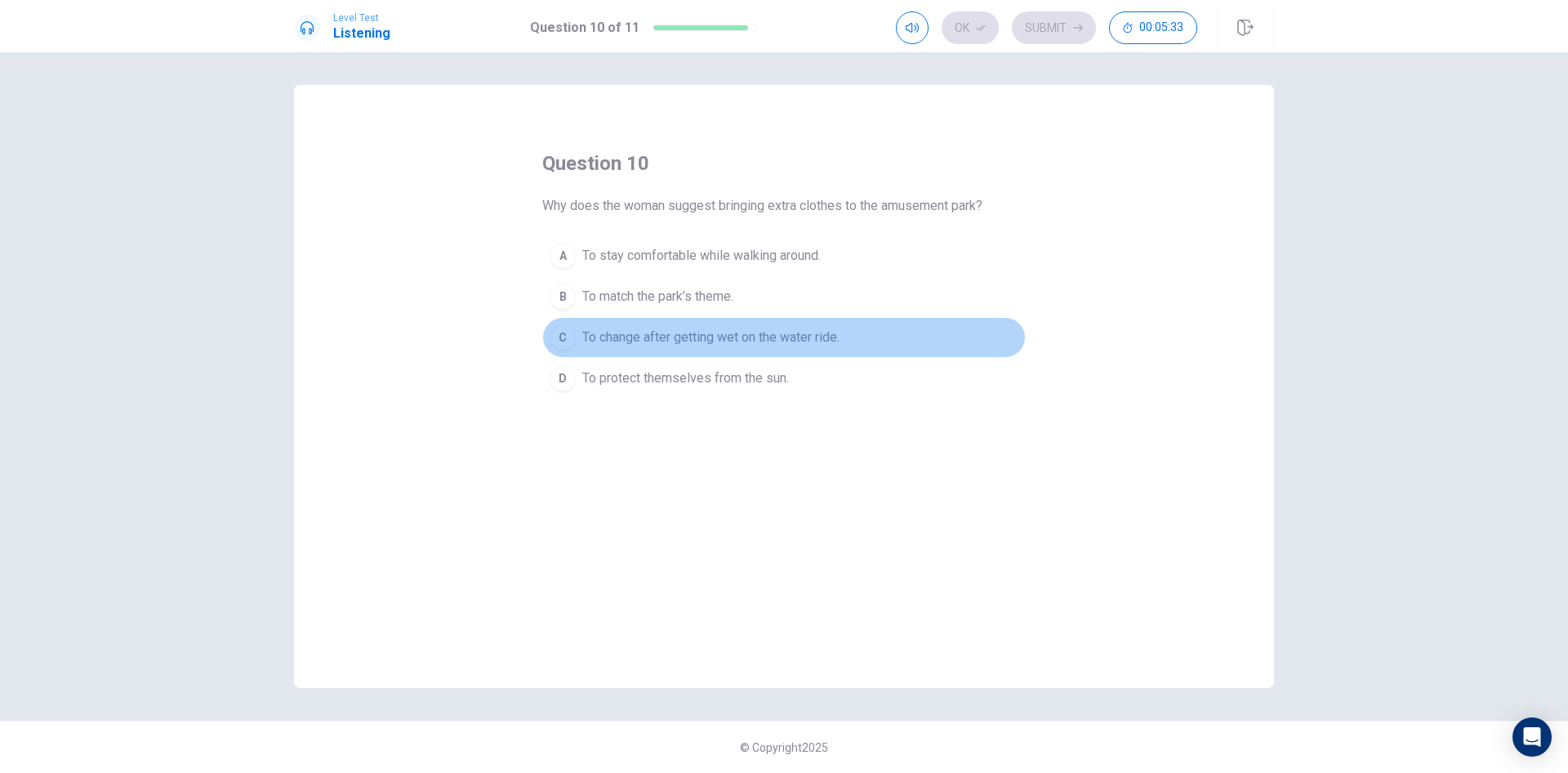
click at [663, 335] on span "To change after getting wet on the water ride." at bounding box center [711, 336] width 257 height 19
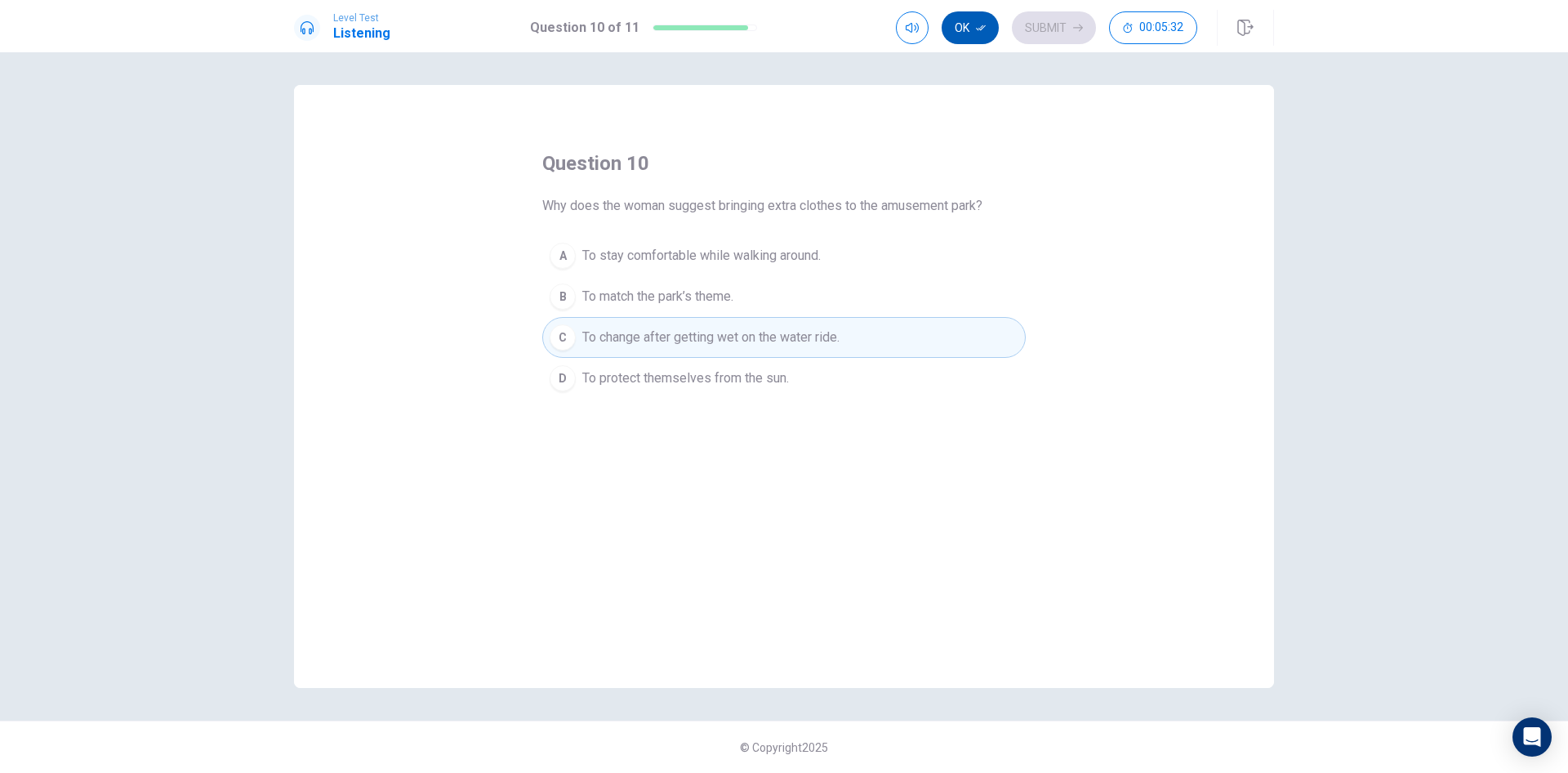
click at [967, 24] on button "Ok" at bounding box center [970, 28] width 57 height 33
click at [1072, 19] on button "Submit" at bounding box center [1053, 28] width 84 height 33
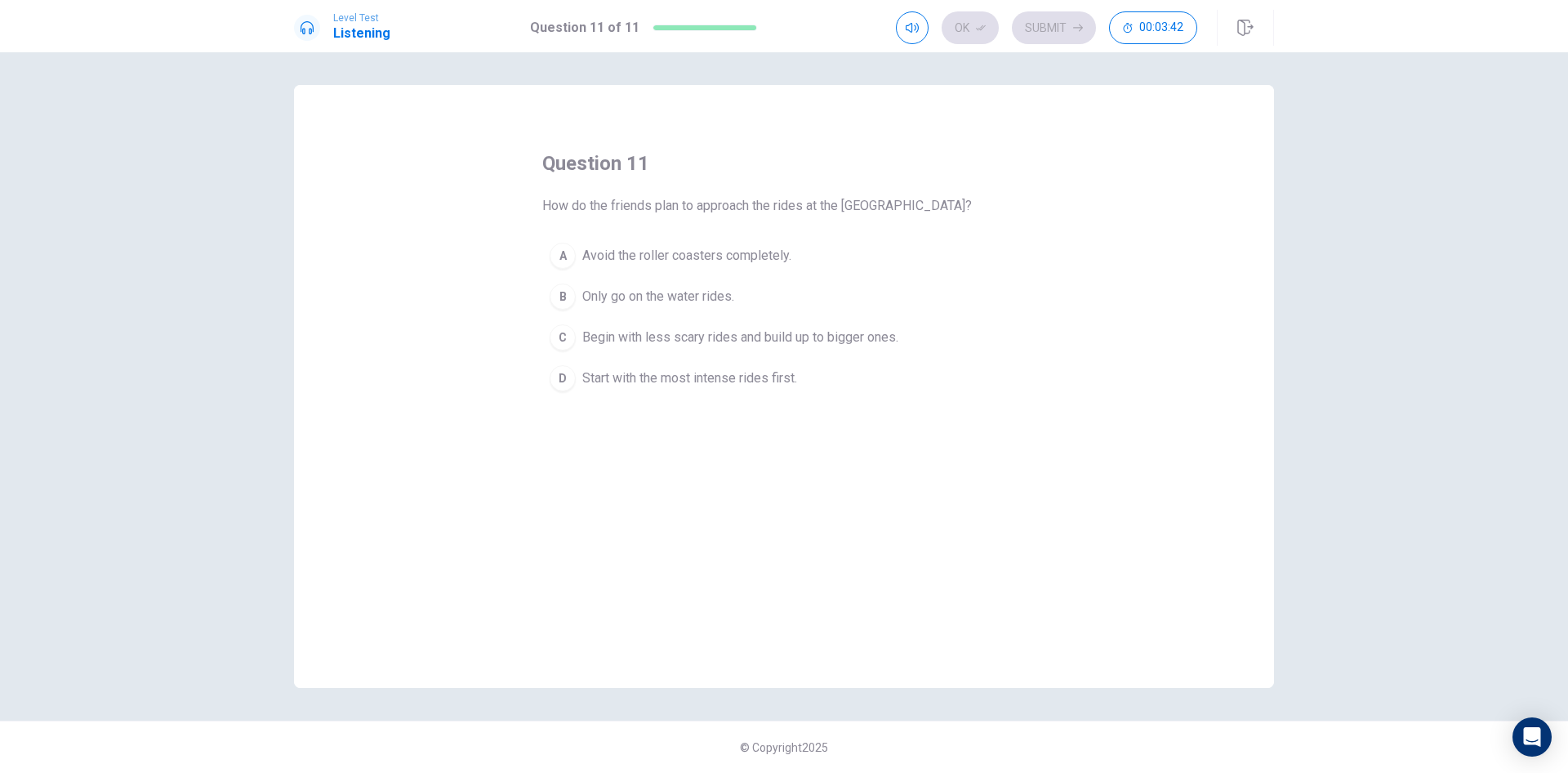
click at [559, 341] on div "C" at bounding box center [562, 336] width 26 height 26
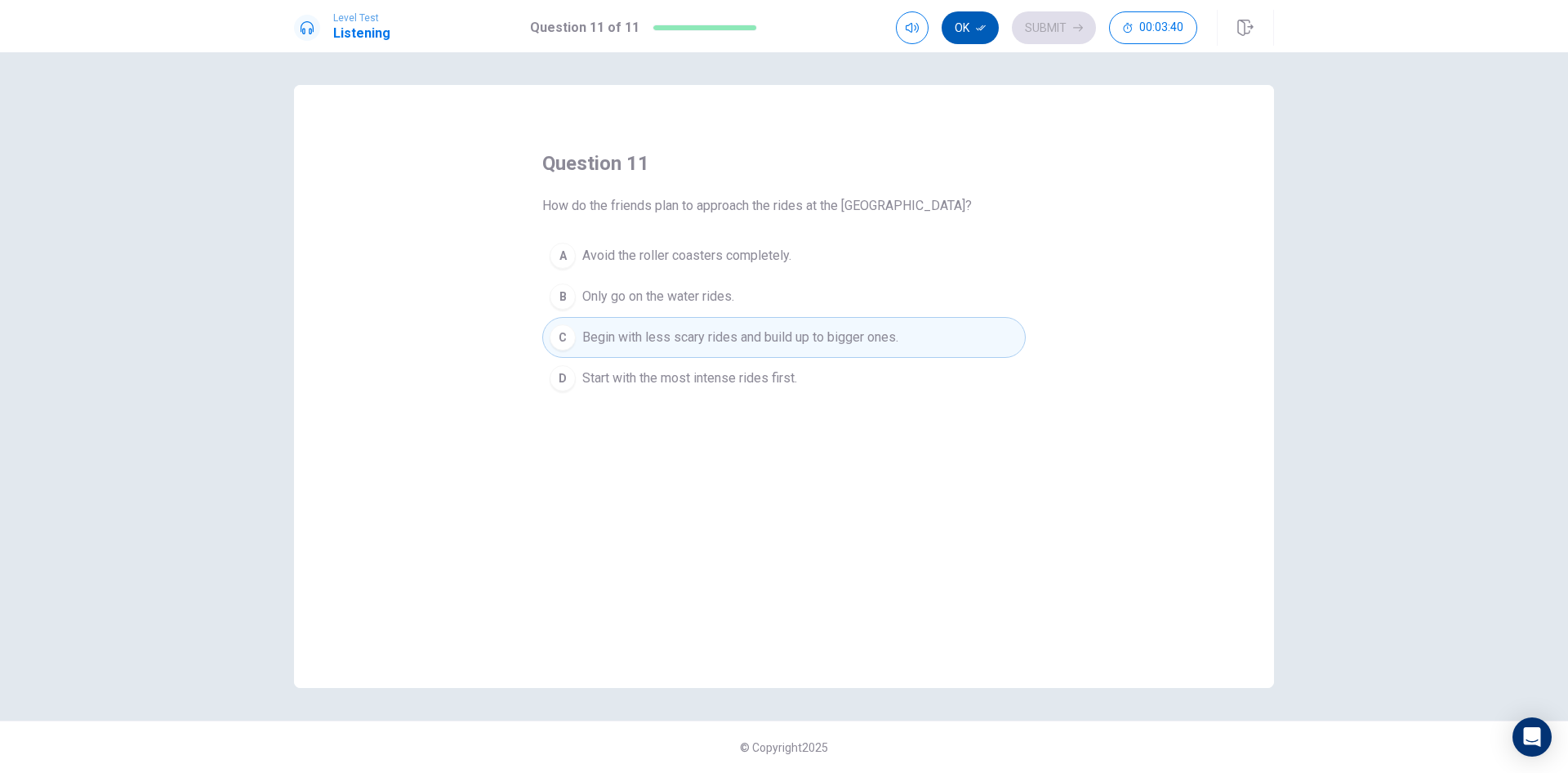
click at [978, 30] on icon "button" at bounding box center [981, 28] width 10 height 10
click at [1056, 29] on button "Submit" at bounding box center [1053, 28] width 84 height 33
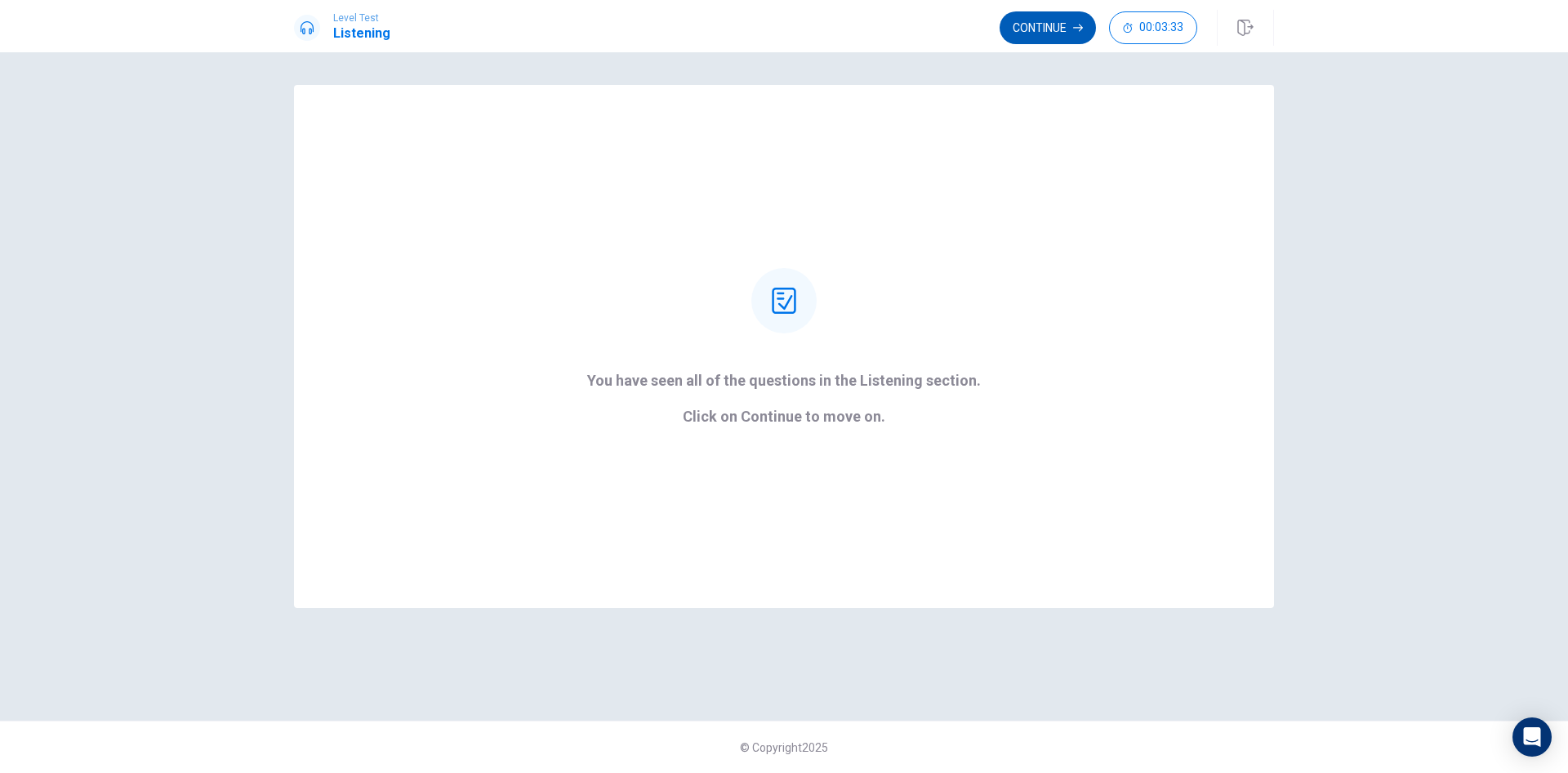
click at [1036, 24] on button "Continue" at bounding box center [1047, 28] width 96 height 33
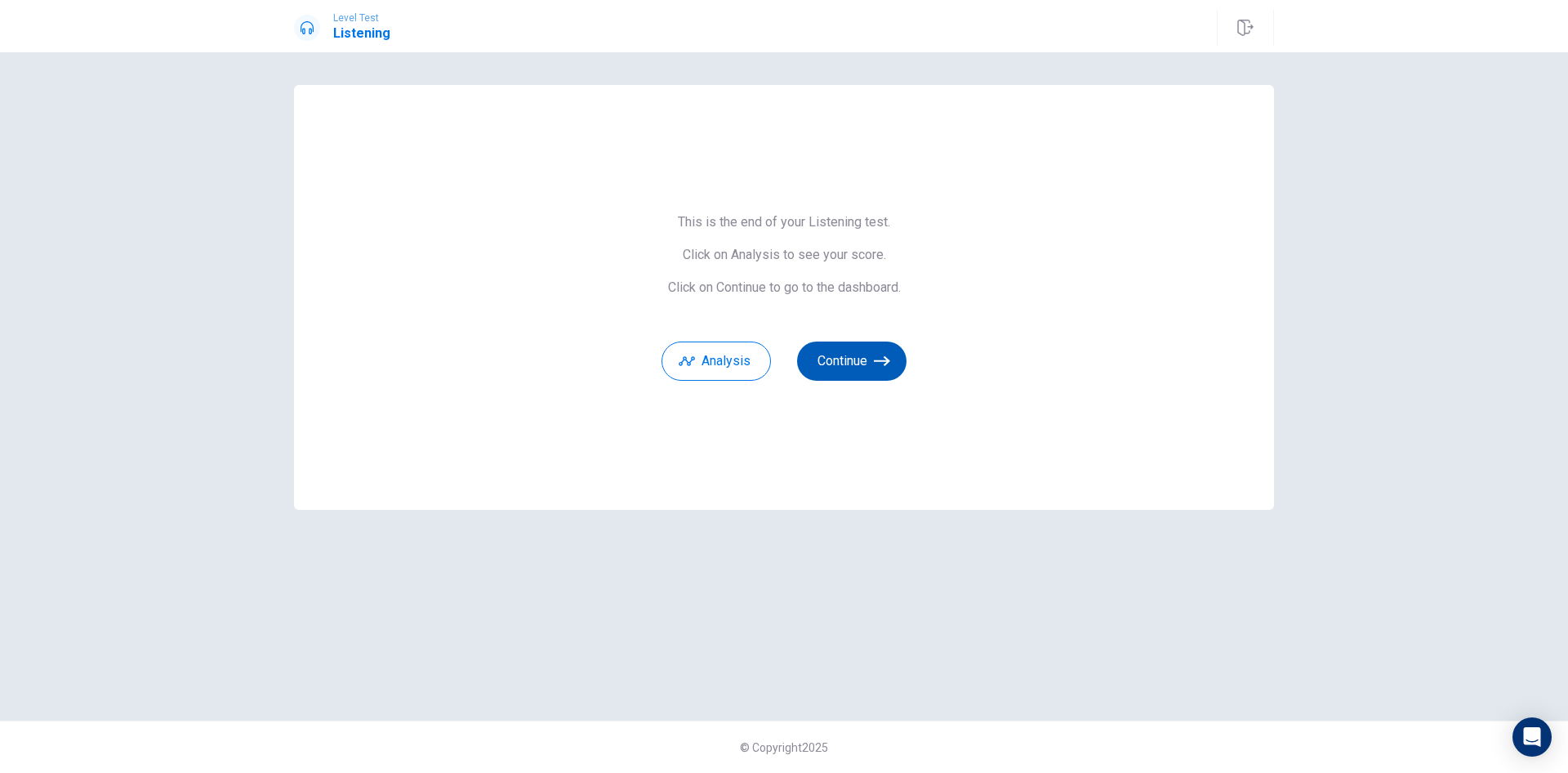
click at [845, 361] on button "Continue" at bounding box center [851, 361] width 109 height 39
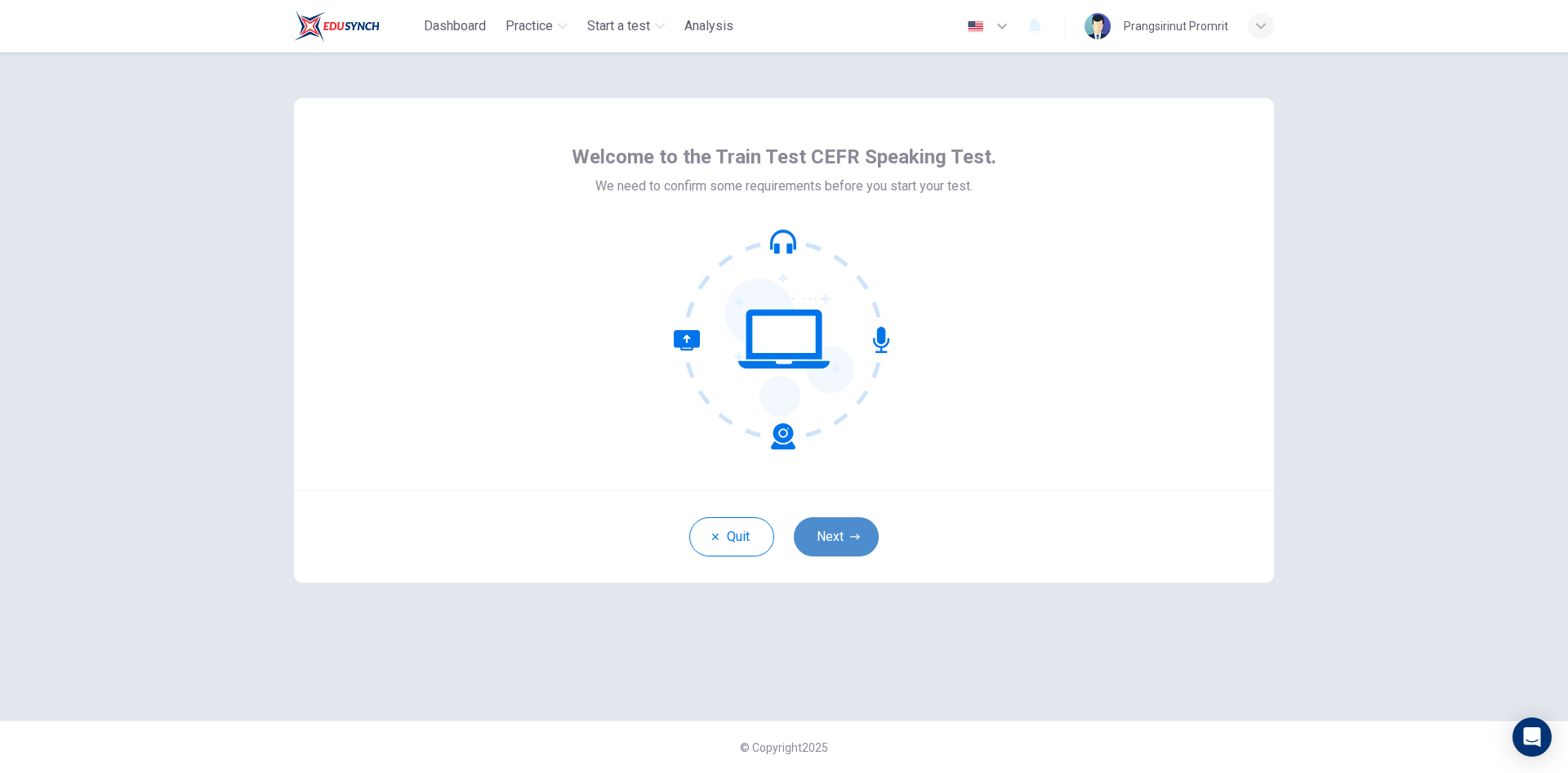
click at [824, 538] on button "Next" at bounding box center [836, 536] width 85 height 39
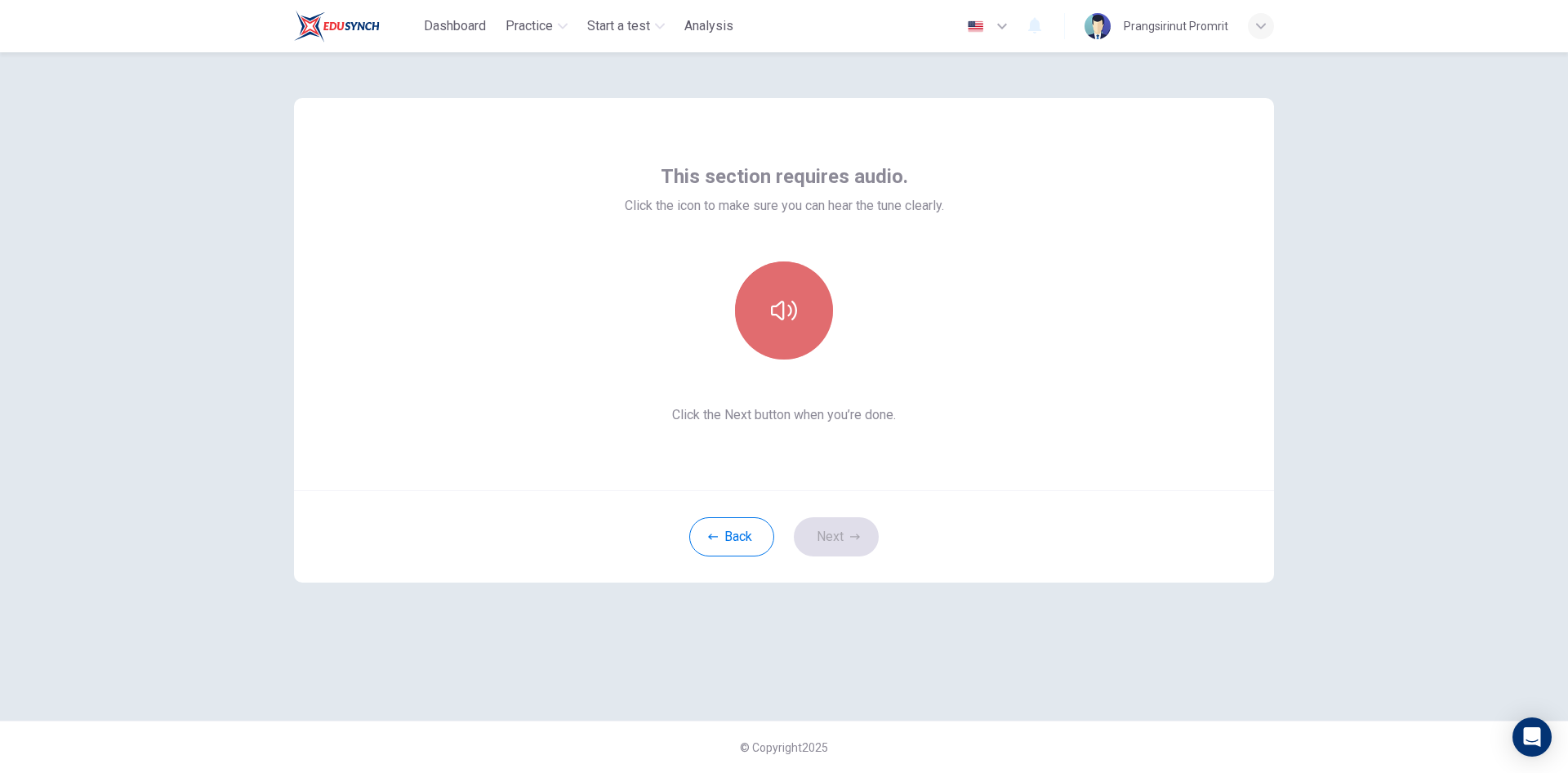
click at [789, 316] on icon "button" at bounding box center [784, 310] width 26 height 19
click at [865, 537] on button "Next" at bounding box center [836, 536] width 85 height 39
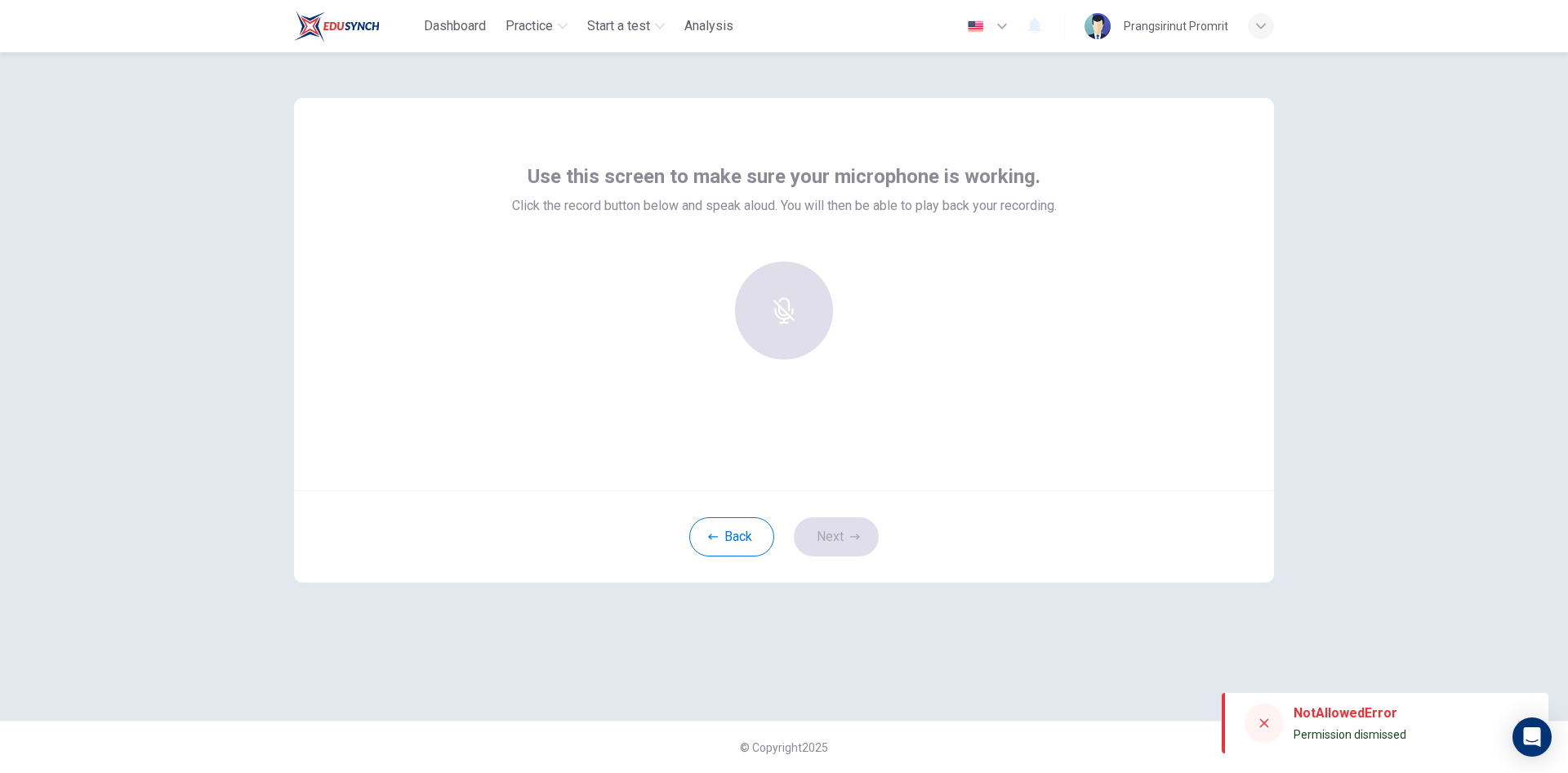
click at [807, 326] on div at bounding box center [784, 310] width 176 height 98
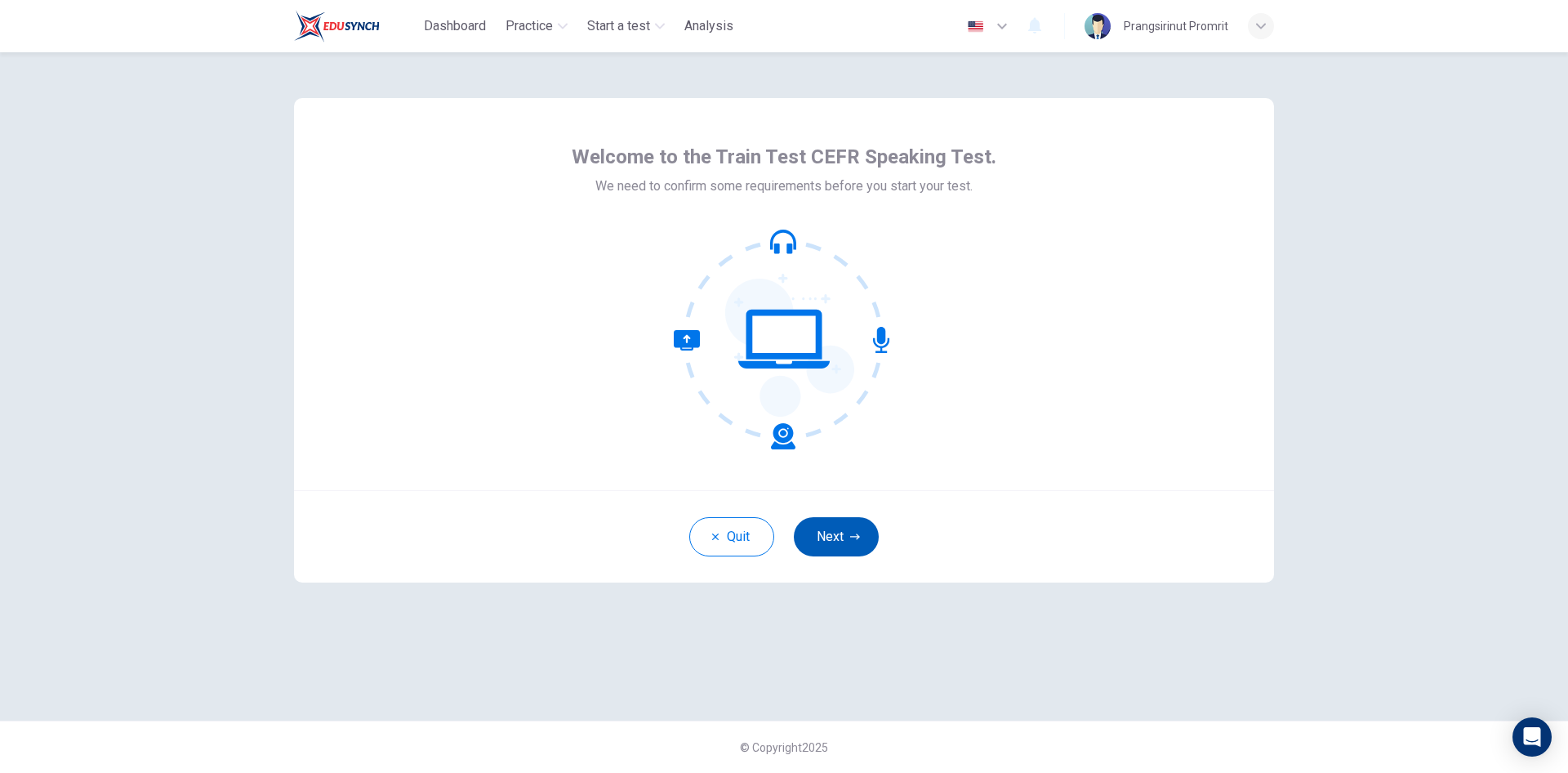
click at [850, 554] on button "Next" at bounding box center [836, 536] width 85 height 39
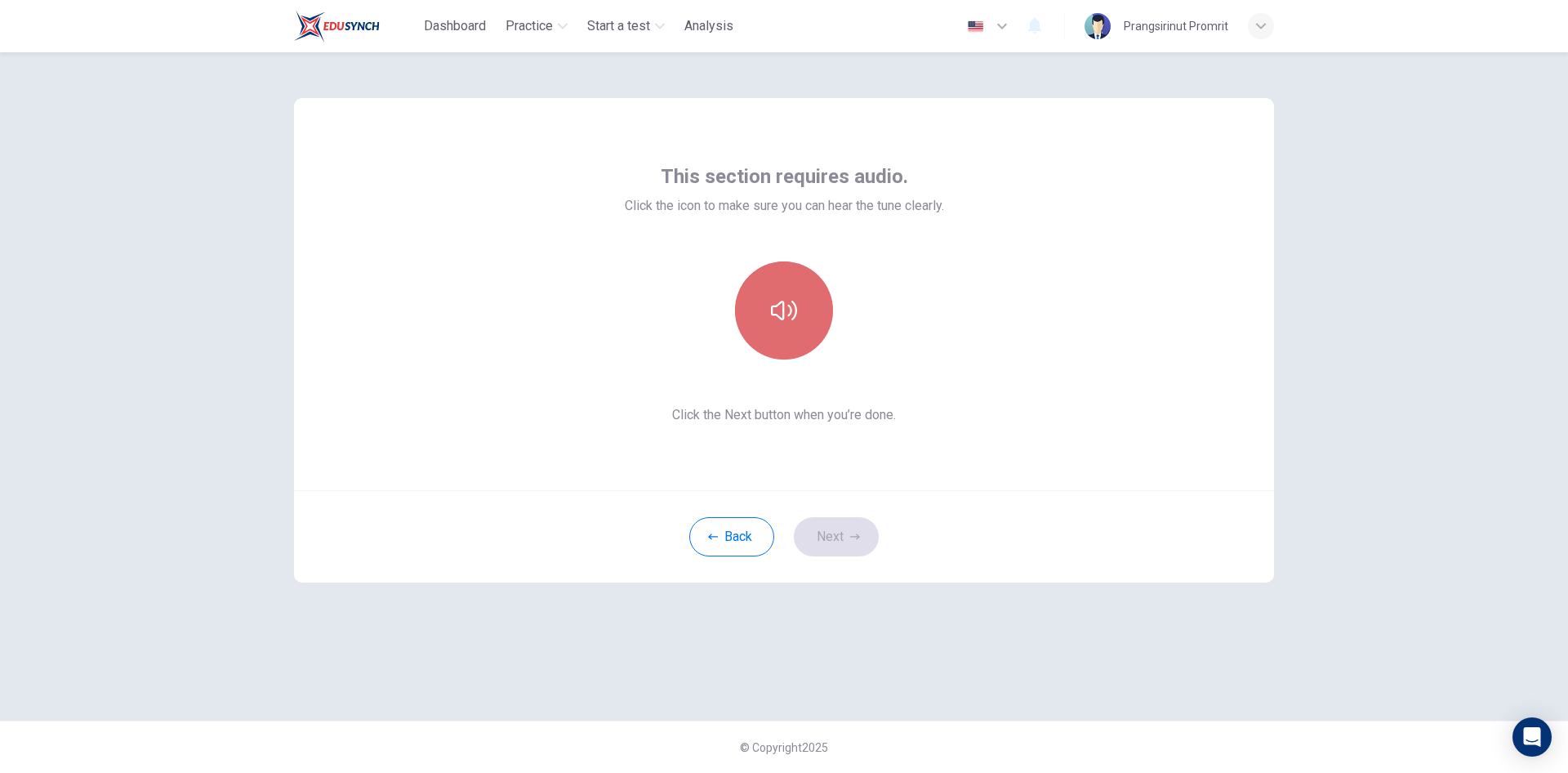
click at [809, 326] on button "button" at bounding box center [784, 310] width 98 height 98
click at [829, 528] on button "Next" at bounding box center [836, 536] width 85 height 39
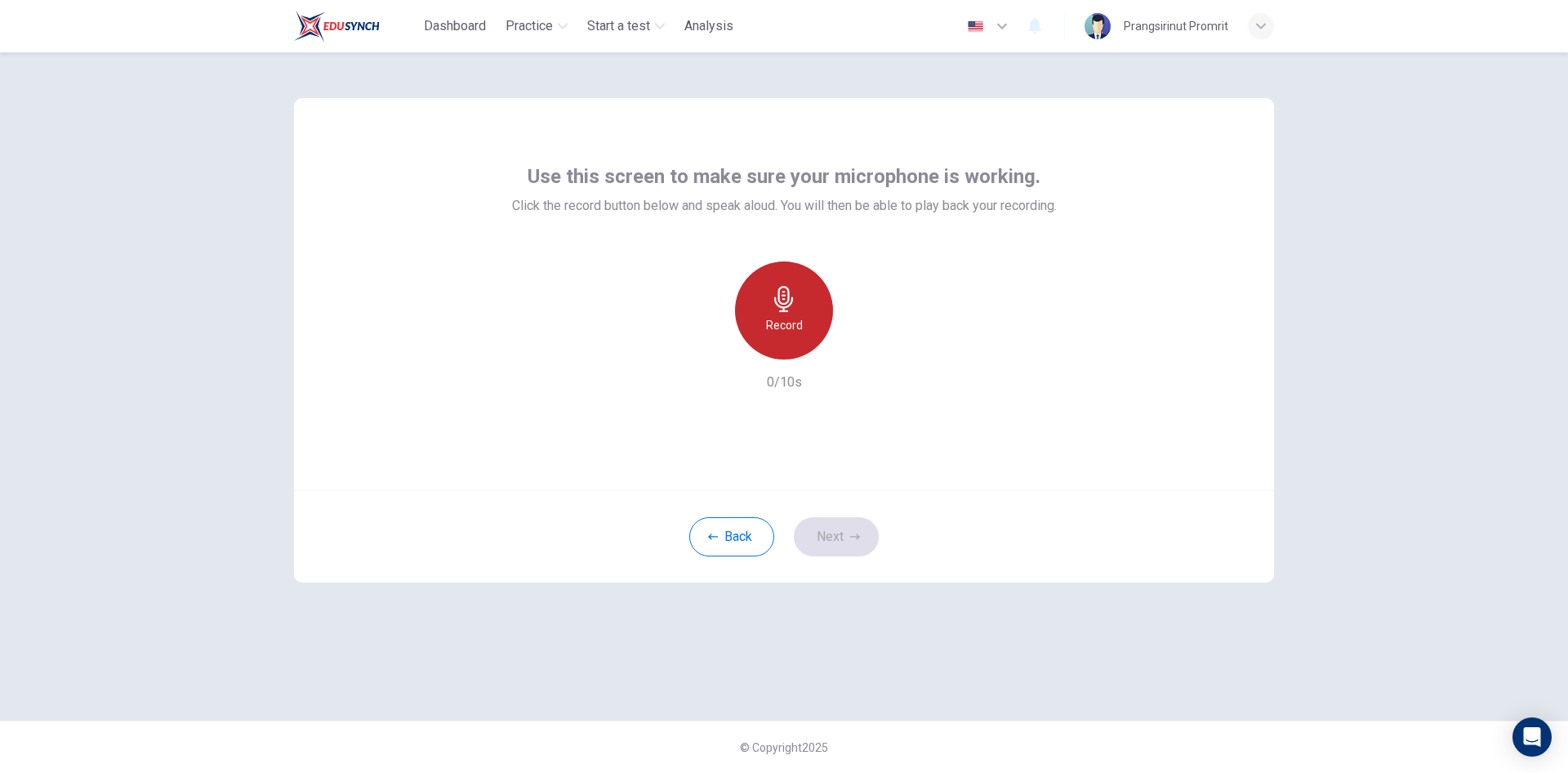
click at [790, 317] on h6 "Record" at bounding box center [784, 325] width 37 height 19
click at [771, 310] on icon "button" at bounding box center [784, 298] width 26 height 26
click at [869, 356] on div "Record" at bounding box center [784, 310] width 176 height 98
click at [862, 345] on icon "button" at bounding box center [860, 346] width 17 height 17
click at [713, 350] on icon "button" at bounding box center [709, 346] width 10 height 10
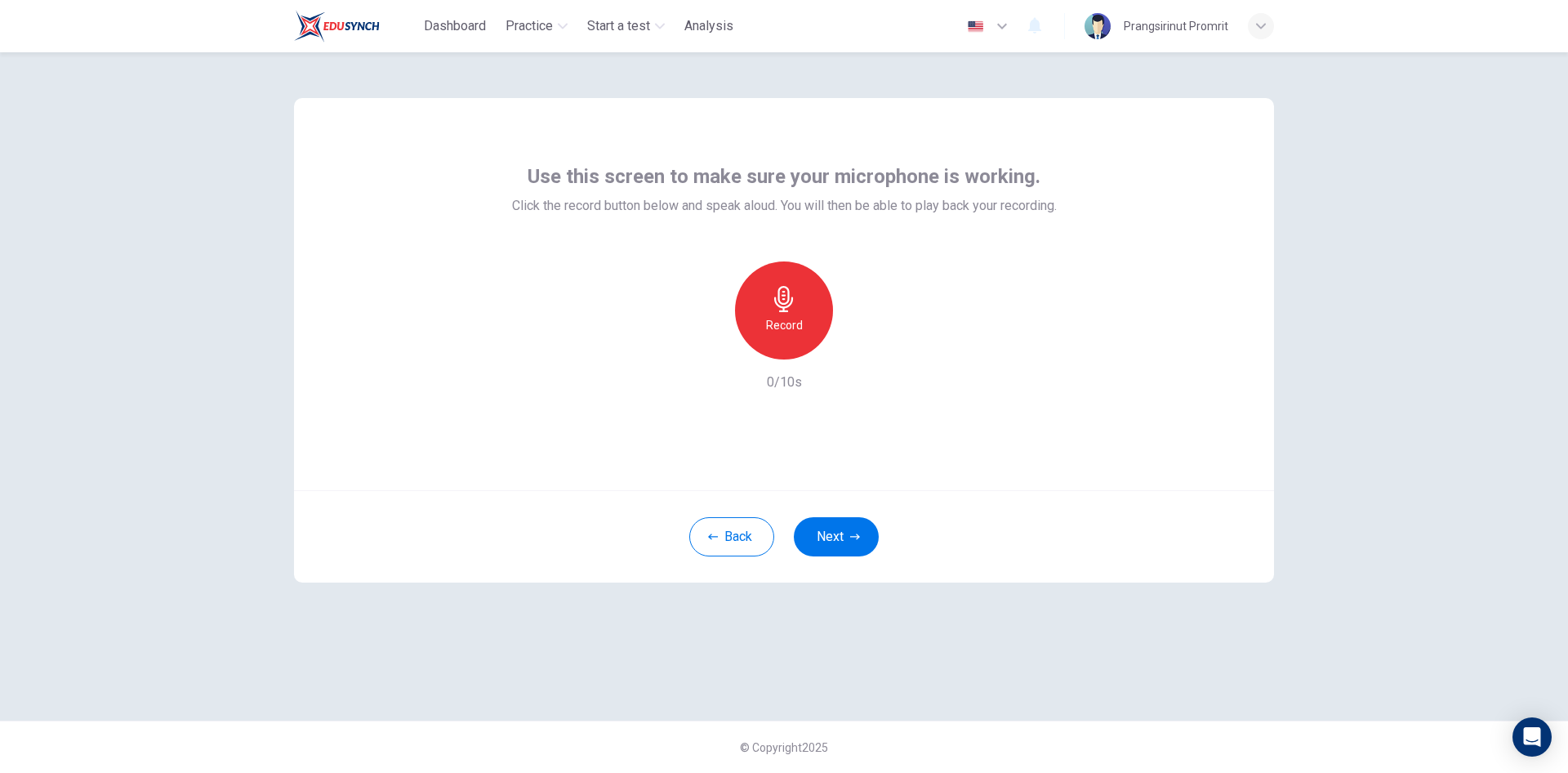
click at [783, 320] on h6 "Record" at bounding box center [784, 325] width 37 height 19
click at [793, 313] on div "Stop" at bounding box center [784, 310] width 98 height 98
click at [854, 345] on icon "button" at bounding box center [860, 346] width 17 height 17
click at [860, 342] on icon "button" at bounding box center [860, 346] width 17 height 17
click at [707, 347] on icon "button" at bounding box center [709, 346] width 10 height 10
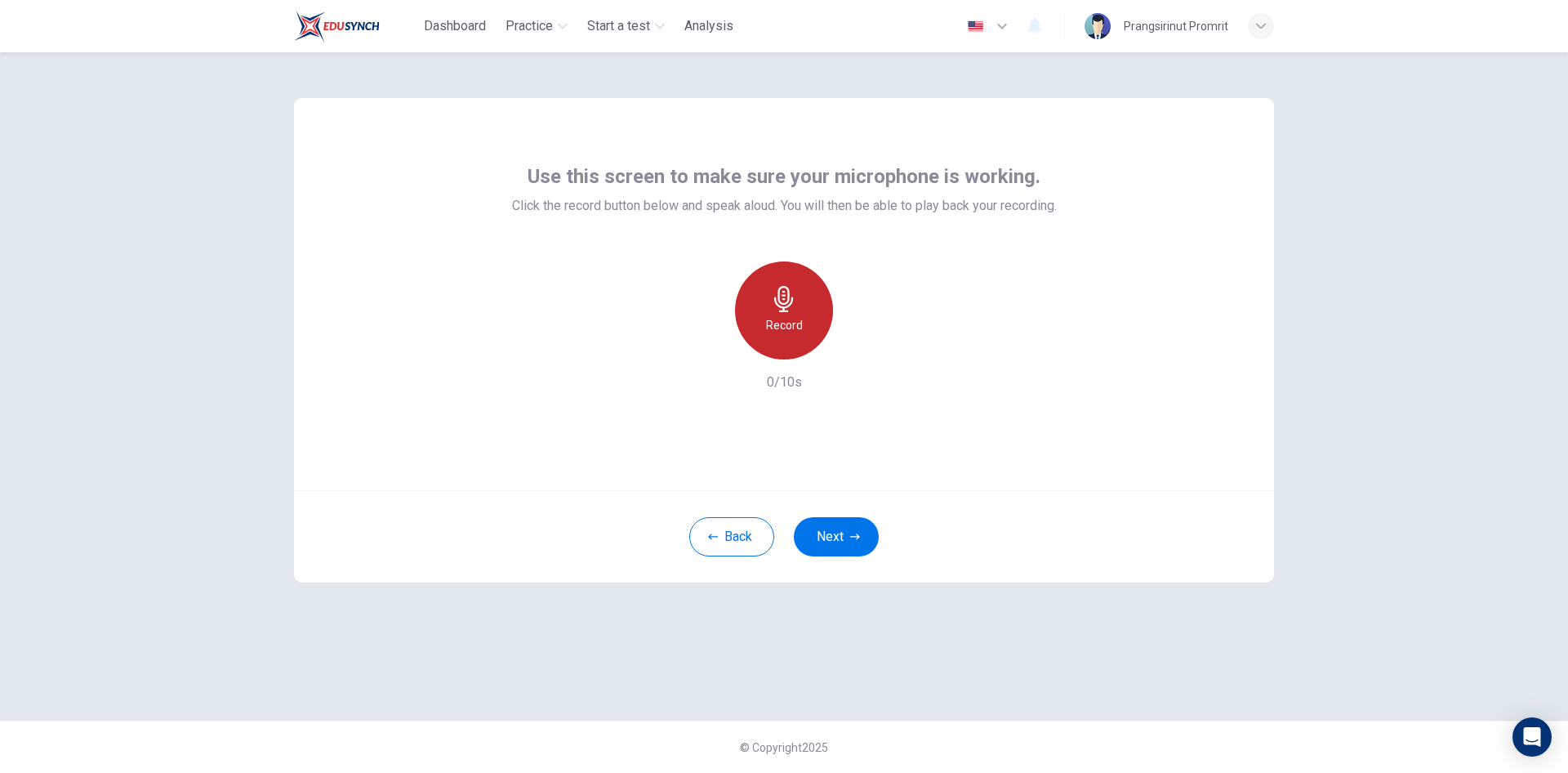
click at [789, 304] on icon "button" at bounding box center [784, 298] width 26 height 26
click at [793, 327] on h6 "Stop" at bounding box center [784, 325] width 24 height 19
click at [782, 321] on h6 "Record" at bounding box center [784, 325] width 37 height 19
click at [791, 305] on icon "button" at bounding box center [784, 298] width 26 height 26
click at [858, 348] on icon "button" at bounding box center [860, 346] width 8 height 10
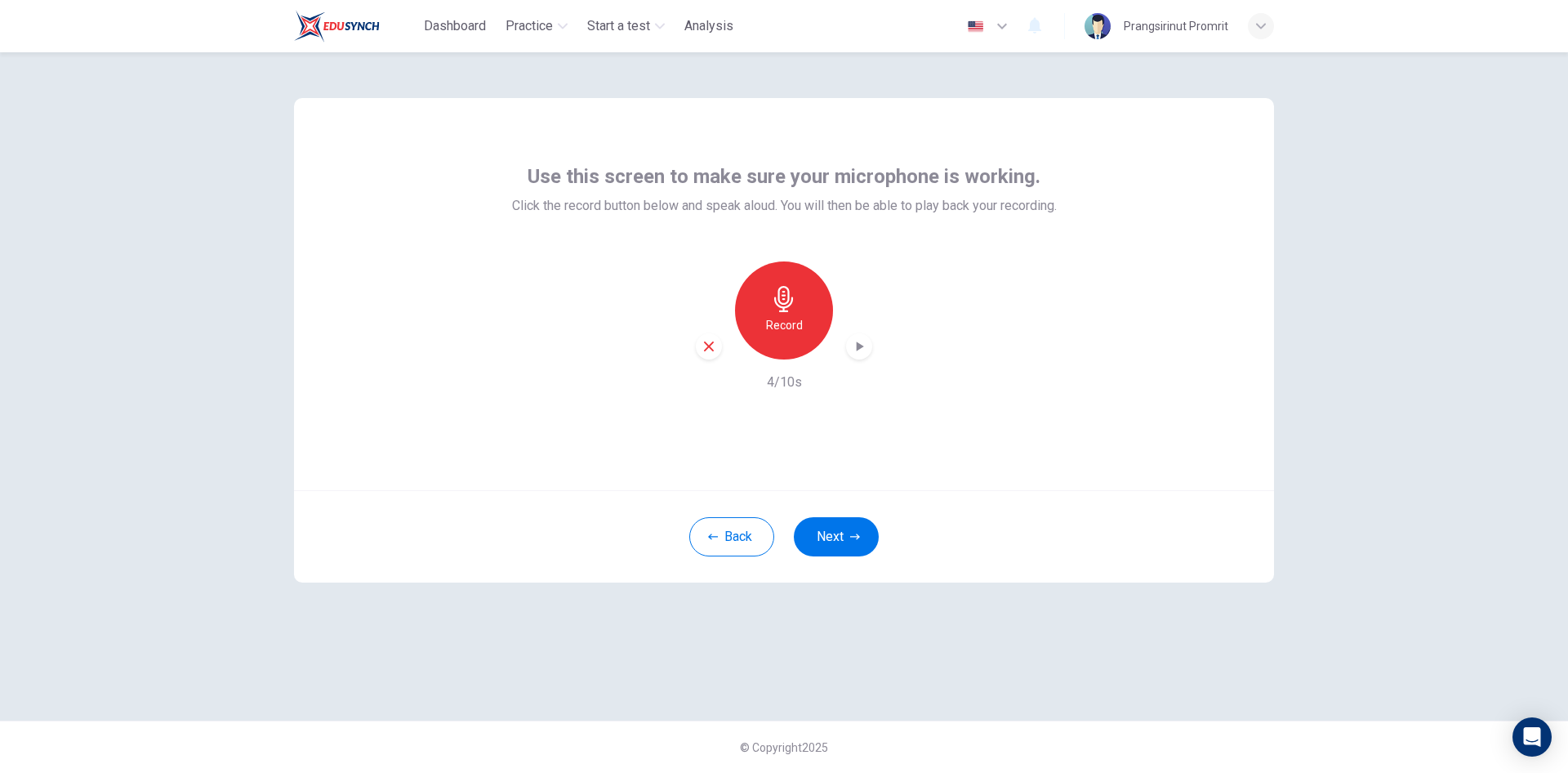
click at [711, 346] on icon "button" at bounding box center [709, 346] width 15 height 15
click at [797, 308] on div "Record" at bounding box center [784, 310] width 98 height 98
click at [795, 313] on div "Stop" at bounding box center [784, 310] width 98 height 98
click at [861, 349] on icon "button" at bounding box center [860, 346] width 17 height 17
click at [703, 341] on icon "button" at bounding box center [709, 346] width 15 height 15
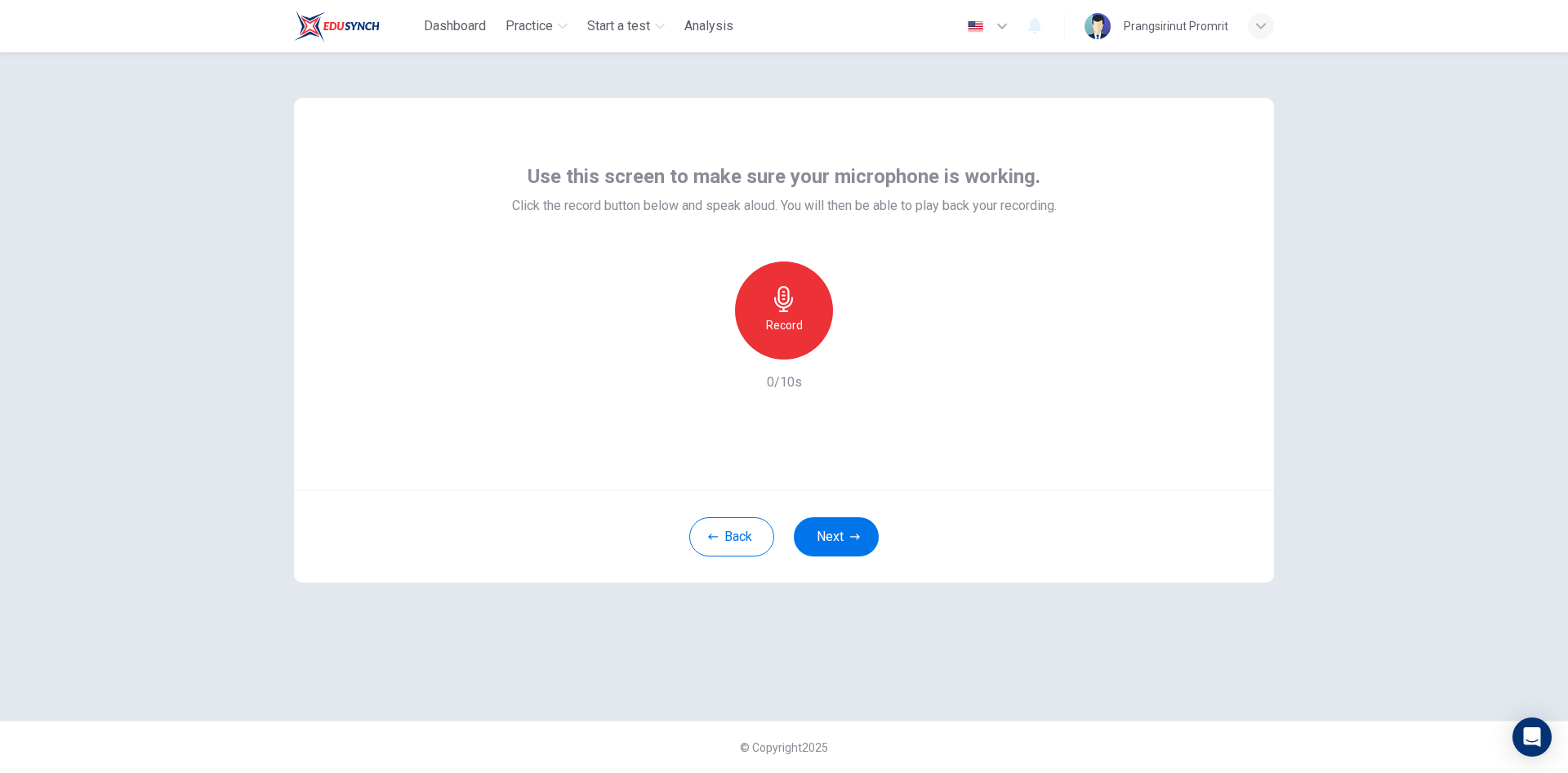
click at [787, 306] on icon "button" at bounding box center [784, 298] width 19 height 26
click at [790, 311] on icon "button" at bounding box center [784, 298] width 26 height 26
click at [865, 347] on icon "button" at bounding box center [860, 346] width 17 height 17
click at [698, 348] on div "button" at bounding box center [708, 346] width 26 height 26
click at [804, 313] on div "Record" at bounding box center [784, 310] width 98 height 98
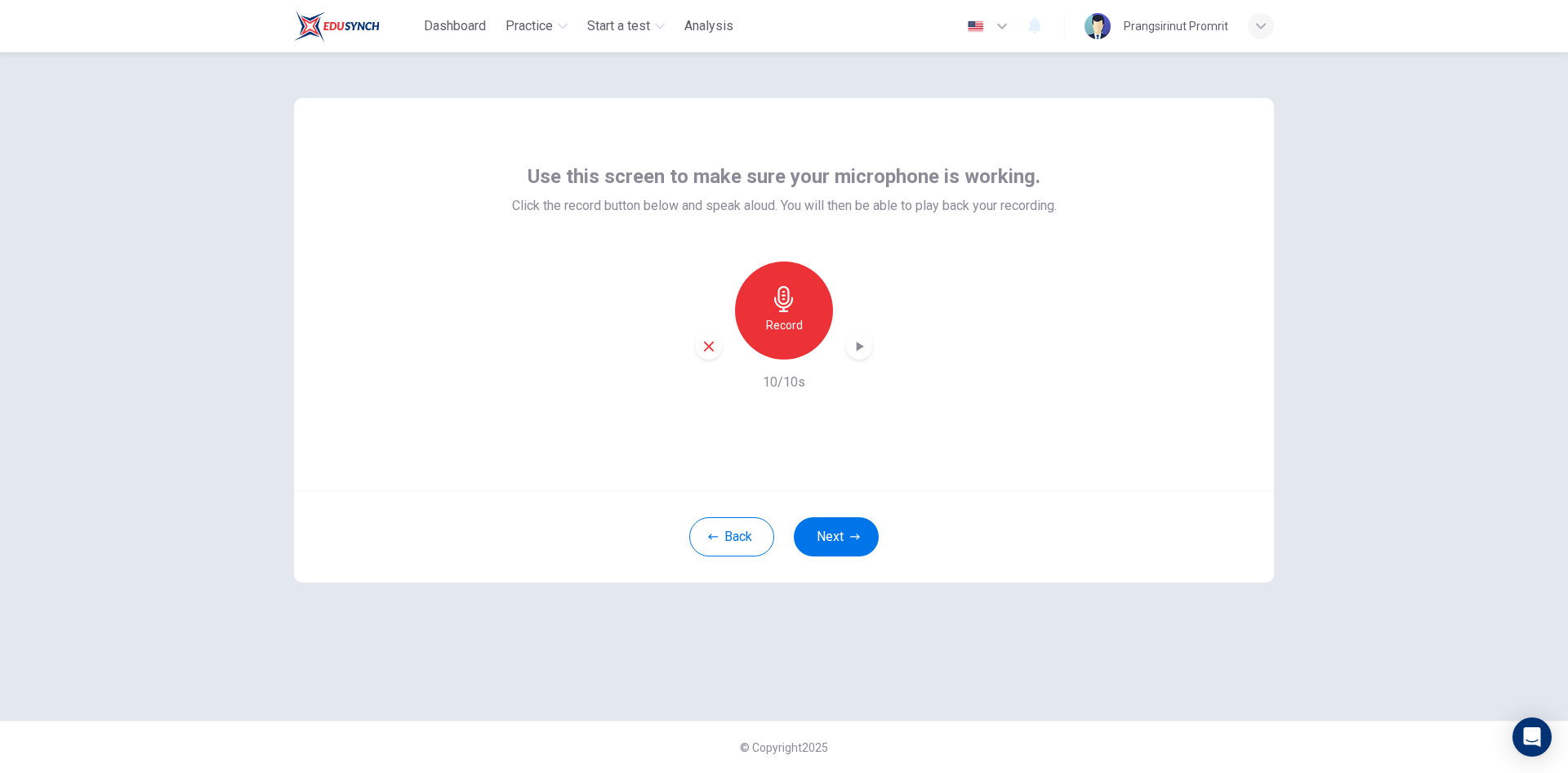
click at [1489, 336] on div "Use this screen to make sure your microphone is working. Click the record butto…" at bounding box center [784, 412] width 1568 height 720
drag, startPoint x: 1347, startPoint y: 288, endPoint x: 1375, endPoint y: 214, distance: 79.1
click at [1375, 214] on div "Use this screen to make sure your microphone is working. Click the record butto…" at bounding box center [784, 412] width 1568 height 720
click at [708, 345] on icon "button" at bounding box center [709, 346] width 10 height 10
click at [784, 332] on h6 "Record" at bounding box center [784, 325] width 37 height 19
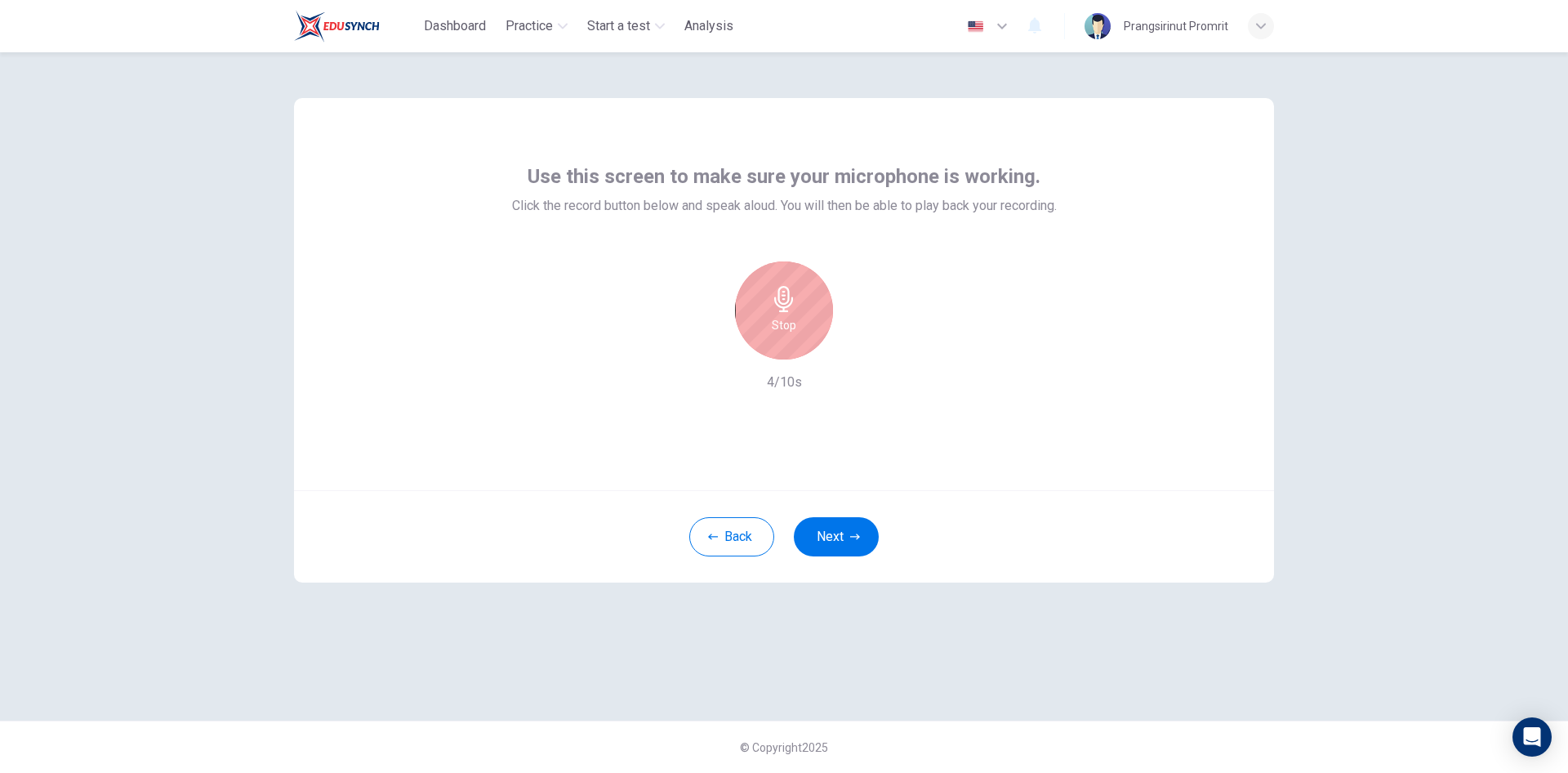
click at [789, 315] on div "Stop" at bounding box center [784, 310] width 98 height 98
click at [794, 321] on h6 "Record" at bounding box center [784, 325] width 37 height 19
click at [790, 324] on h6 "Stop" at bounding box center [784, 325] width 24 height 19
click at [867, 345] on div "button" at bounding box center [859, 346] width 26 height 26
click at [709, 345] on icon "button" at bounding box center [709, 346] width 10 height 10
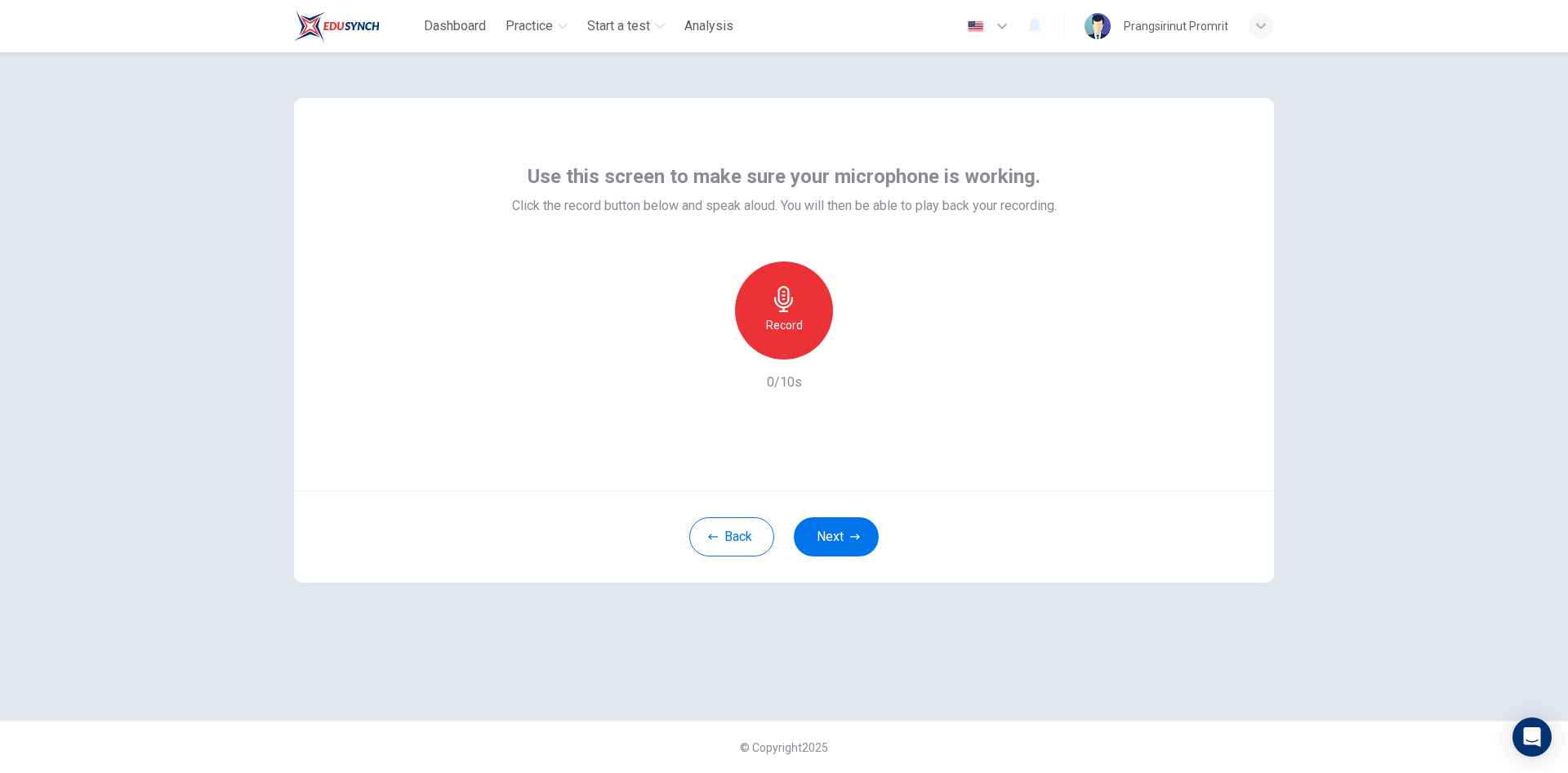
click at [819, 312] on div "Record" at bounding box center [784, 310] width 98 height 98
click at [815, 323] on div "Stop" at bounding box center [784, 310] width 98 height 98
click at [856, 346] on icon "button" at bounding box center [860, 346] width 17 height 17
click at [708, 348] on icon "button" at bounding box center [709, 346] width 10 height 10
click at [787, 336] on div "Record" at bounding box center [784, 310] width 98 height 98
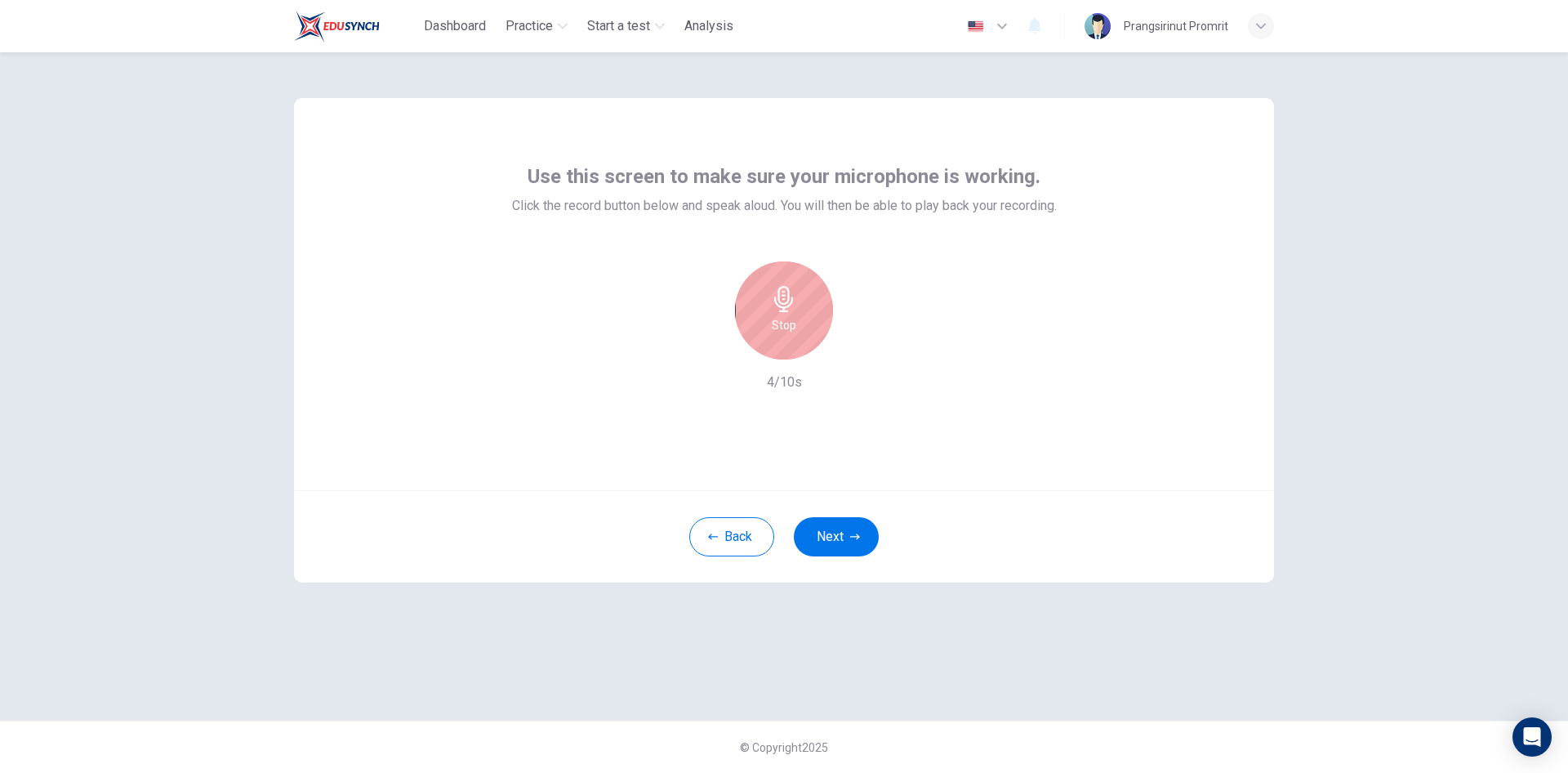
click at [794, 327] on h6 "Stop" at bounding box center [784, 325] width 24 height 19
click at [865, 344] on icon "button" at bounding box center [860, 346] width 17 height 17
click at [709, 344] on icon "button" at bounding box center [709, 346] width 15 height 15
click at [778, 329] on h6 "Record" at bounding box center [784, 325] width 37 height 19
click at [795, 326] on h6 "Stop" at bounding box center [784, 325] width 24 height 19
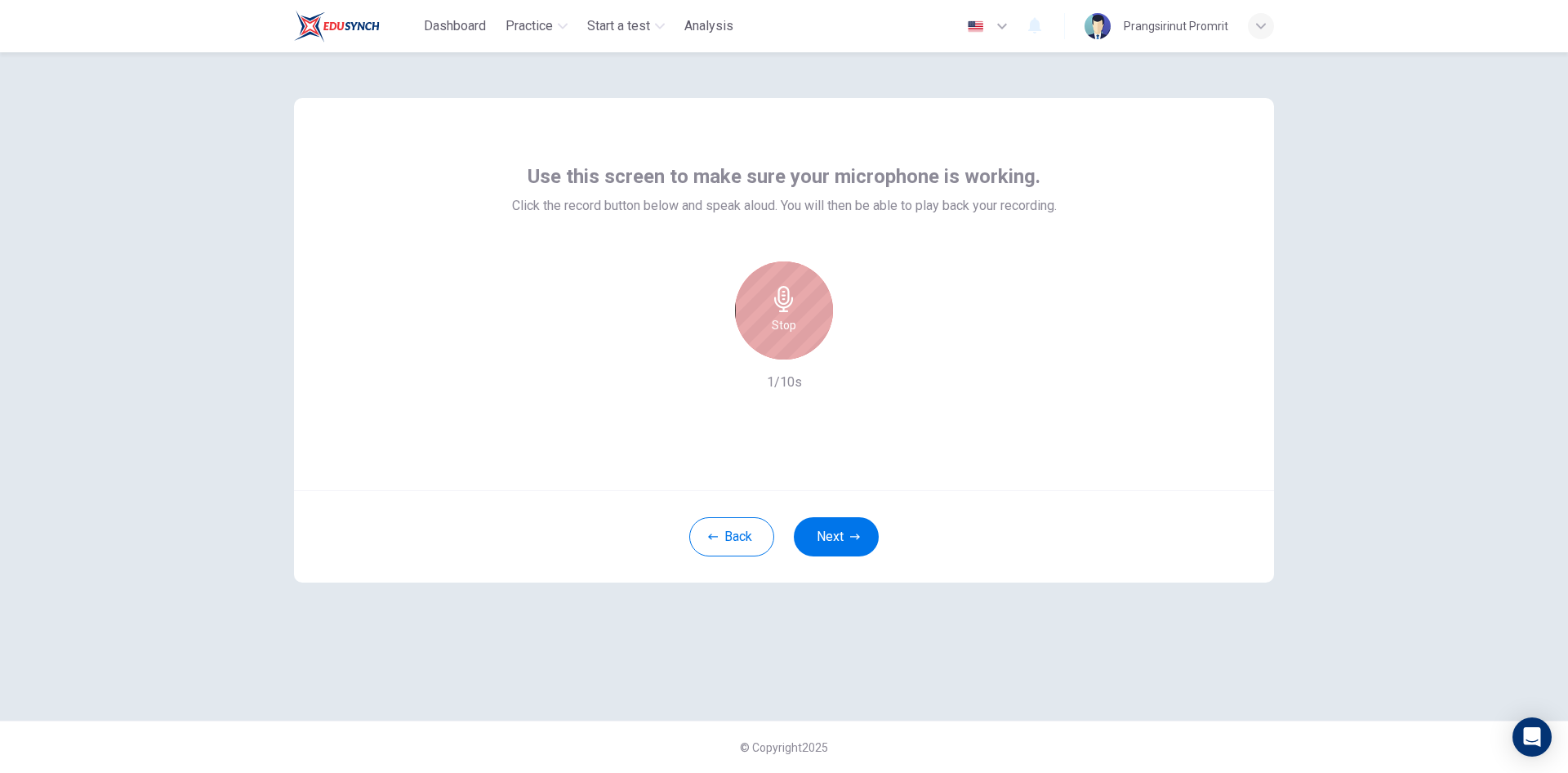
click at [804, 331] on div "Stop" at bounding box center [784, 310] width 98 height 98
click at [710, 347] on icon "button" at bounding box center [709, 346] width 10 height 10
click at [784, 324] on h6 "Record" at bounding box center [784, 325] width 37 height 19
click at [786, 324] on h6 "Stop" at bounding box center [784, 325] width 24 height 19
click at [858, 346] on icon "button" at bounding box center [860, 346] width 8 height 10
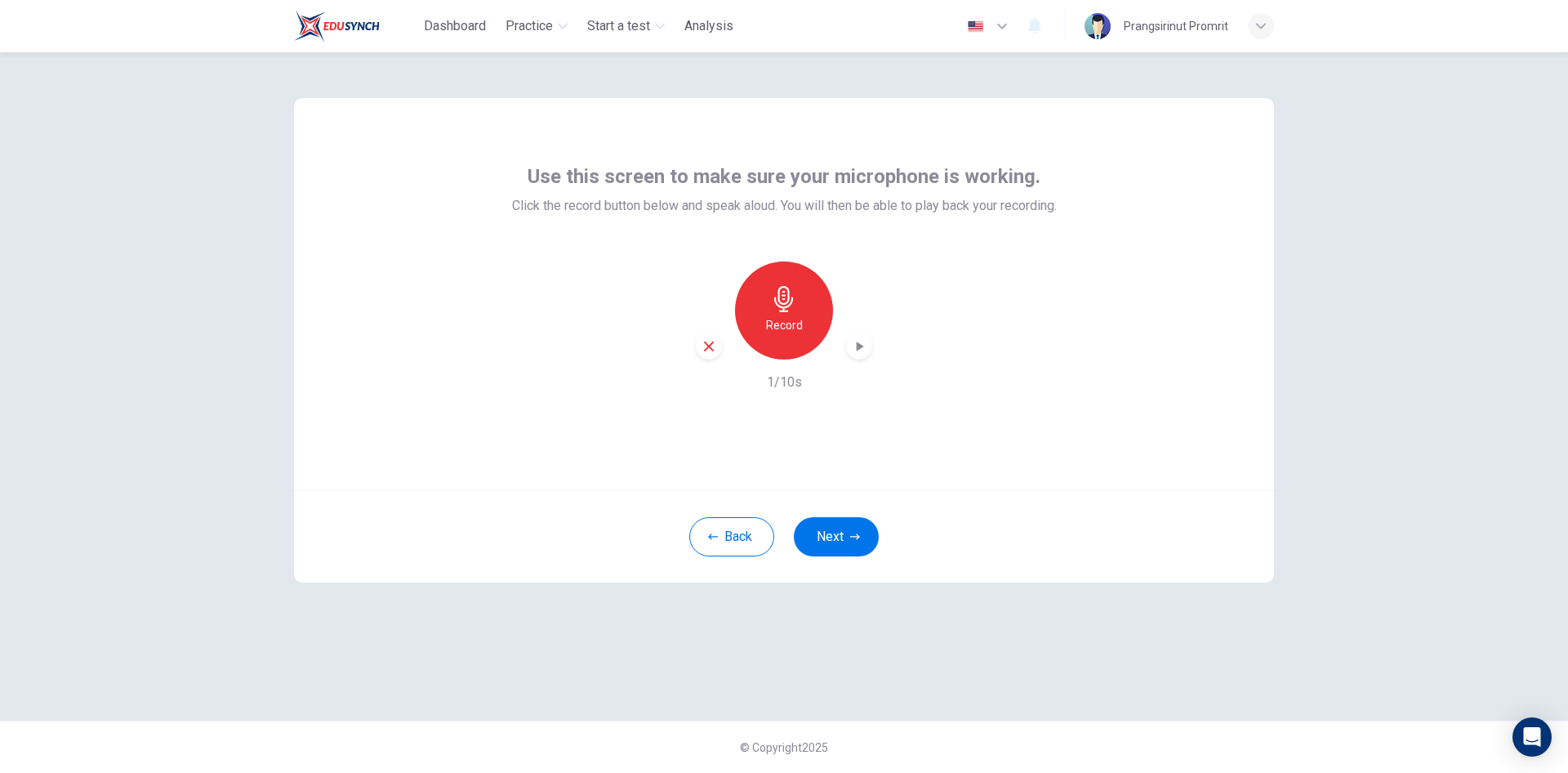
click at [790, 335] on div "Record" at bounding box center [784, 310] width 98 height 98
click at [788, 319] on h6 "Stop" at bounding box center [784, 325] width 24 height 19
click at [859, 344] on icon "button" at bounding box center [860, 346] width 8 height 10
click at [700, 345] on div "button" at bounding box center [708, 346] width 26 height 26
click at [778, 338] on div "Record" at bounding box center [784, 310] width 98 height 98
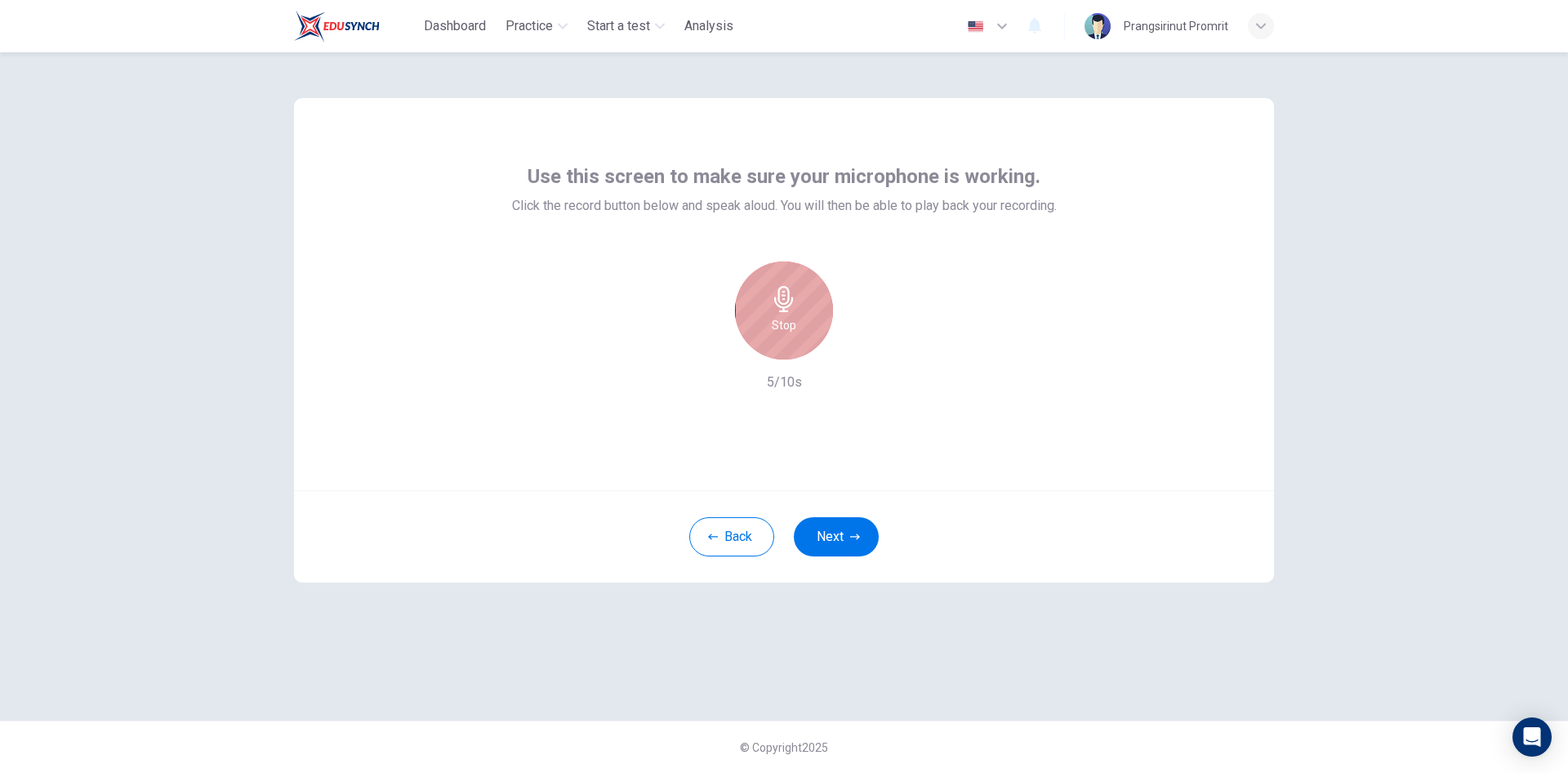
click at [785, 324] on h6 "Stop" at bounding box center [784, 325] width 24 height 19
click at [715, 350] on icon "button" at bounding box center [709, 346] width 15 height 15
click at [792, 331] on h6 "Record" at bounding box center [784, 325] width 37 height 19
click at [795, 329] on h6 "Stop" at bounding box center [784, 325] width 24 height 19
click at [858, 346] on icon "button" at bounding box center [860, 346] width 8 height 10
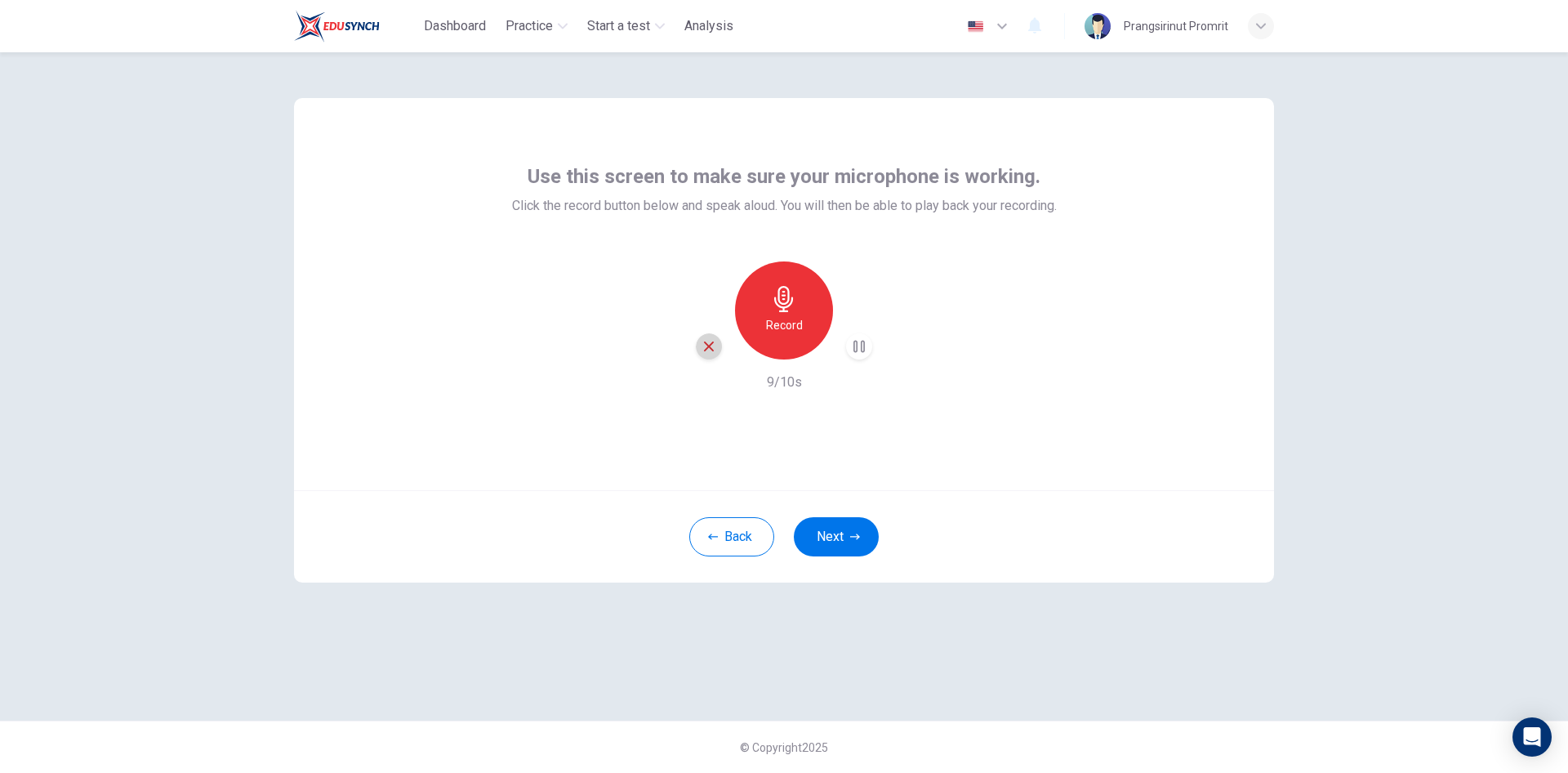
click at [707, 345] on icon "button" at bounding box center [709, 346] width 10 height 10
click at [777, 311] on icon "button" at bounding box center [784, 298] width 26 height 26
click at [784, 310] on icon "button" at bounding box center [784, 298] width 19 height 26
click at [862, 349] on icon "button" at bounding box center [860, 346] width 17 height 17
click at [854, 533] on icon "button" at bounding box center [855, 537] width 10 height 10
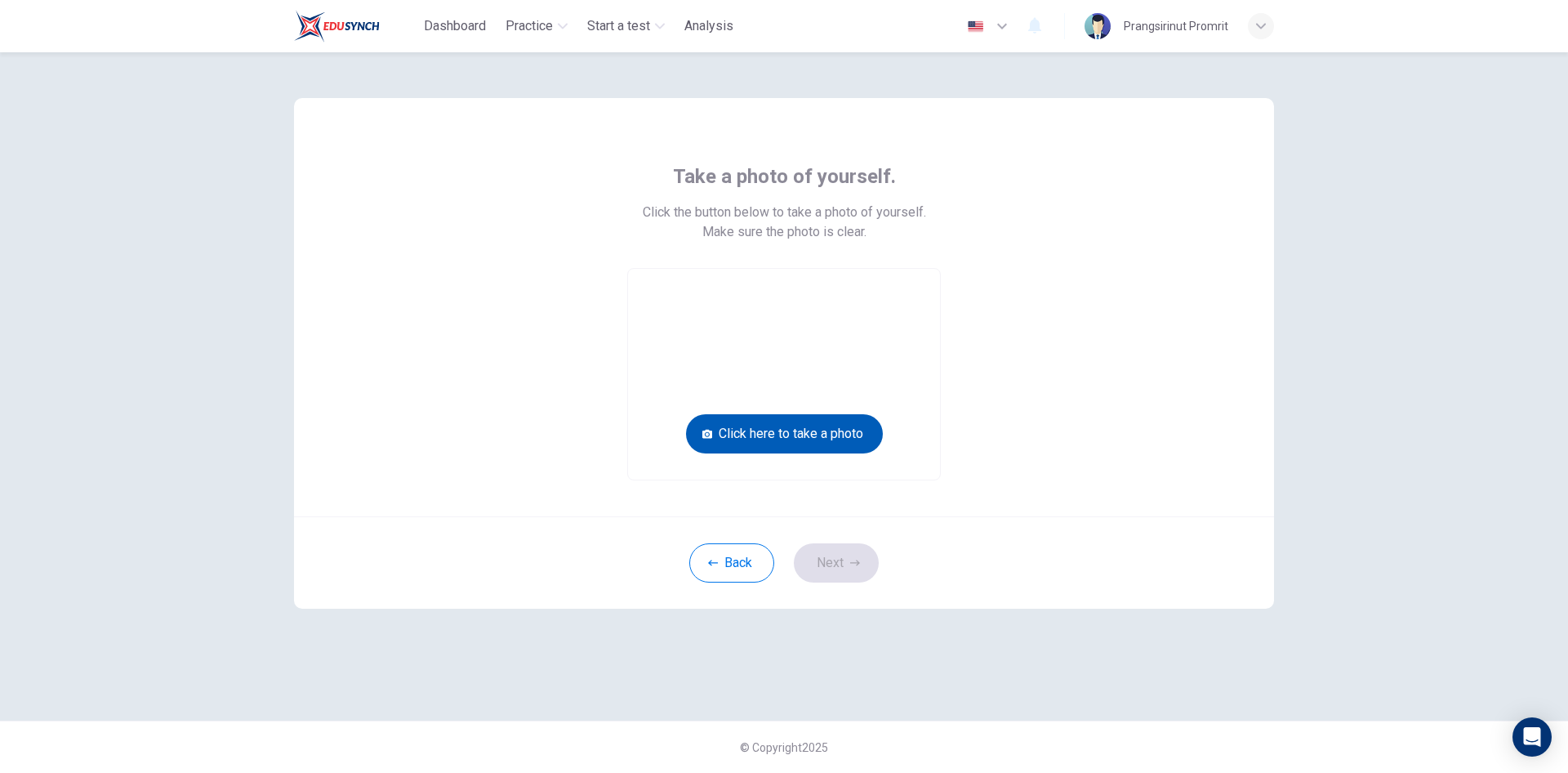
click at [853, 430] on button "Click here to take a photo" at bounding box center [784, 433] width 197 height 39
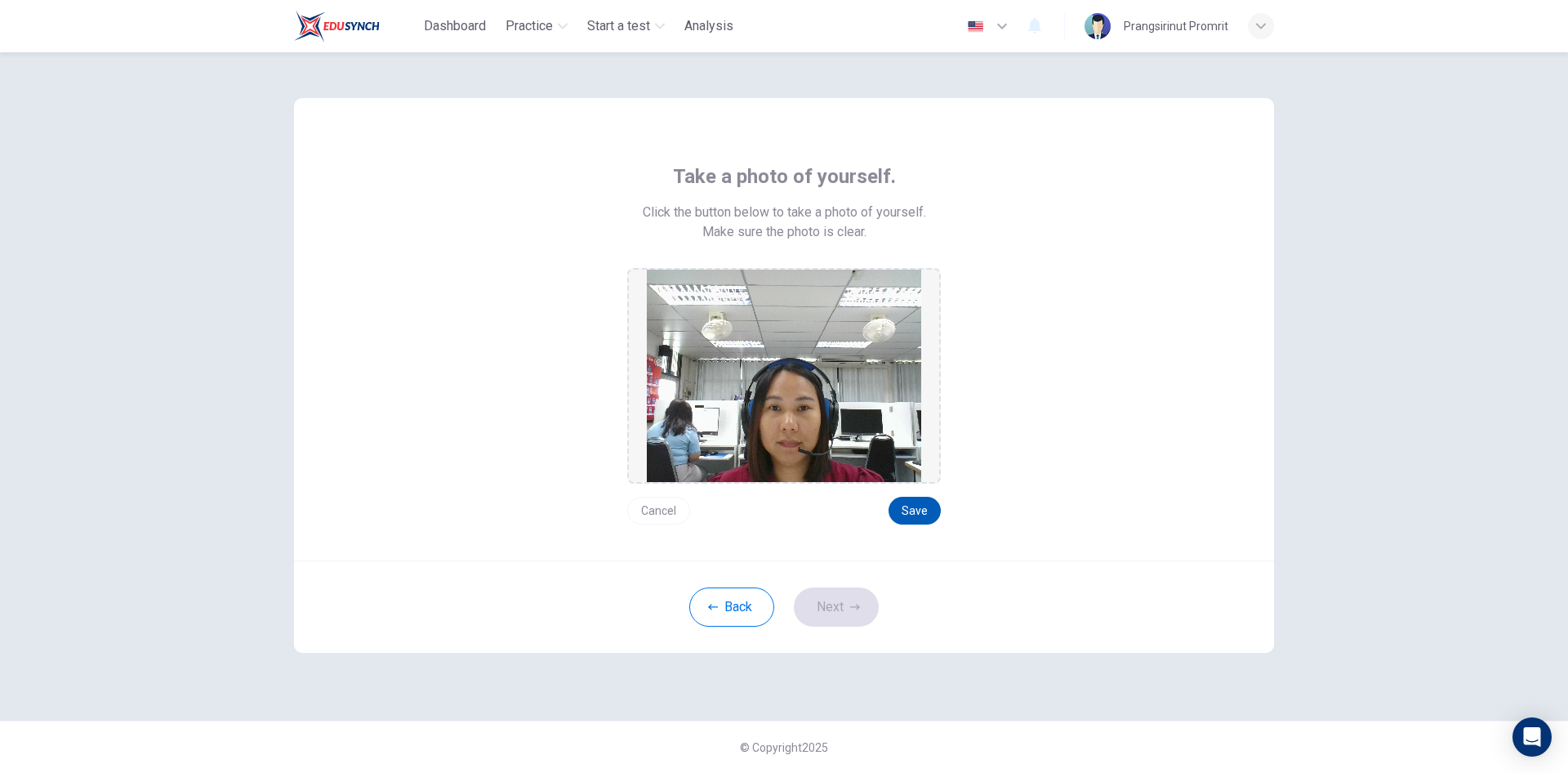
click at [911, 516] on button "Save" at bounding box center [915, 510] width 53 height 28
click at [852, 599] on button "Next" at bounding box center [836, 607] width 85 height 39
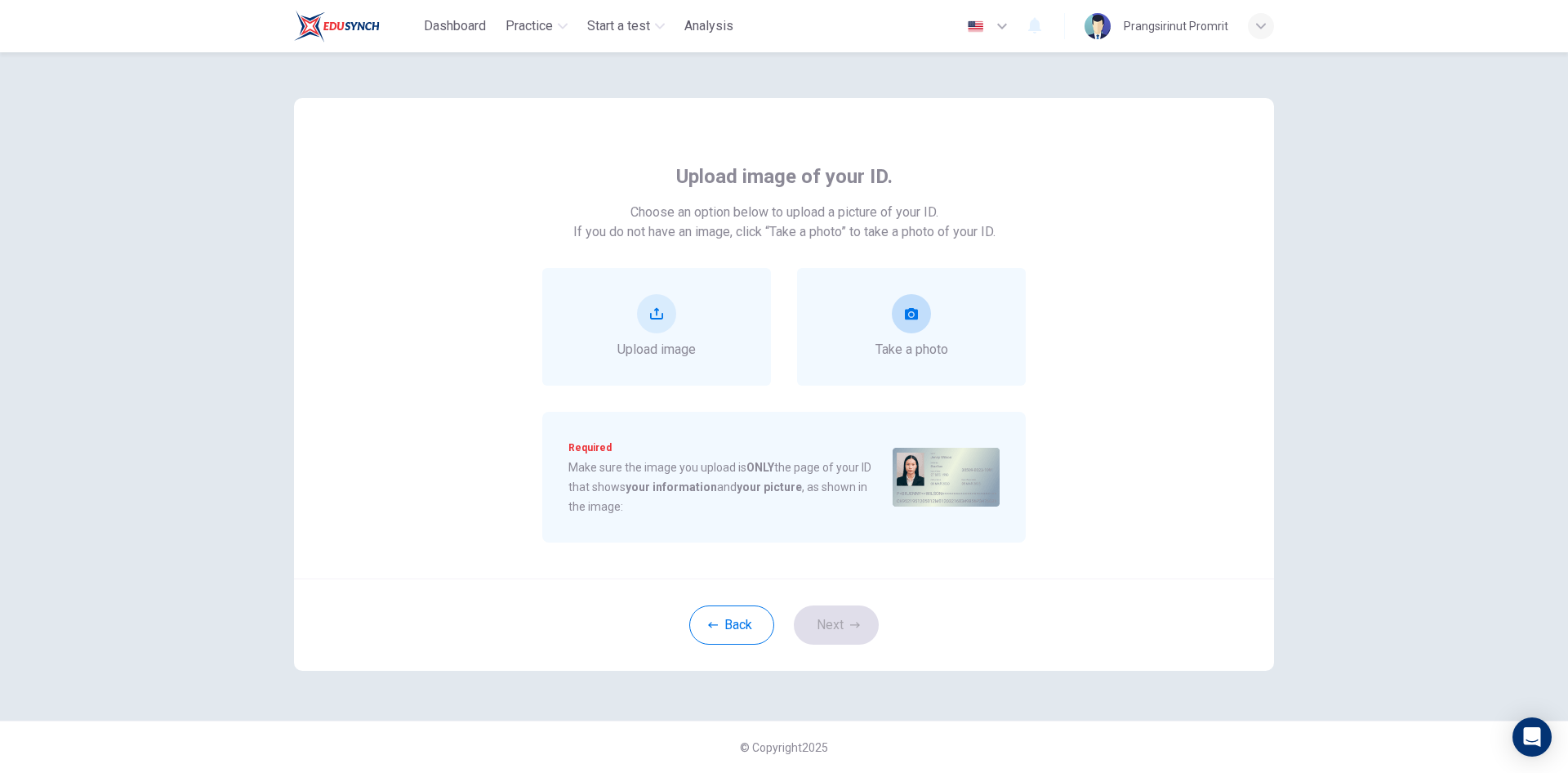
click at [910, 321] on button "take photo" at bounding box center [911, 313] width 39 height 39
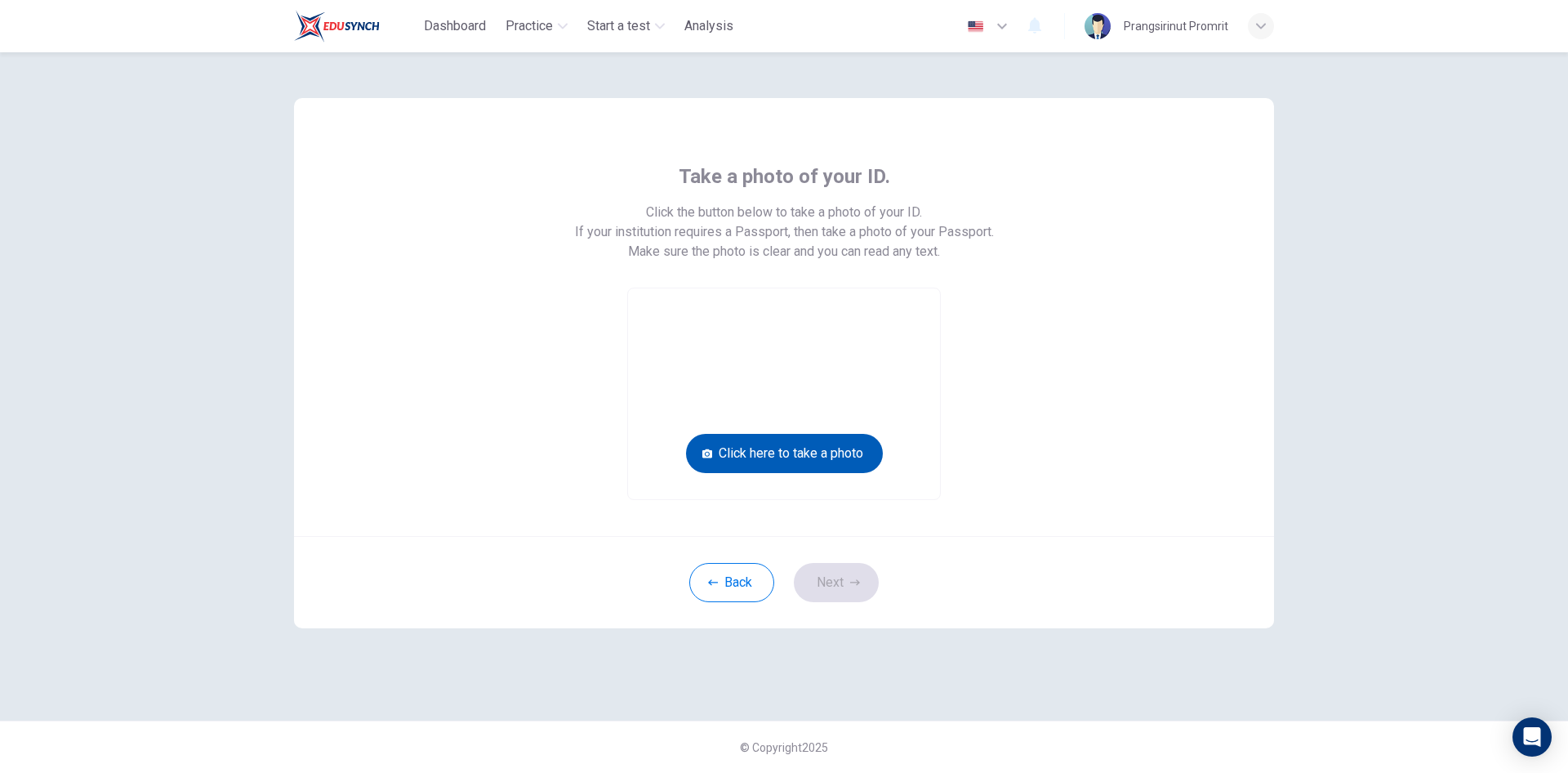
click at [766, 461] on button "Click here to take a photo" at bounding box center [784, 453] width 197 height 39
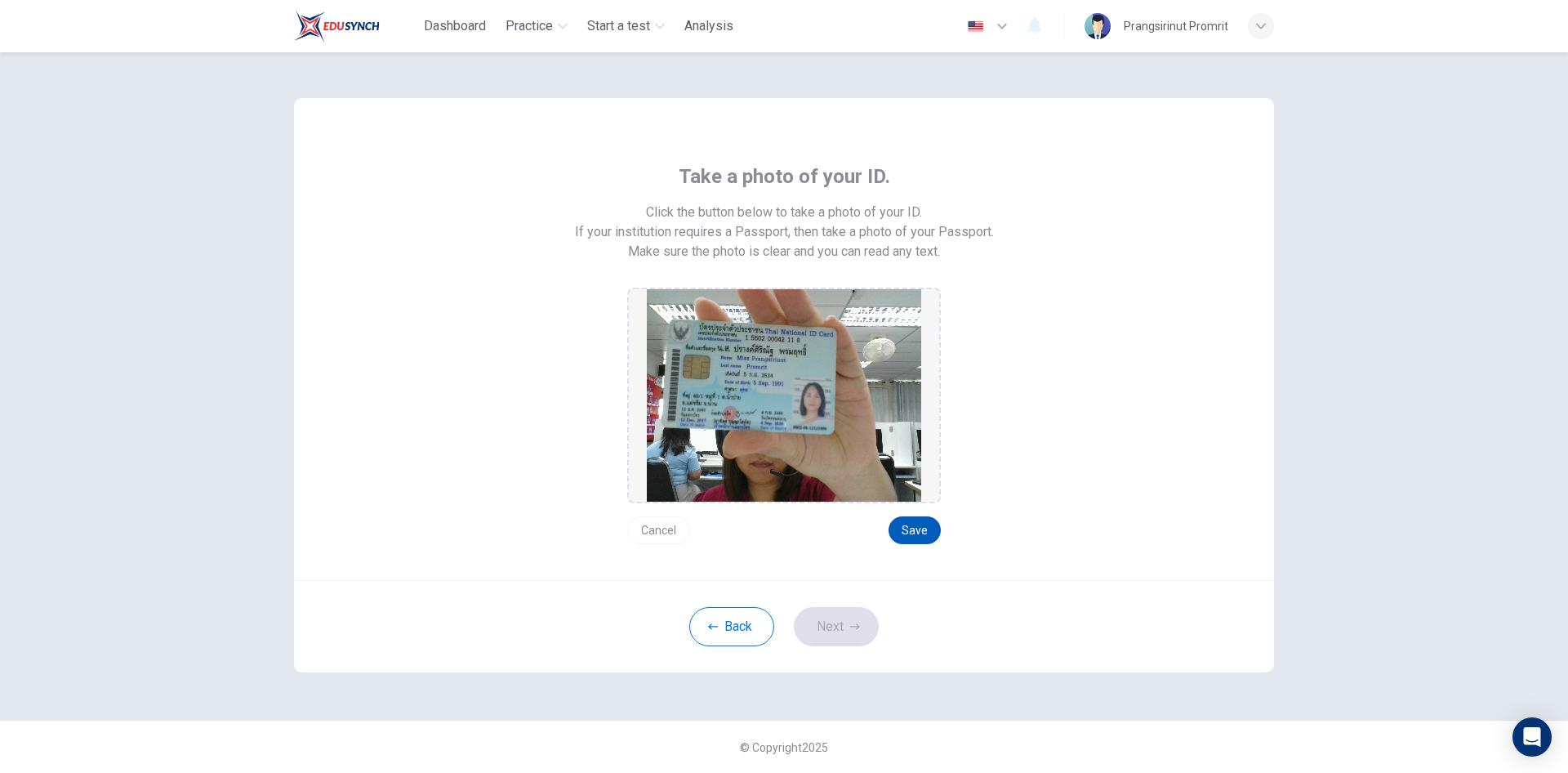
click at [920, 532] on button "Save" at bounding box center [915, 529] width 53 height 28
click at [843, 620] on button "Next" at bounding box center [836, 626] width 85 height 39
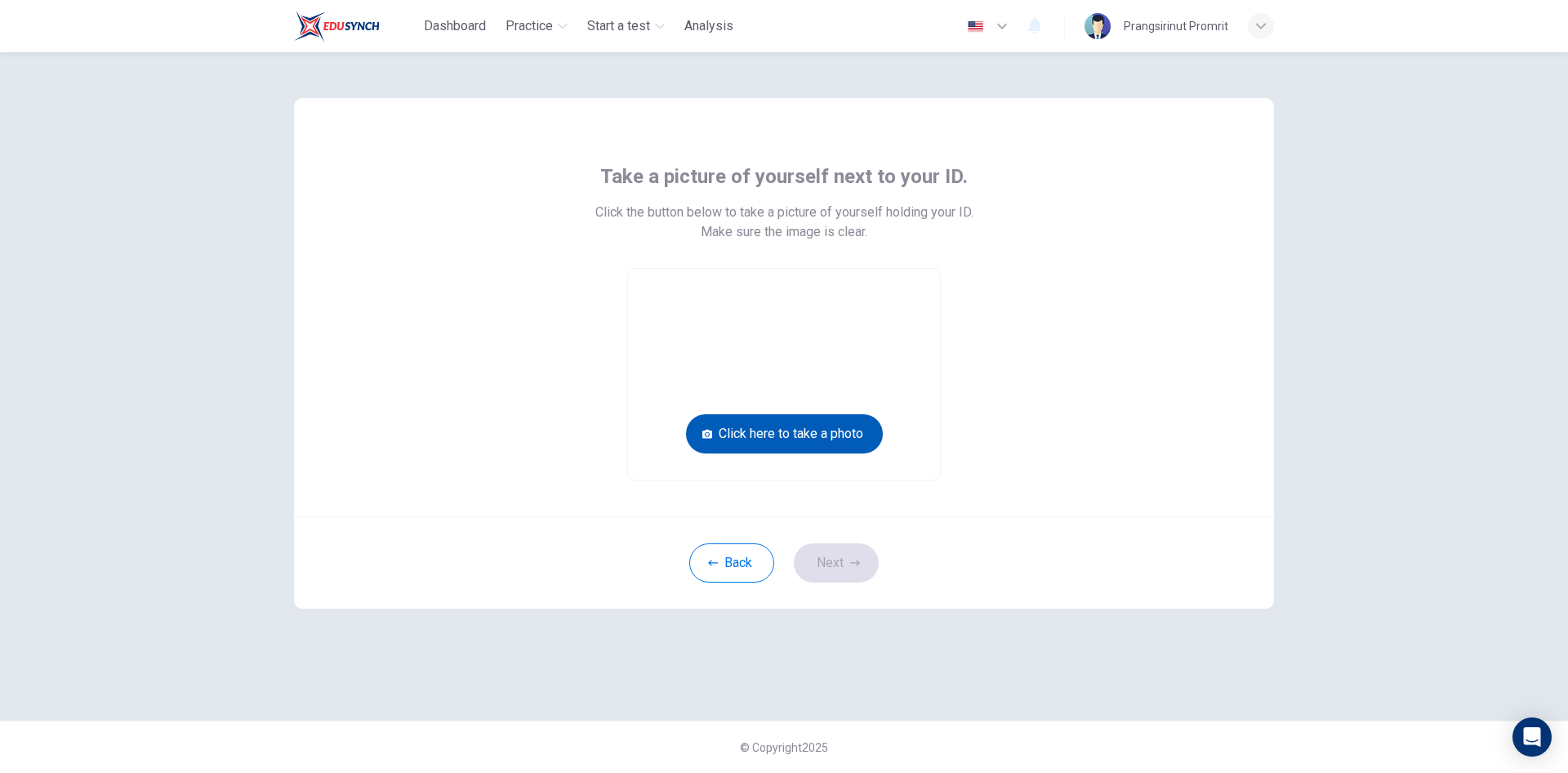
click at [841, 436] on button "Click here to take a photo" at bounding box center [784, 433] width 197 height 39
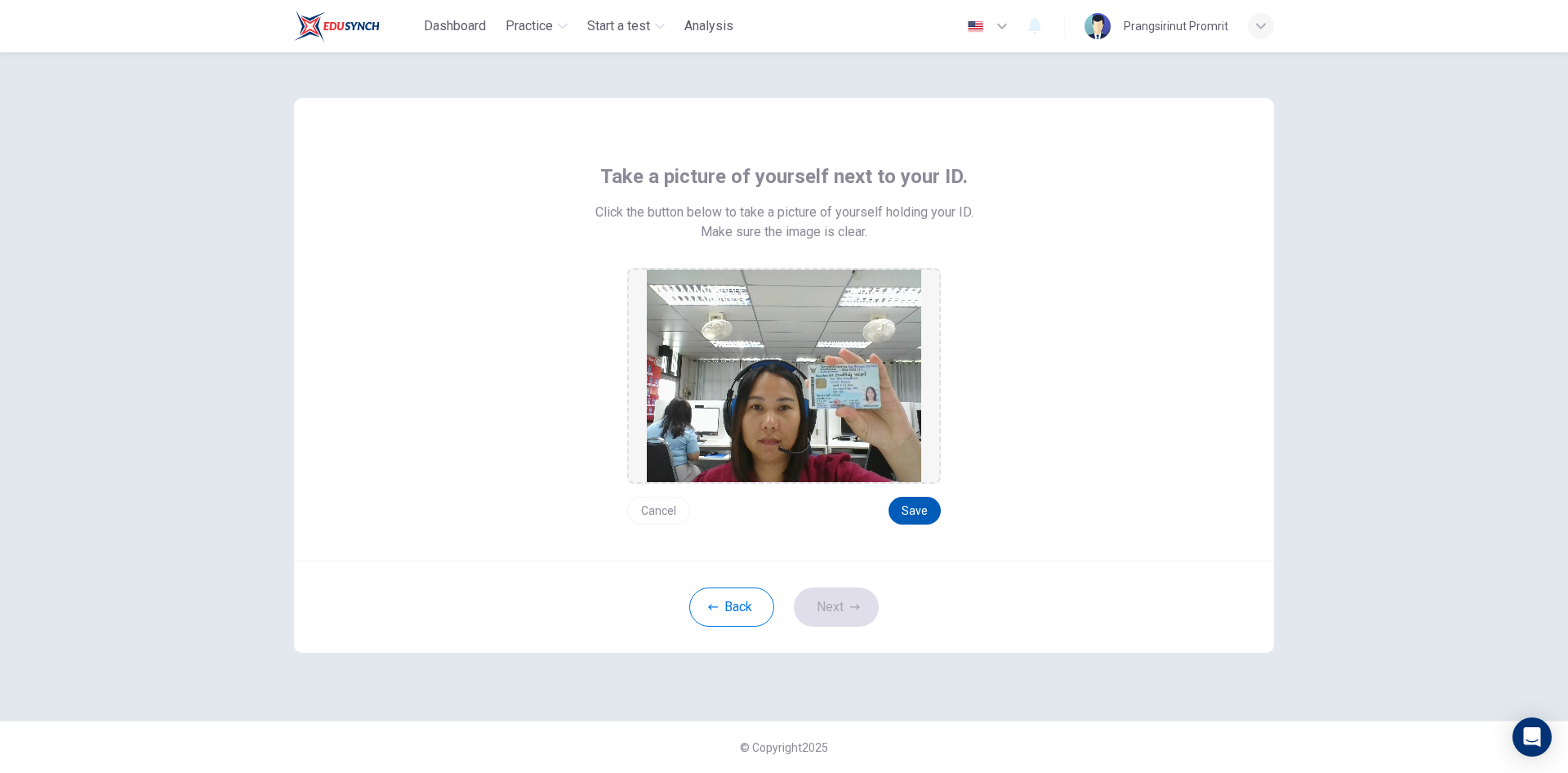
click at [924, 508] on button "Save" at bounding box center [915, 510] width 53 height 28
click at [819, 601] on button "Next" at bounding box center [836, 607] width 85 height 39
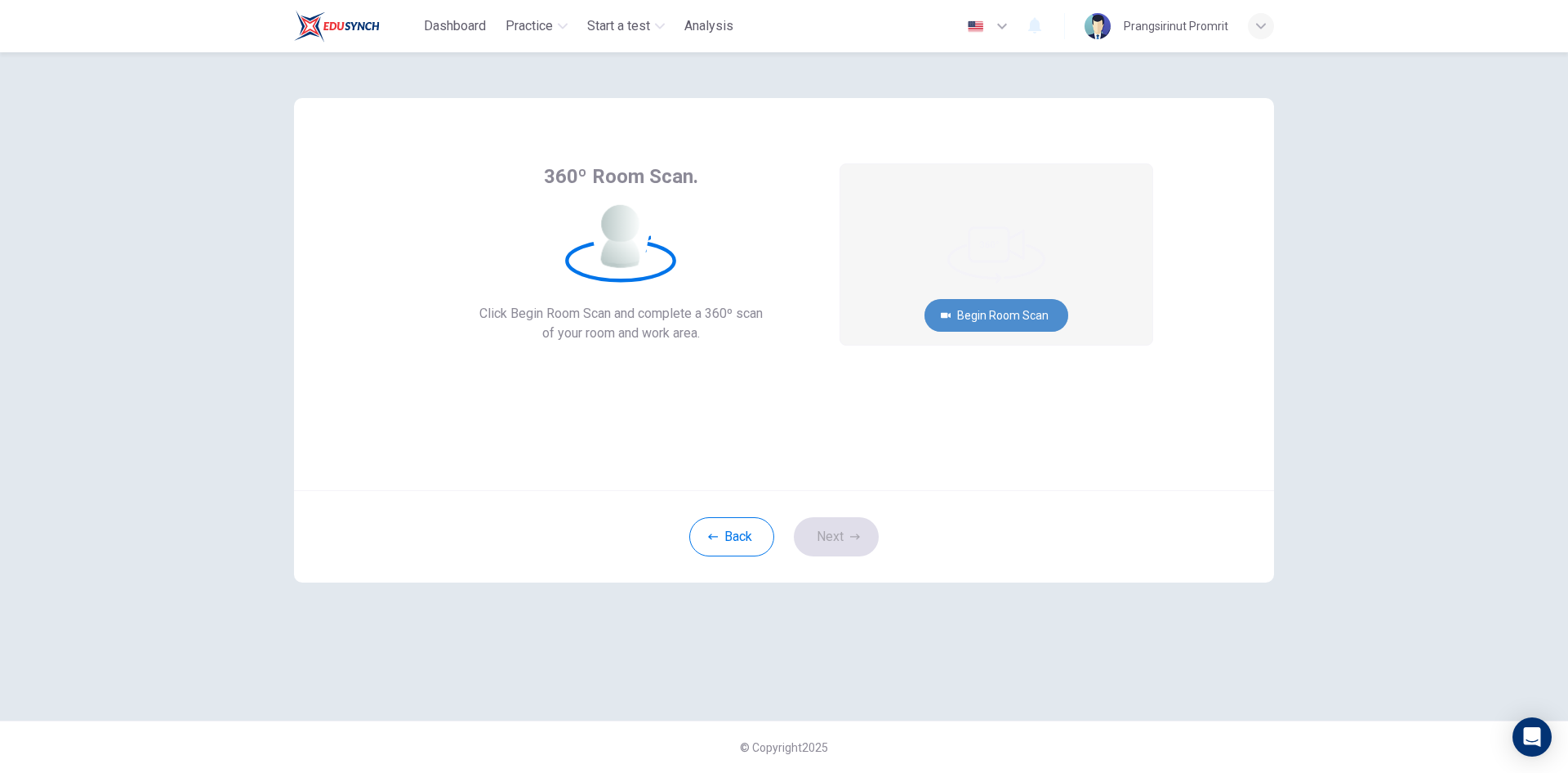
click at [971, 319] on button "Begin Room Scan" at bounding box center [996, 315] width 144 height 33
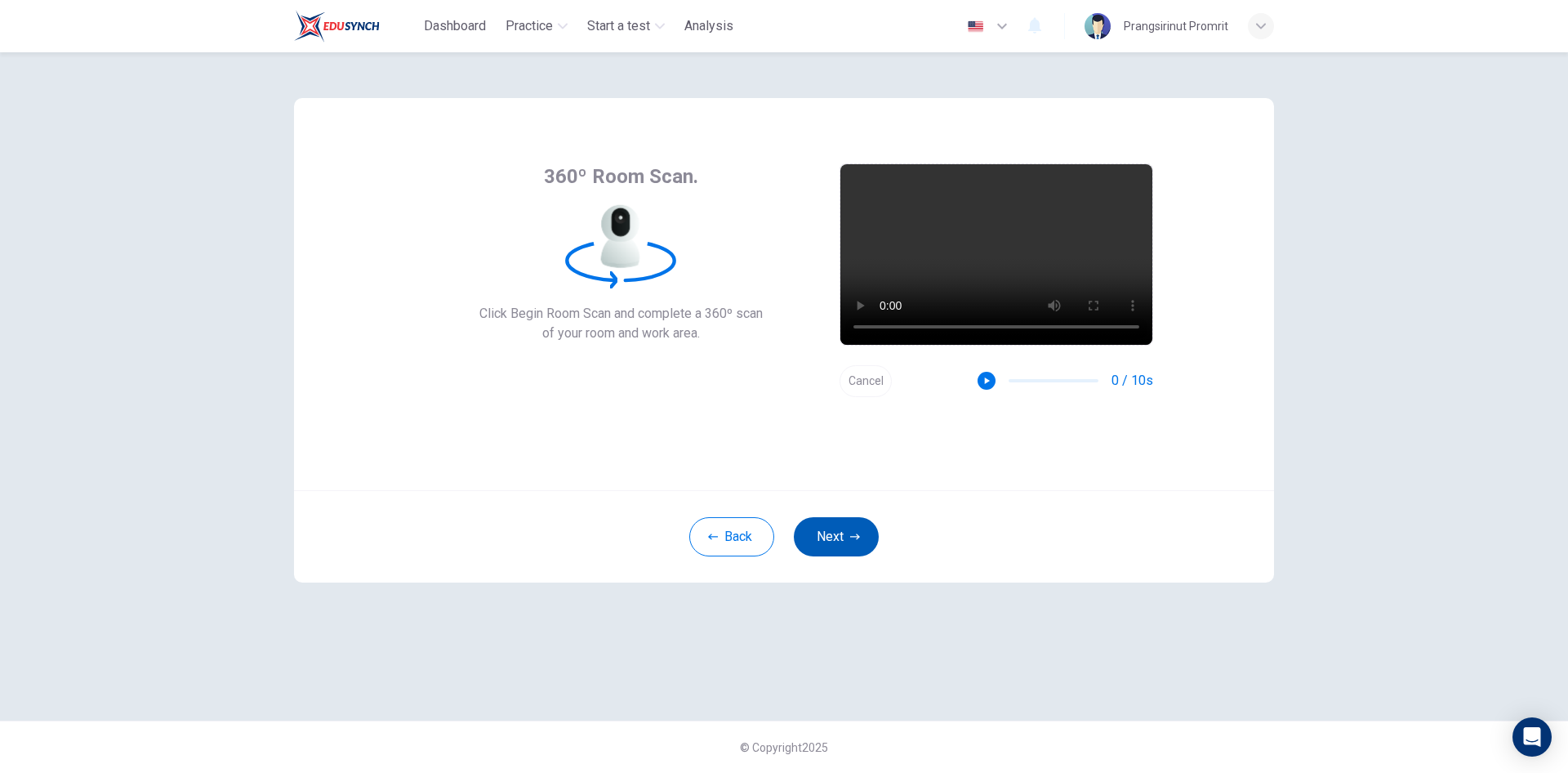
click at [837, 538] on button "Next" at bounding box center [836, 536] width 85 height 39
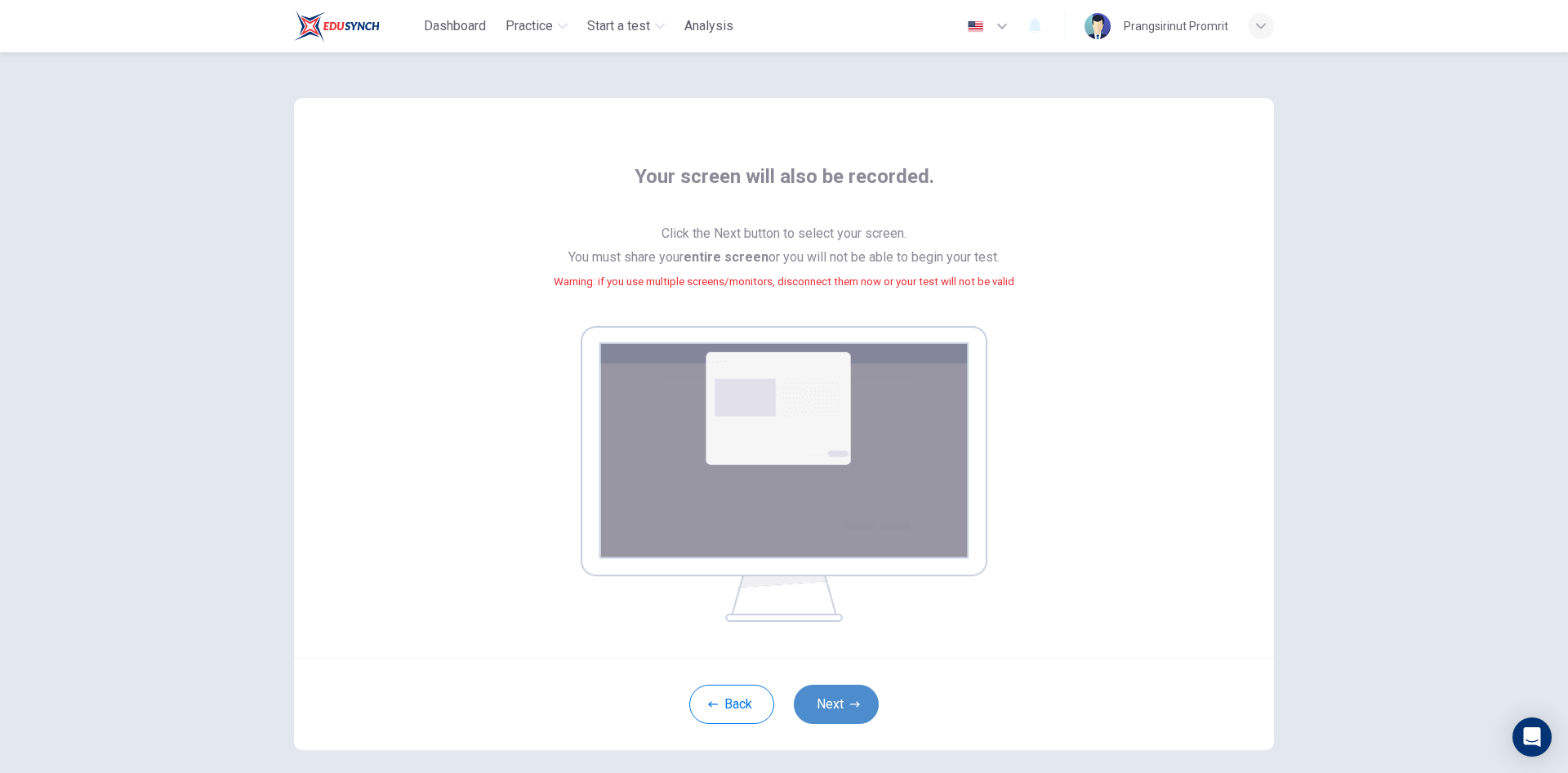
click at [819, 716] on button "Next" at bounding box center [836, 704] width 85 height 39
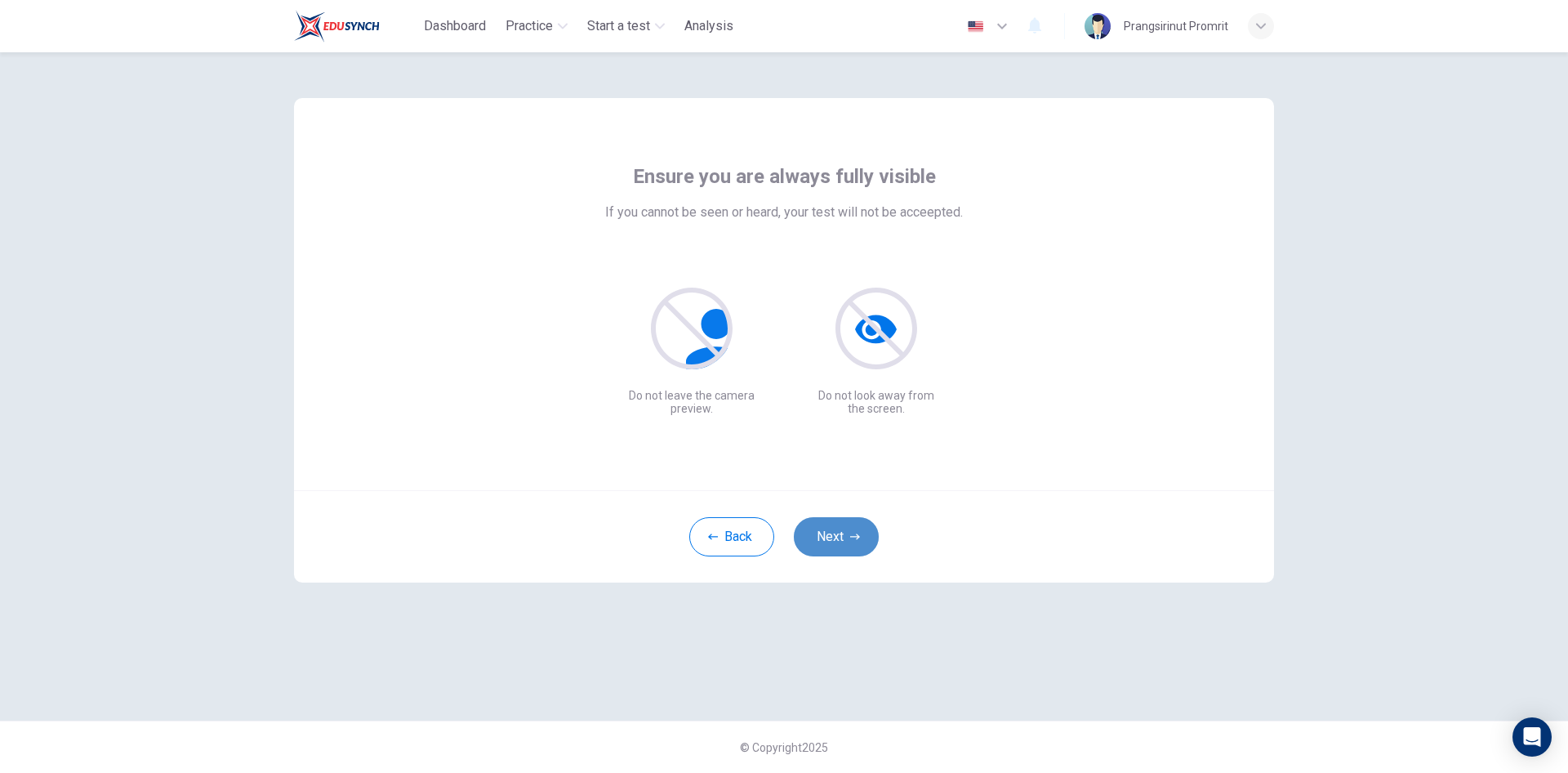
click at [839, 523] on button "Next" at bounding box center [836, 536] width 85 height 39
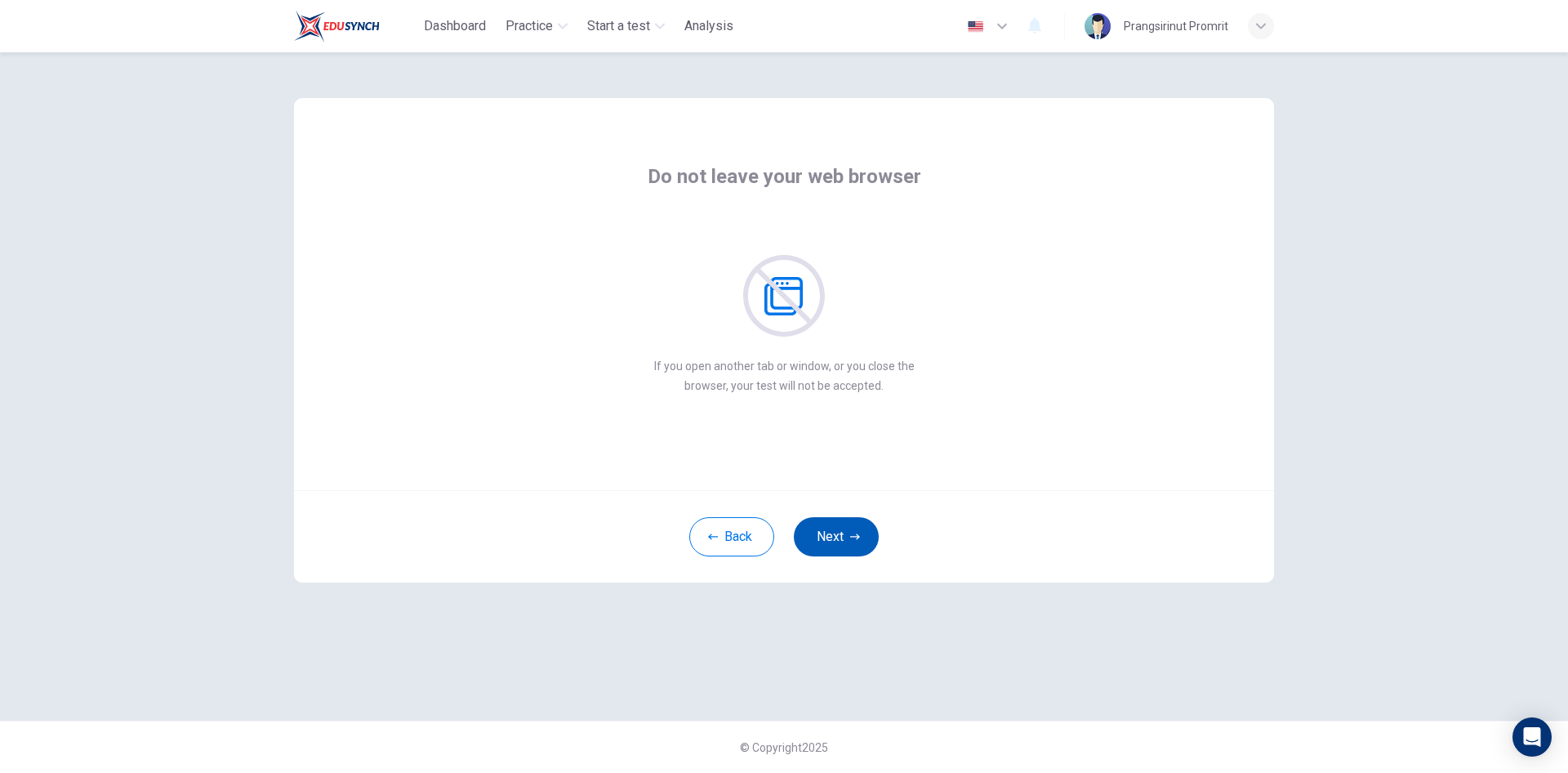
click at [824, 530] on button "Next" at bounding box center [836, 536] width 85 height 39
click at [852, 530] on button "Next" at bounding box center [836, 536] width 85 height 39
click at [854, 536] on icon "button" at bounding box center [855, 537] width 10 height 10
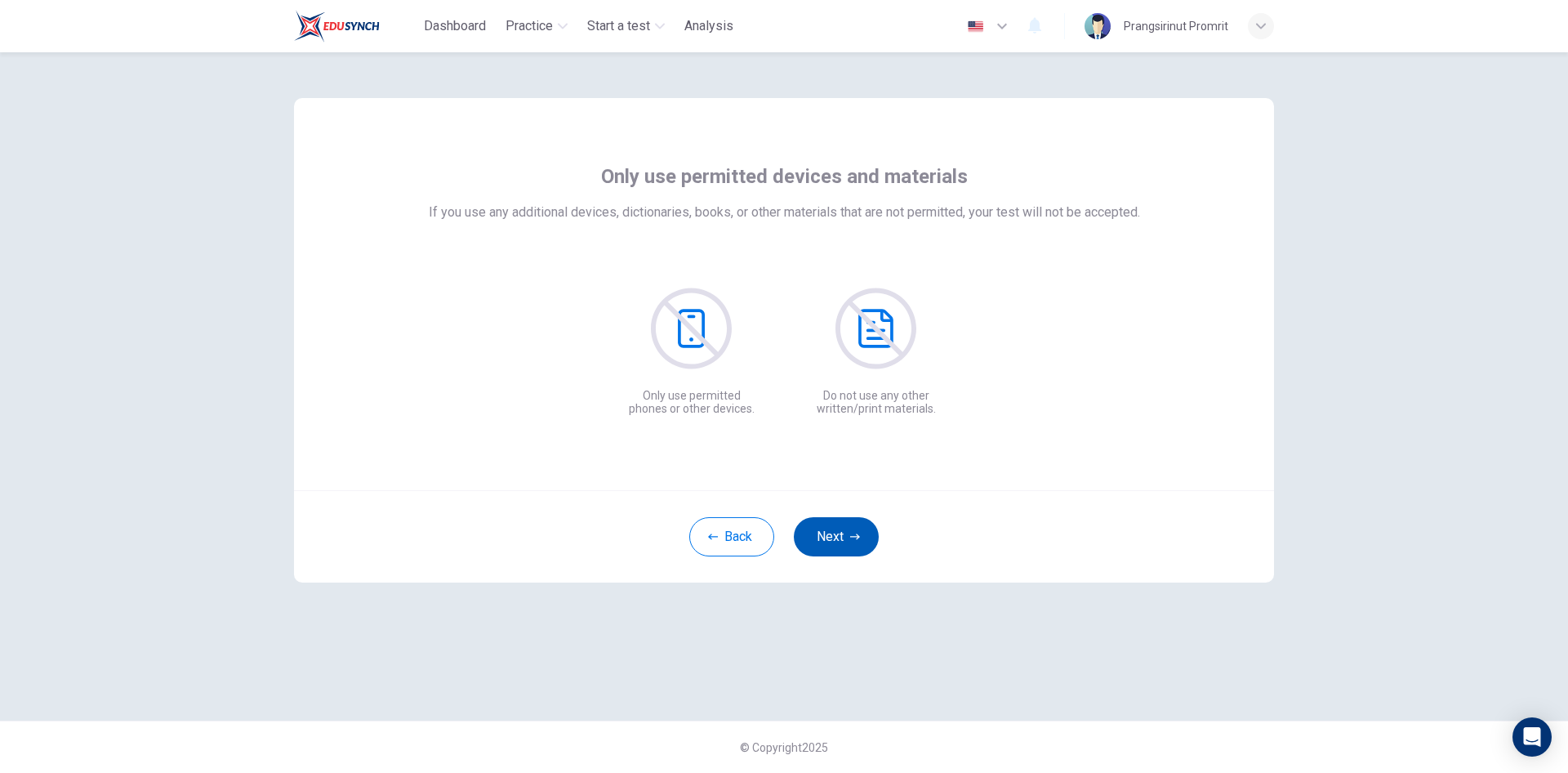
click at [861, 539] on button "Next" at bounding box center [836, 536] width 85 height 39
click at [861, 538] on button "Next" at bounding box center [836, 536] width 85 height 39
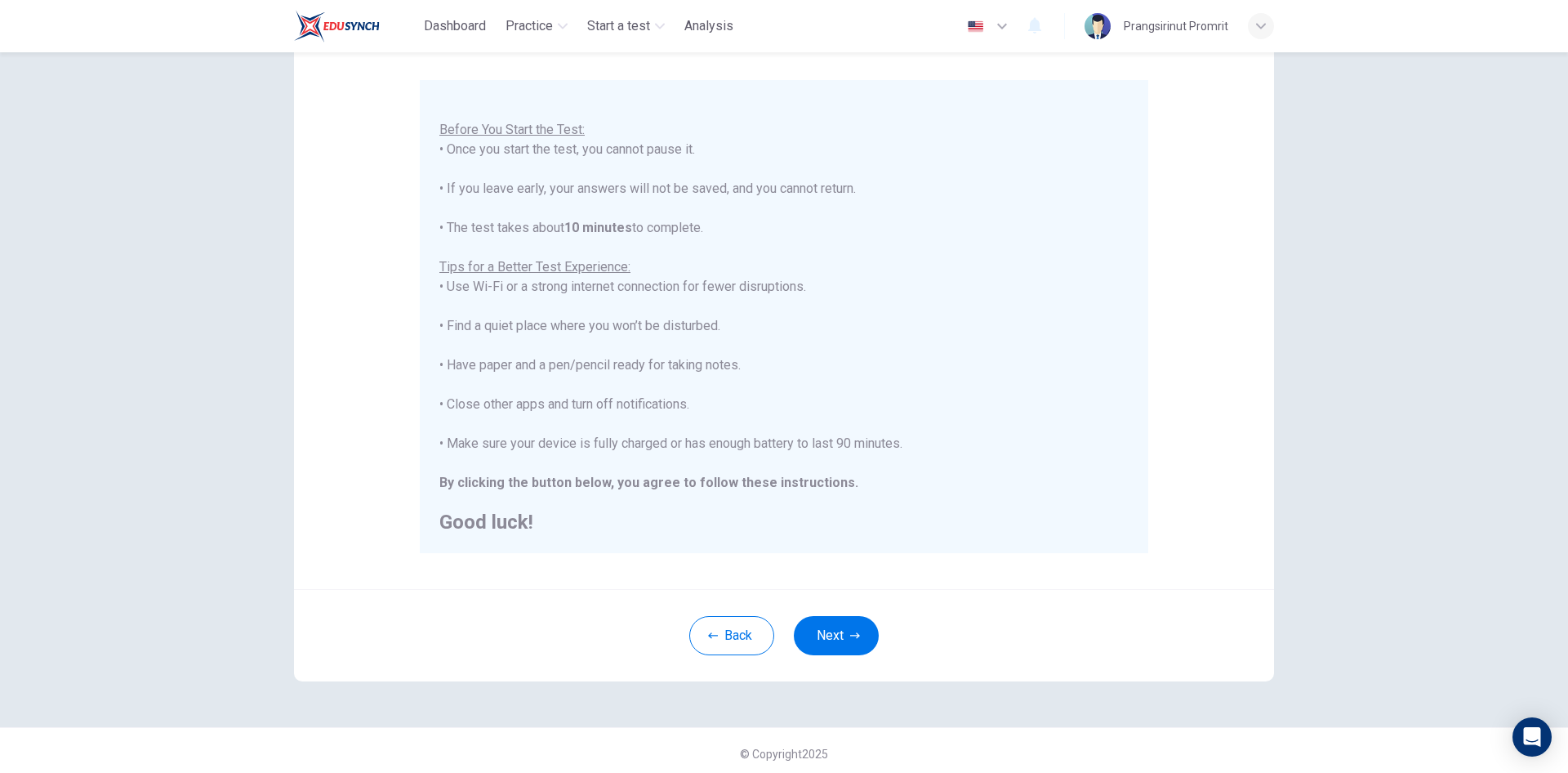
scroll to position [135, 0]
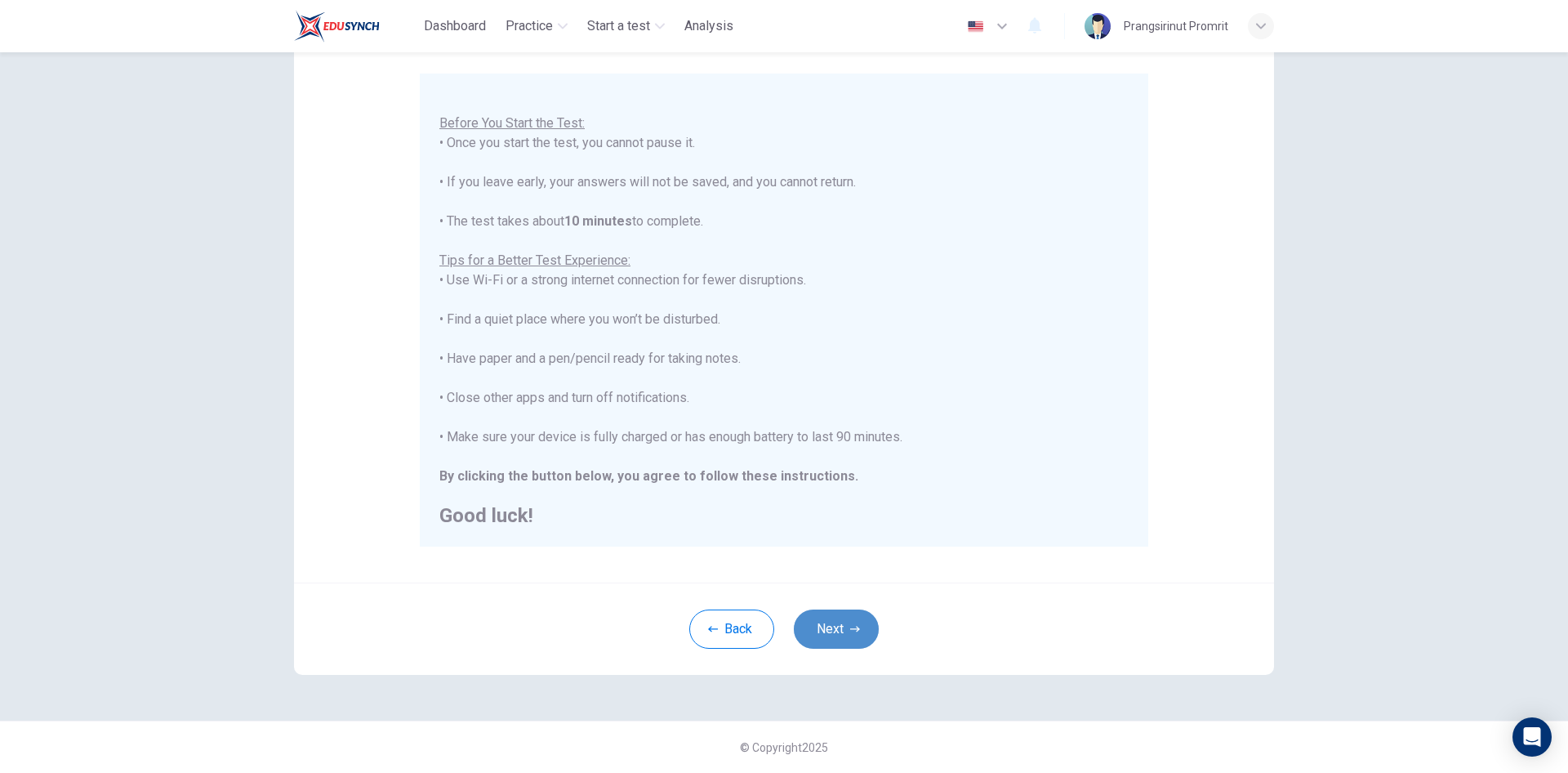
click at [828, 620] on button "Next" at bounding box center [836, 629] width 85 height 39
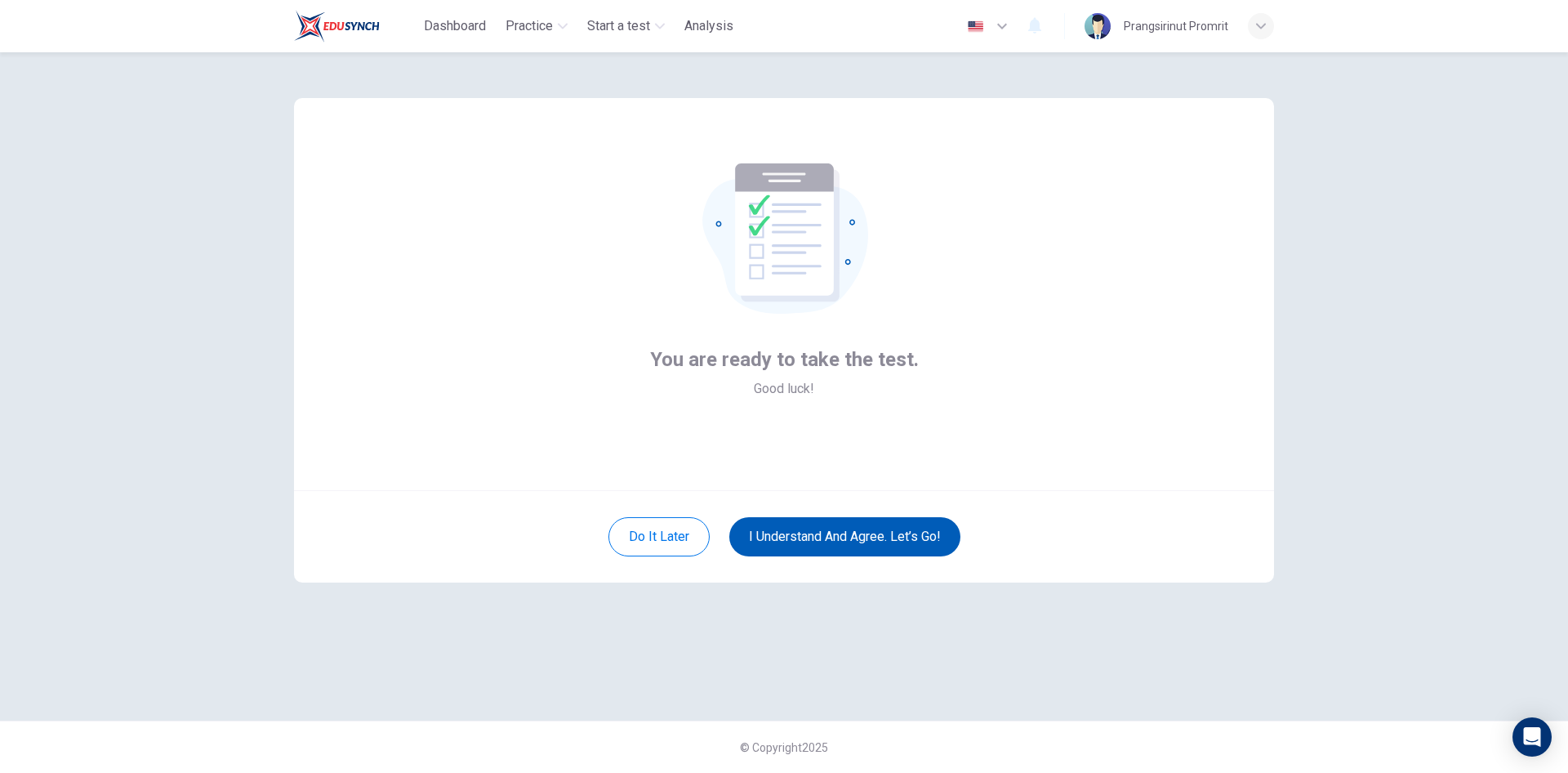
click at [828, 540] on button "I understand and agree. Let’s go!" at bounding box center [845, 536] width 231 height 39
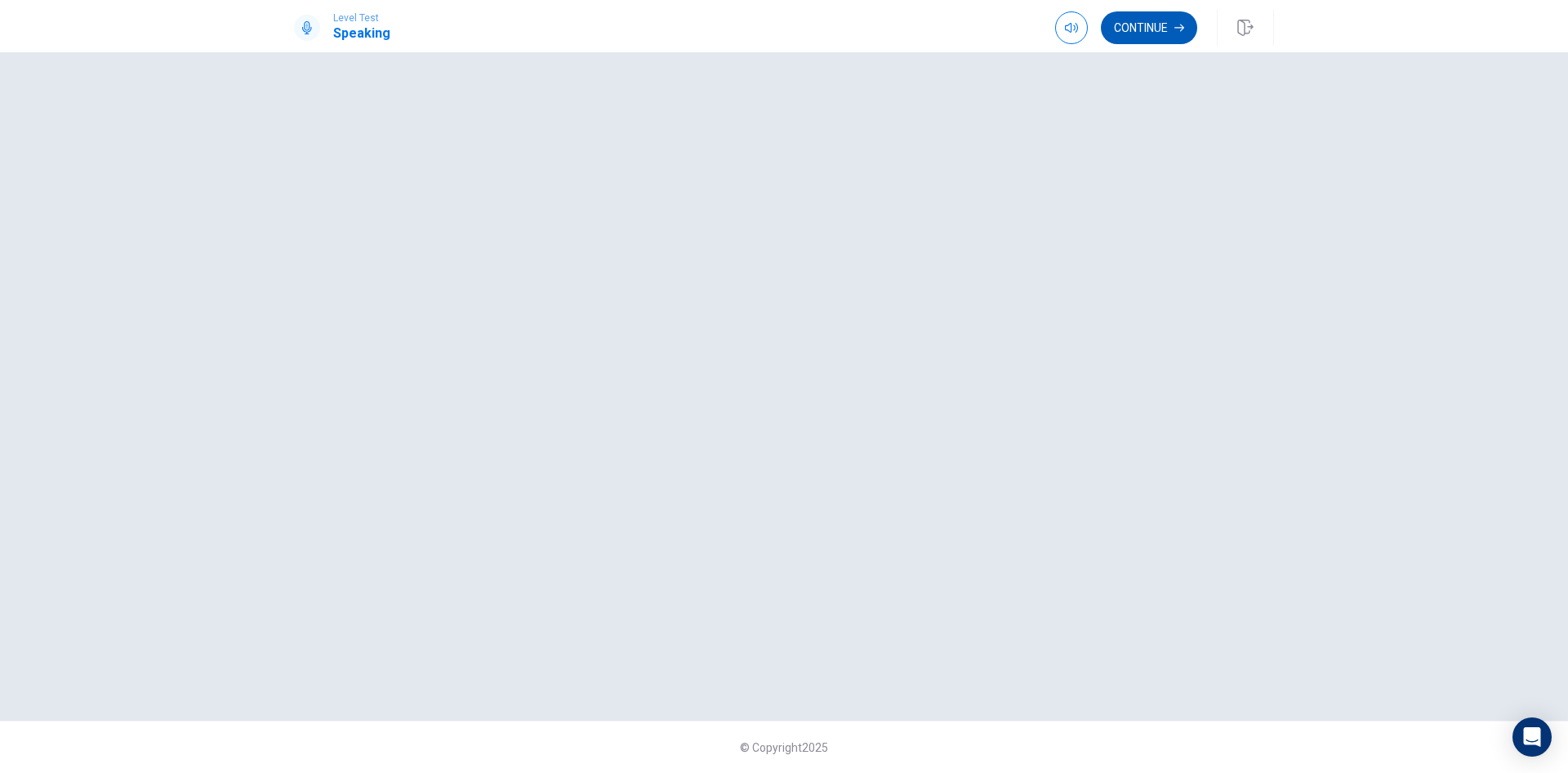
click at [1172, 28] on button "Continue" at bounding box center [1148, 28] width 96 height 33
click at [1147, 26] on button "Continue" at bounding box center [1148, 28] width 96 height 33
click at [1149, 27] on button "Continue" at bounding box center [1148, 28] width 96 height 33
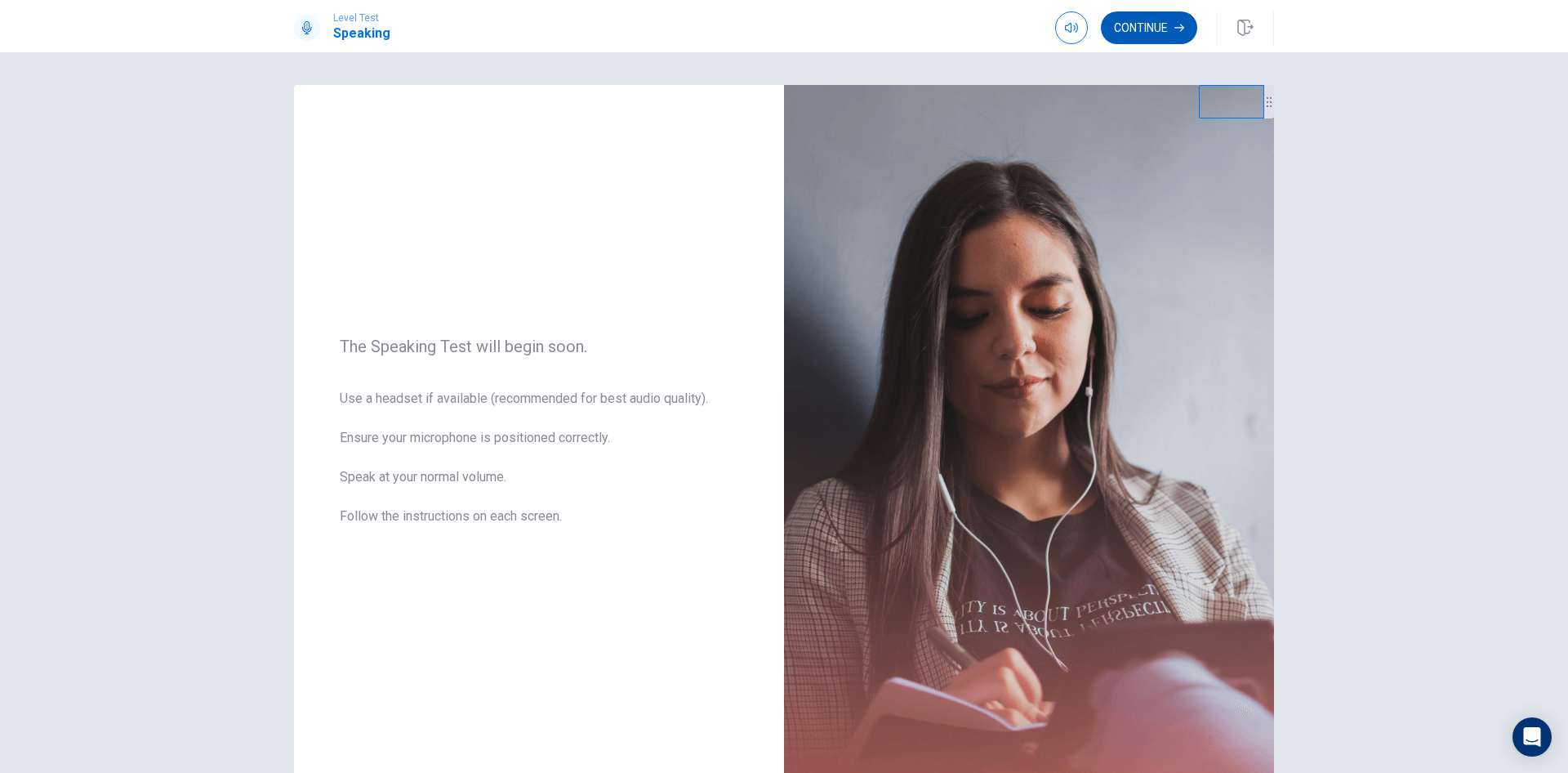
click at [1146, 28] on button "Continue" at bounding box center [1148, 28] width 96 height 33
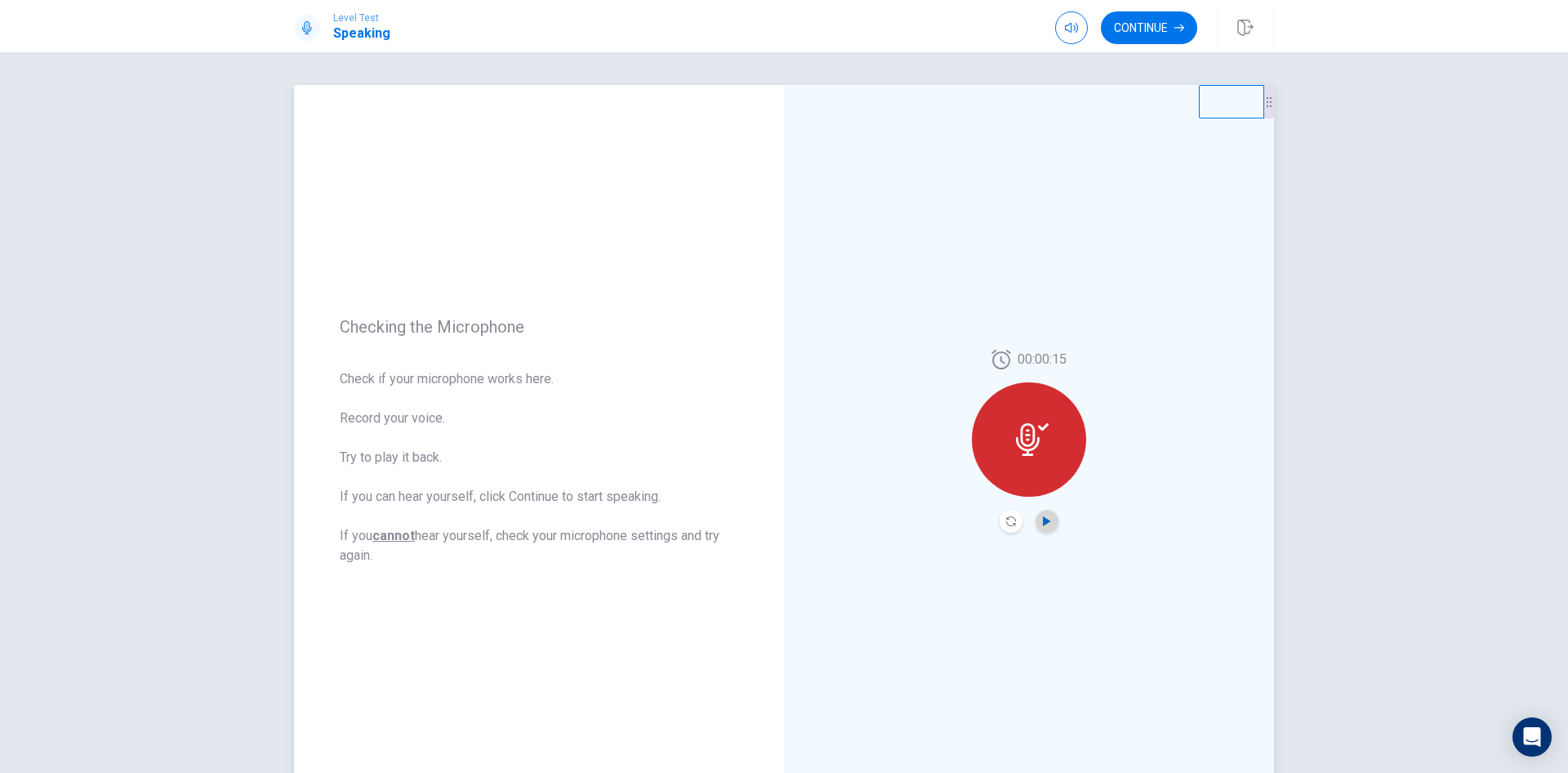
click at [1043, 520] on icon "Play Audio" at bounding box center [1046, 521] width 8 height 10
click at [1143, 27] on button "Continue" at bounding box center [1148, 28] width 96 height 33
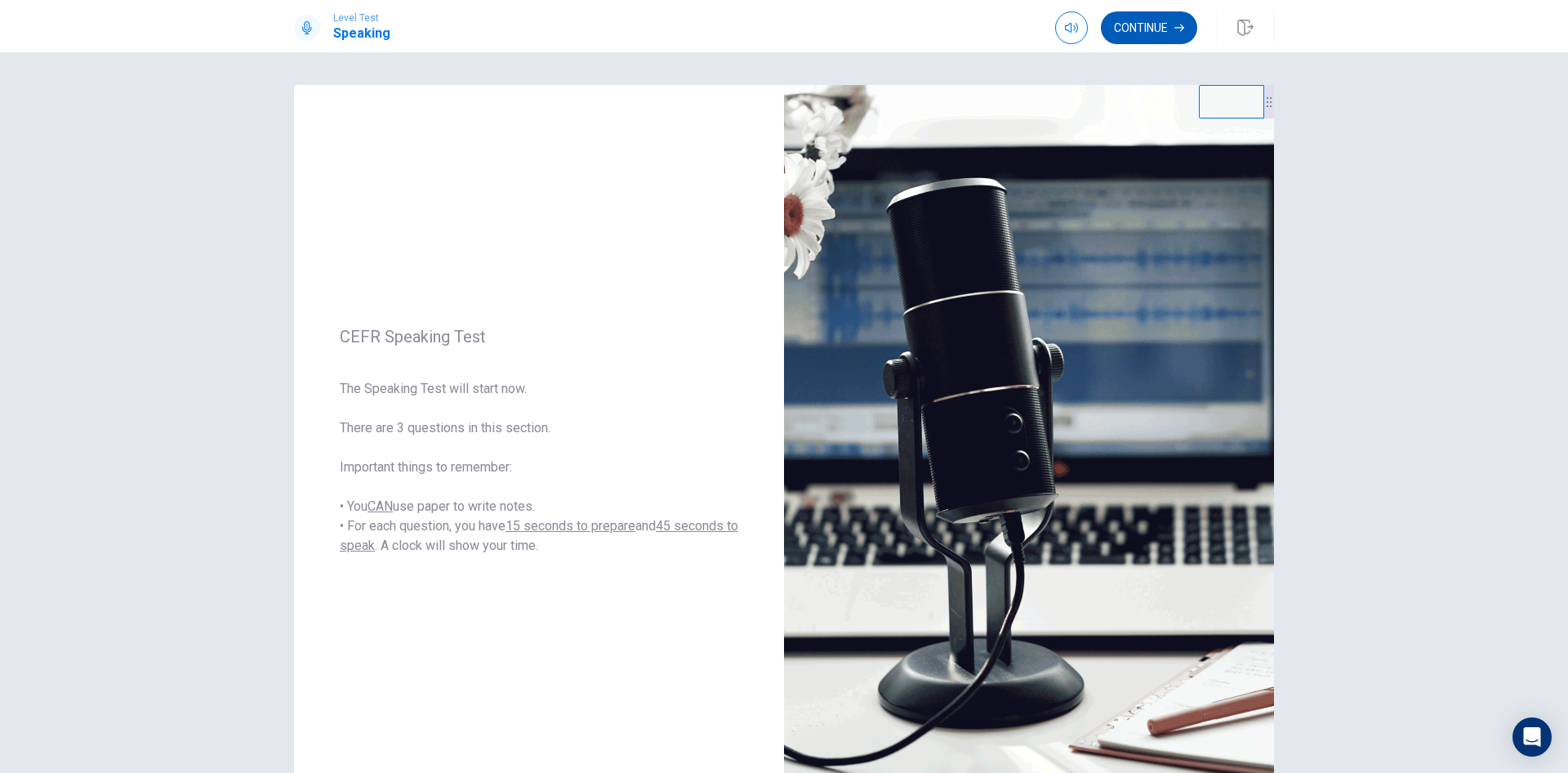
click at [1136, 28] on button "Continue" at bounding box center [1148, 28] width 96 height 33
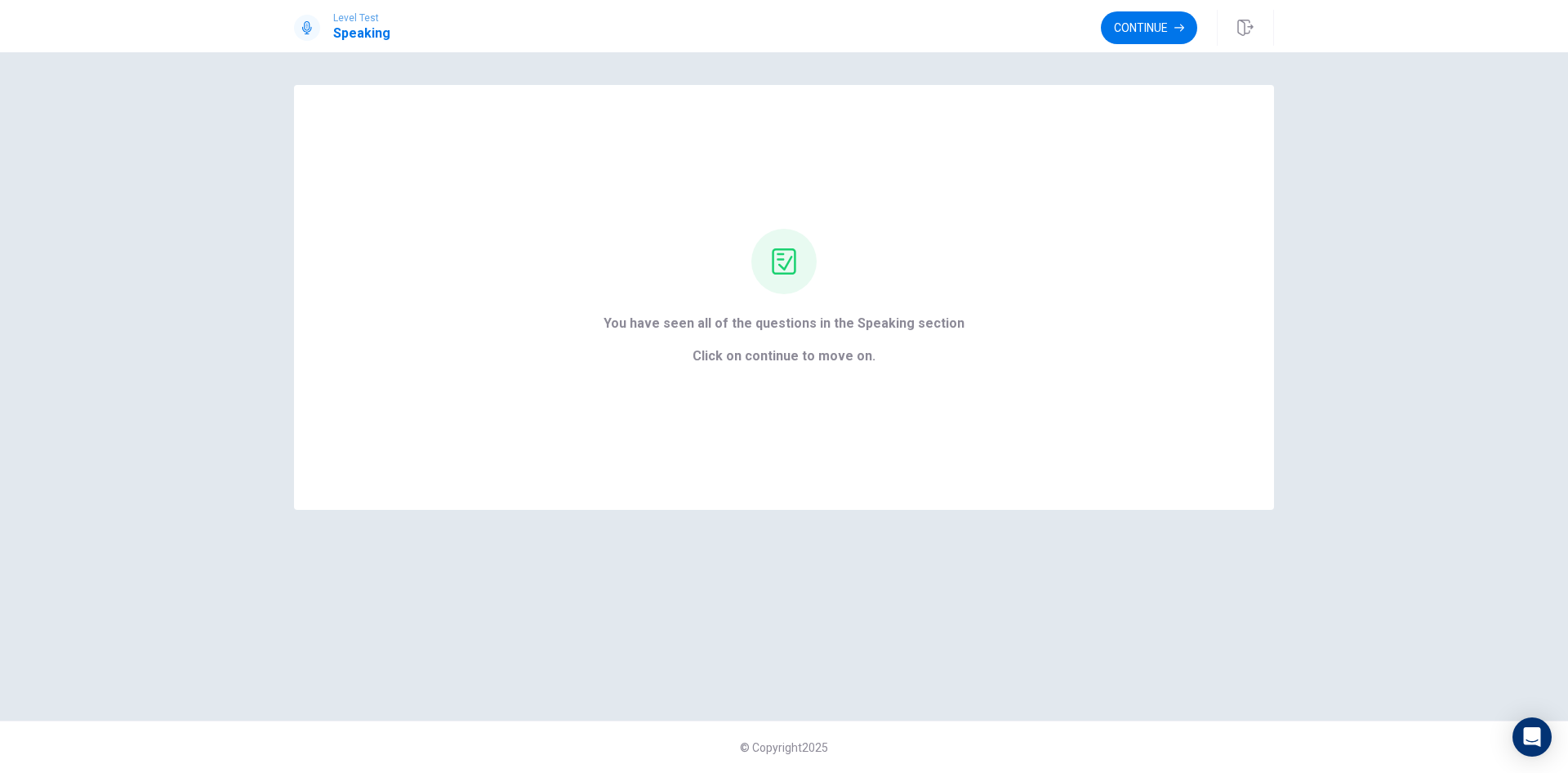
click at [1159, 28] on button "Continue" at bounding box center [1148, 28] width 96 height 33
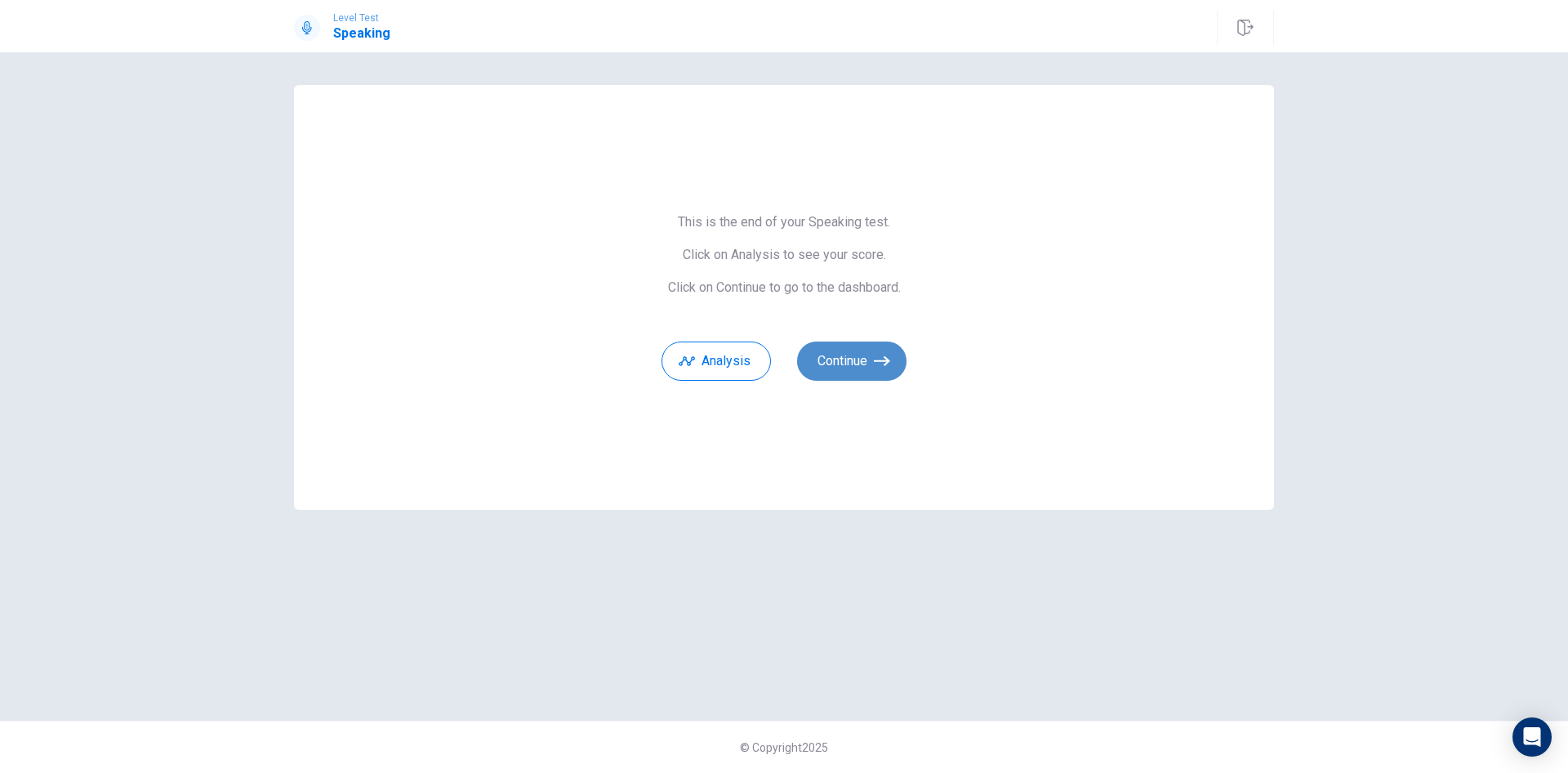
click at [823, 363] on button "Continue" at bounding box center [851, 361] width 109 height 39
